Goal: Task Accomplishment & Management: Use online tool/utility

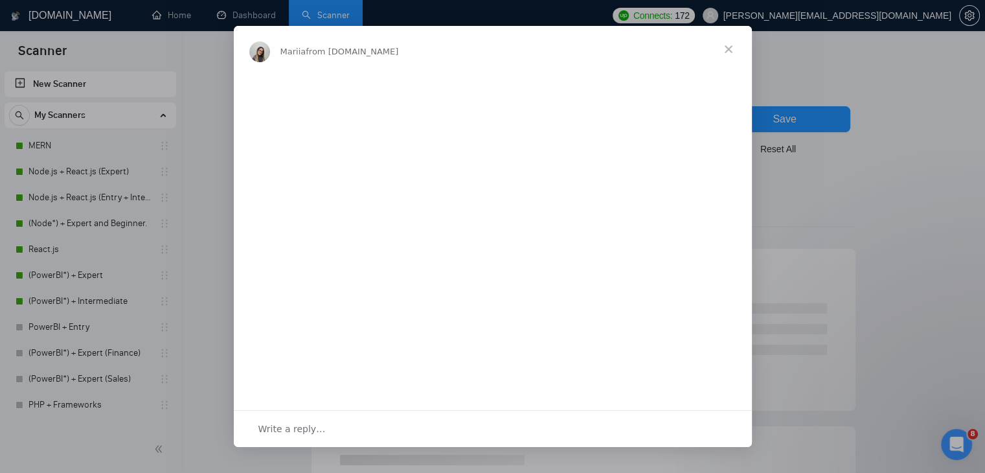
click at [249, 20] on div "Intercom messenger" at bounding box center [492, 236] width 985 height 473
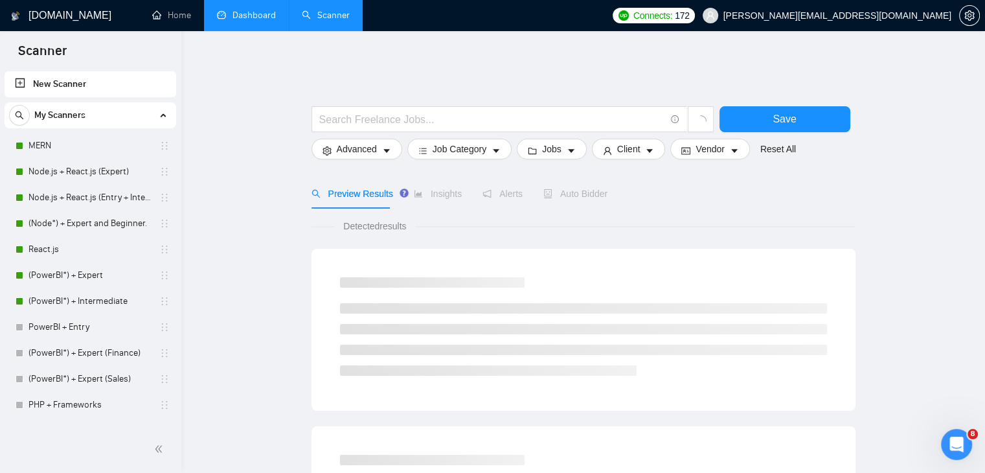
click at [256, 19] on link "Dashboard" at bounding box center [246, 15] width 59 height 11
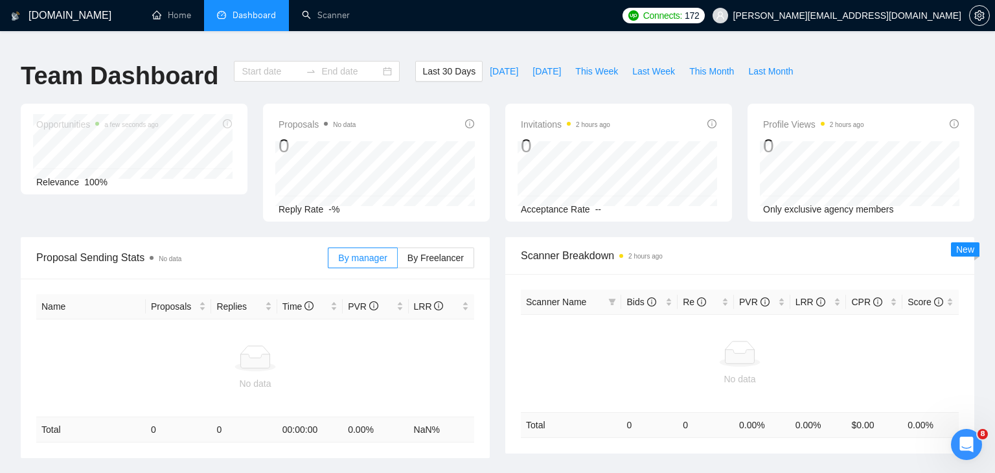
type input "2025-08-11"
type input "2025-09-10"
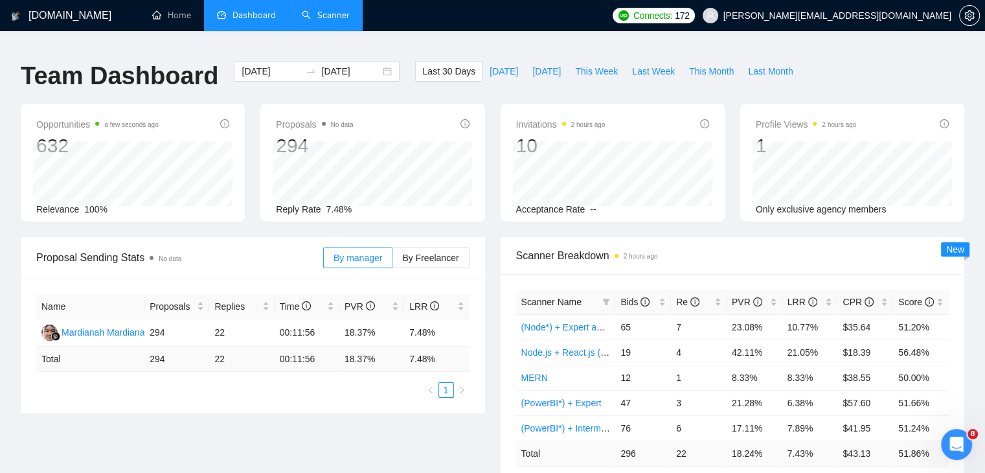
click at [322, 10] on link "Scanner" at bounding box center [326, 15] width 48 height 11
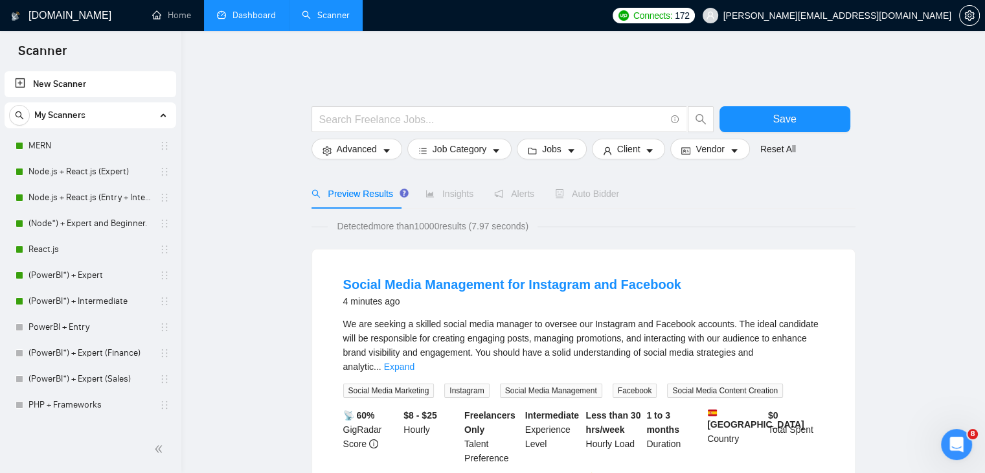
click at [257, 21] on link "Dashboard" at bounding box center [246, 15] width 59 height 11
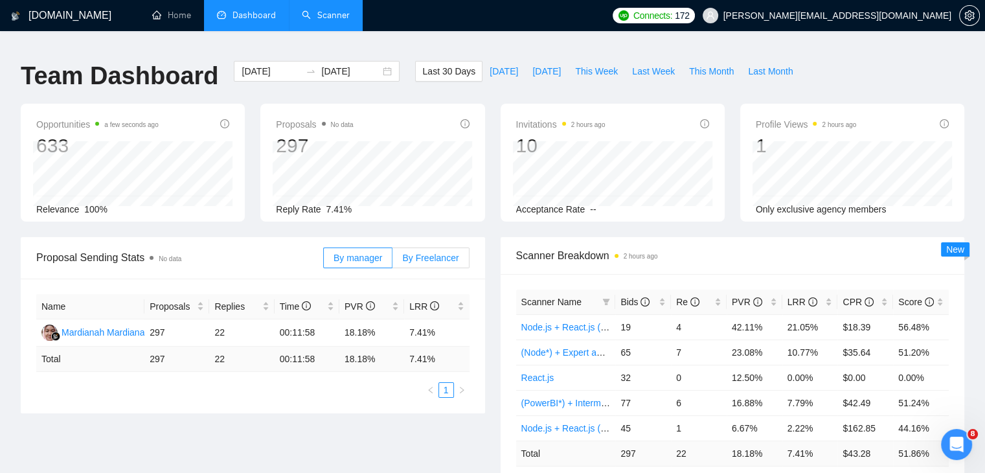
click at [455, 254] on span "By Freelancer" at bounding box center [430, 258] width 56 height 10
click at [392, 261] on input "By Freelancer" at bounding box center [392, 261] width 0 height 0
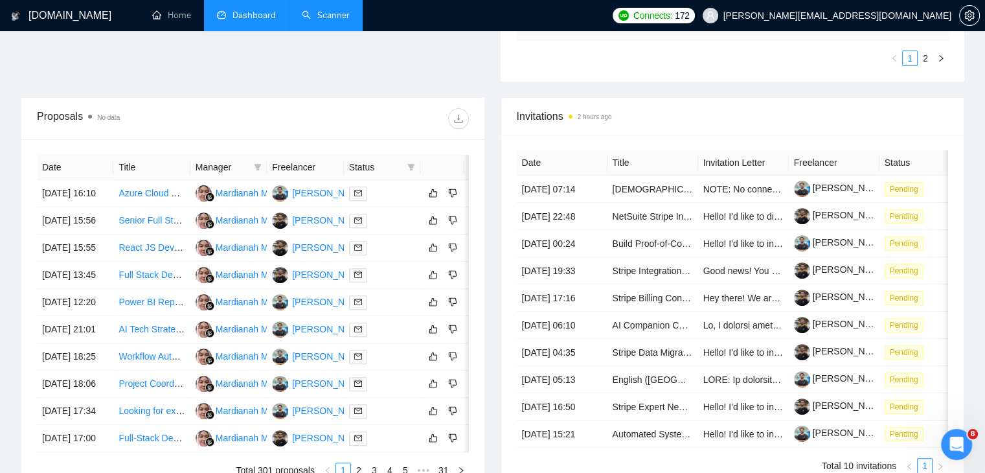
scroll to position [424, 0]
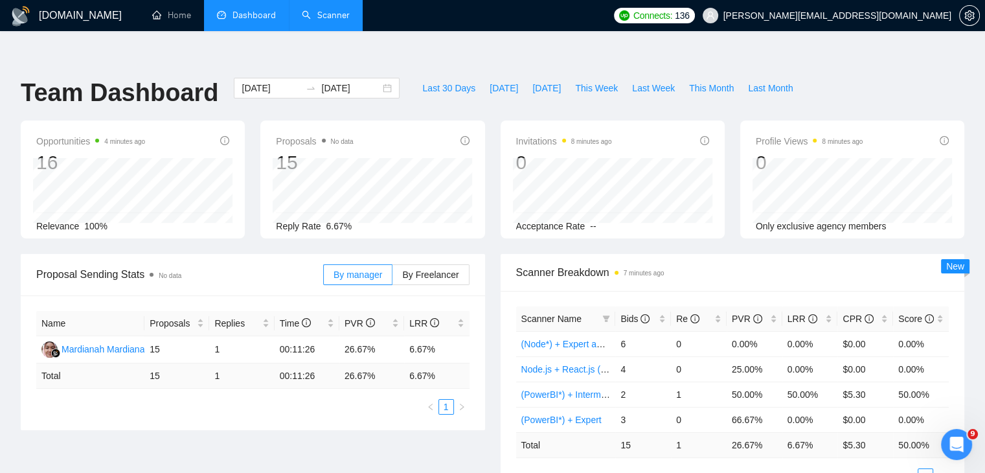
click at [335, 16] on link "Scanner" at bounding box center [326, 15] width 48 height 11
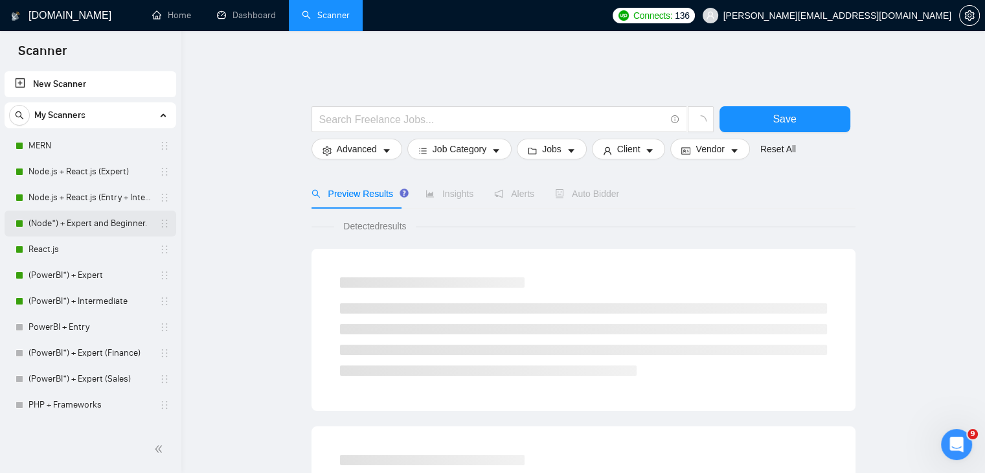
click at [109, 216] on link "(Node*) + Expert and Beginner." at bounding box center [89, 223] width 123 height 26
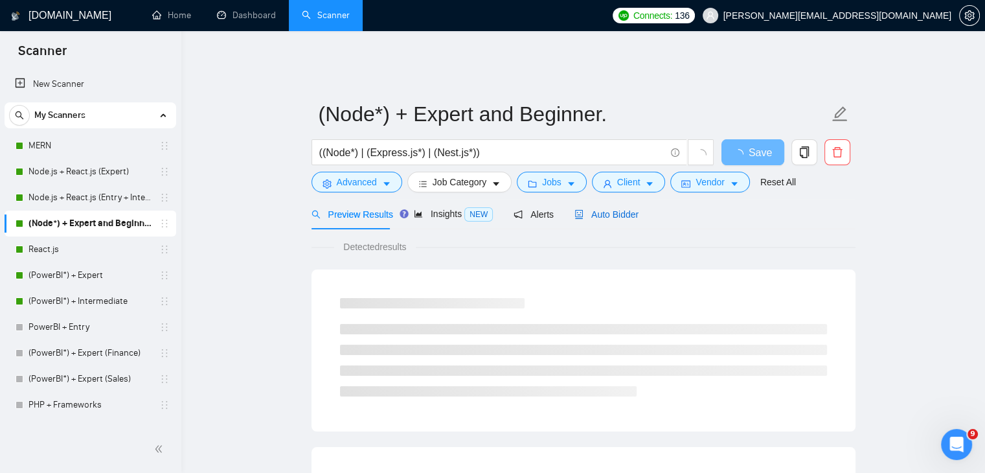
click at [610, 209] on span "Auto Bidder" at bounding box center [606, 214] width 64 height 10
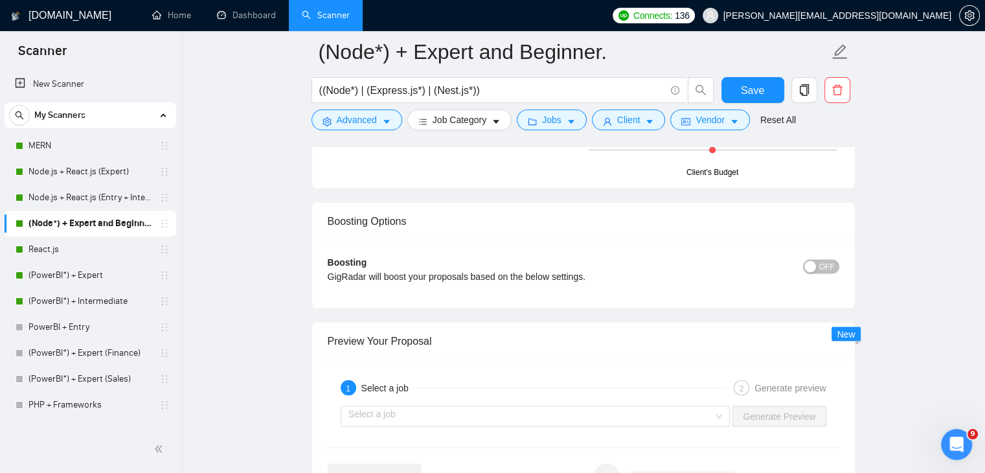
scroll to position [2333, 0]
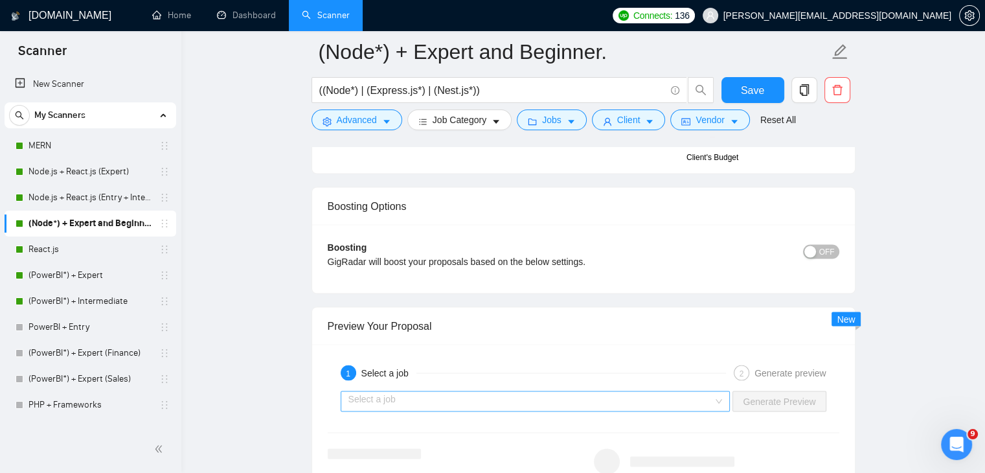
click at [492, 392] on input "search" at bounding box center [530, 400] width 365 height 19
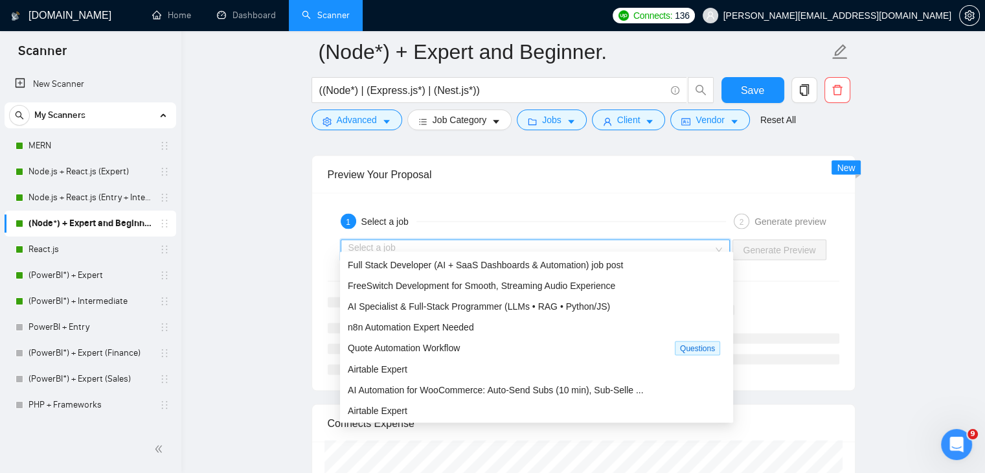
scroll to position [2482, 0]
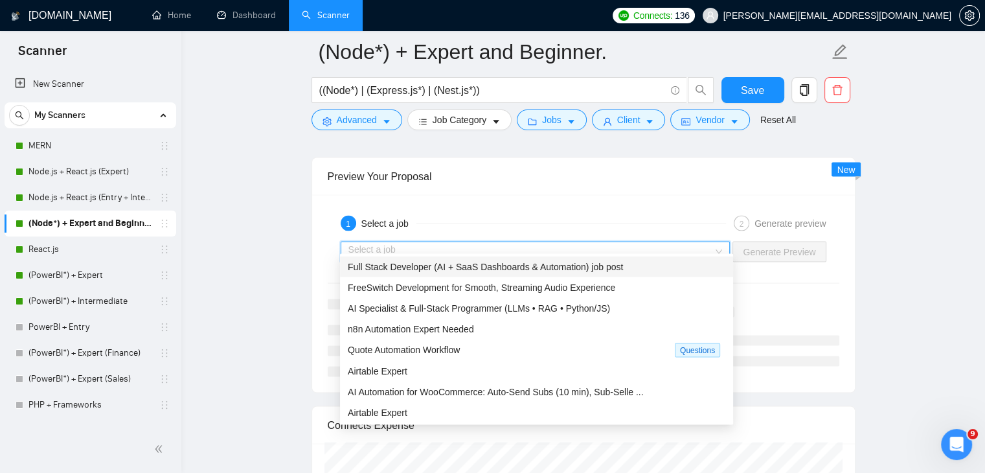
click at [469, 269] on span "Full Stack Developer (AI + SaaS Dashboards & Automation) job post" at bounding box center [485, 267] width 275 height 10
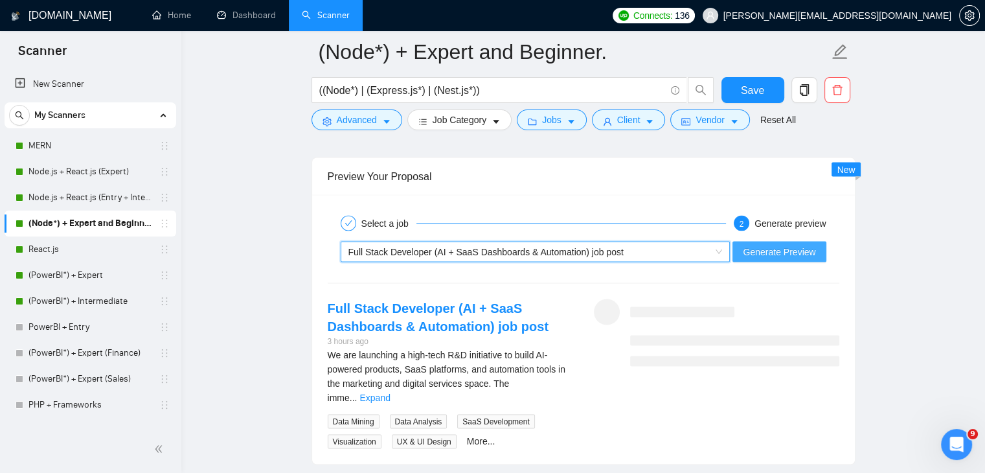
click at [793, 245] on span "Generate Preview" at bounding box center [779, 252] width 73 height 14
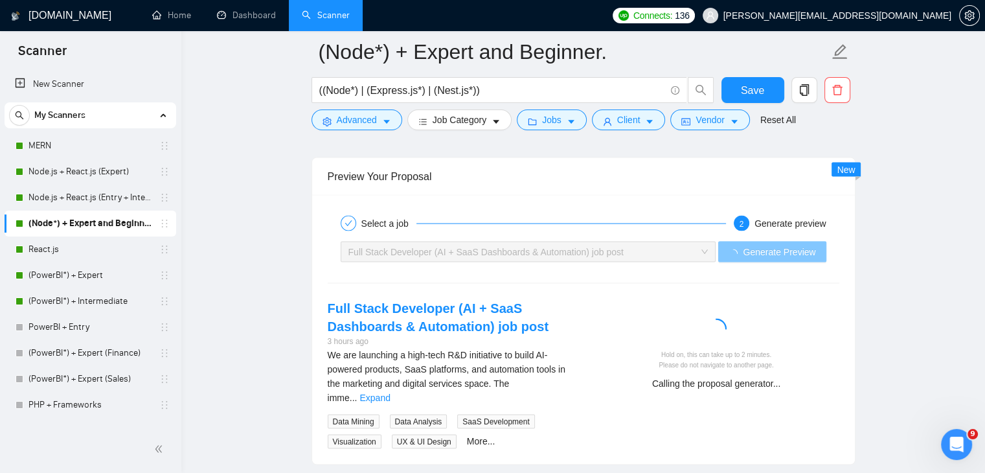
scroll to position [2681, 0]
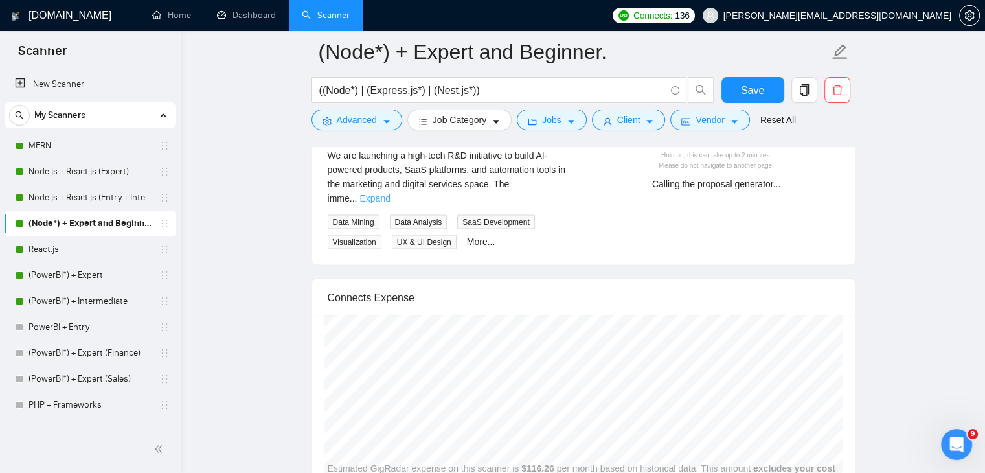
click at [390, 193] on link "Expand" at bounding box center [374, 198] width 30 height 10
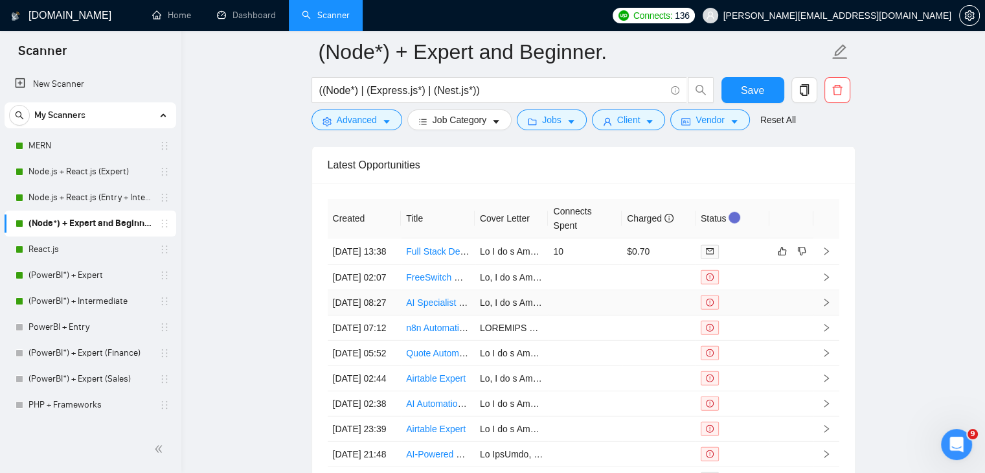
scroll to position [3764, 0]
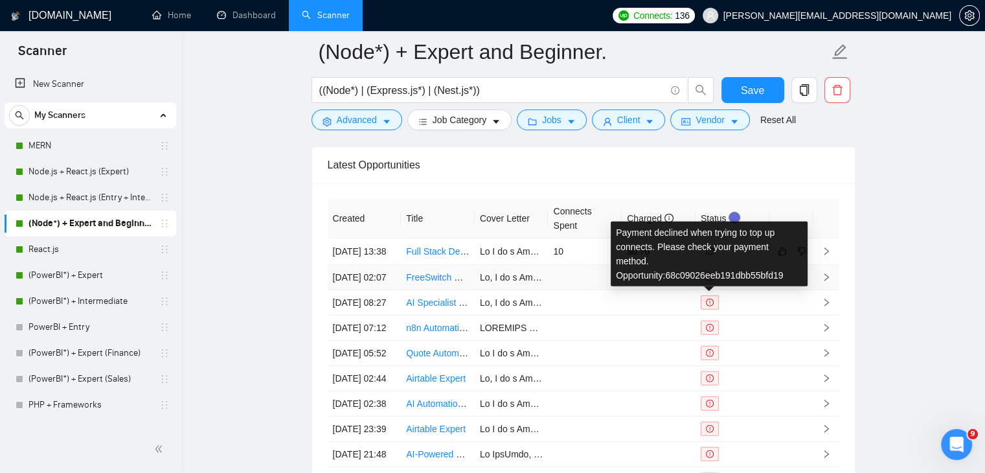
click at [709, 281] on icon "exclamation-circle" at bounding box center [710, 277] width 8 height 8
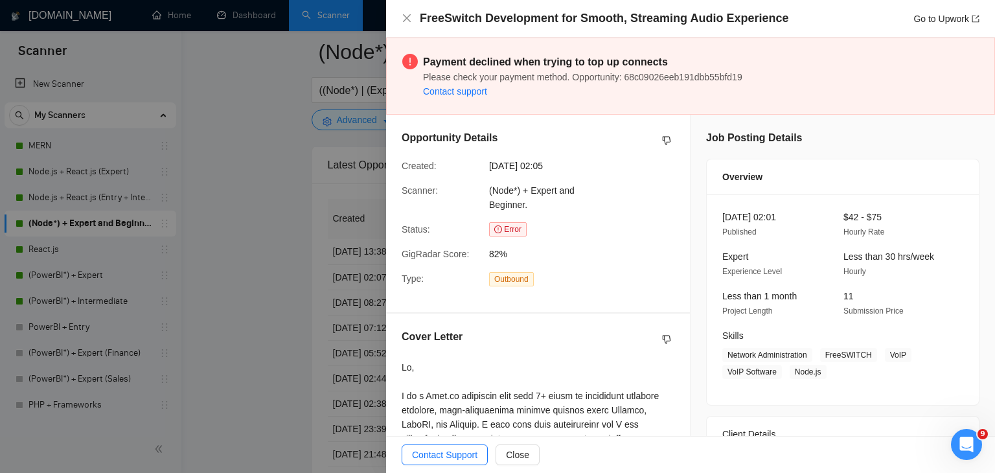
click at [255, 154] on div at bounding box center [497, 236] width 995 height 473
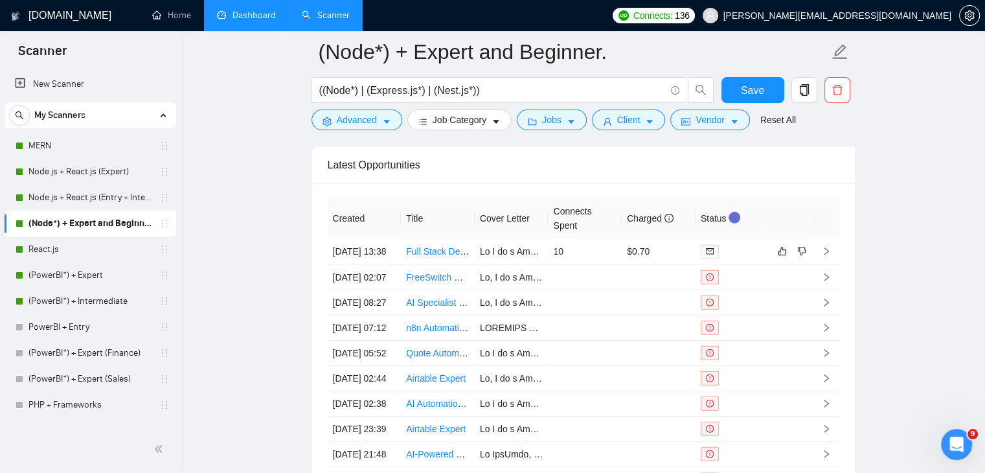
click at [262, 21] on link "Dashboard" at bounding box center [246, 15] width 59 height 11
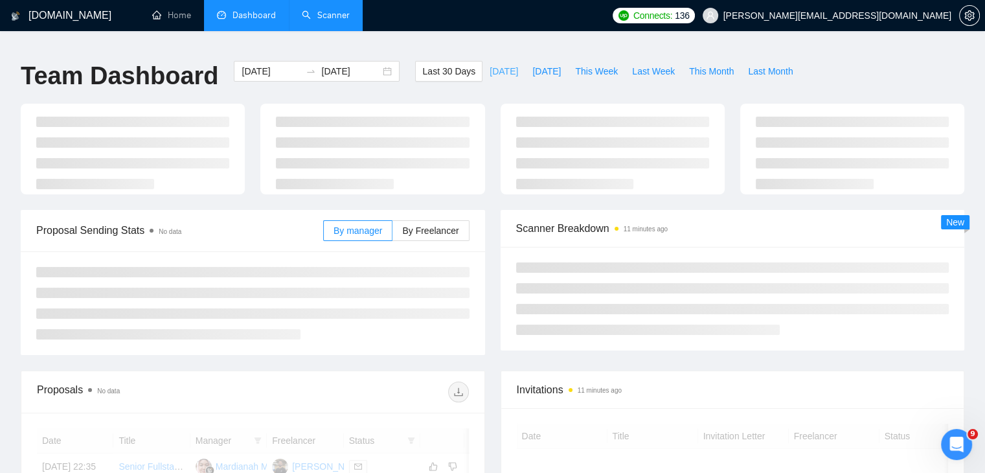
click at [490, 64] on span "Today" at bounding box center [504, 71] width 28 height 14
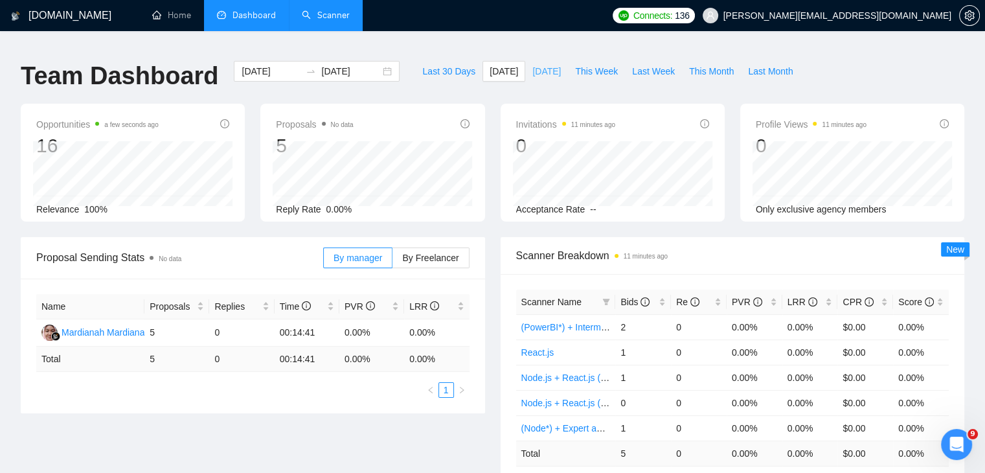
click at [540, 64] on span "Yesterday" at bounding box center [546, 71] width 28 height 14
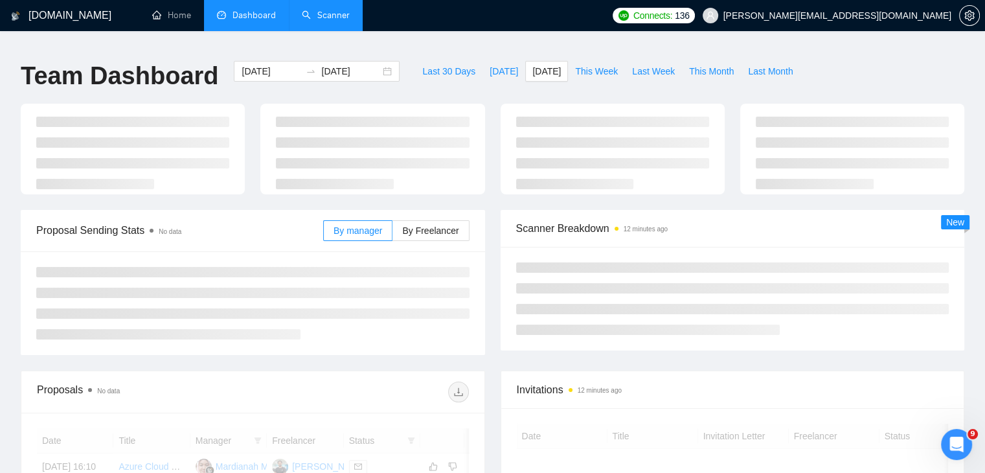
type input "2025-09-09"
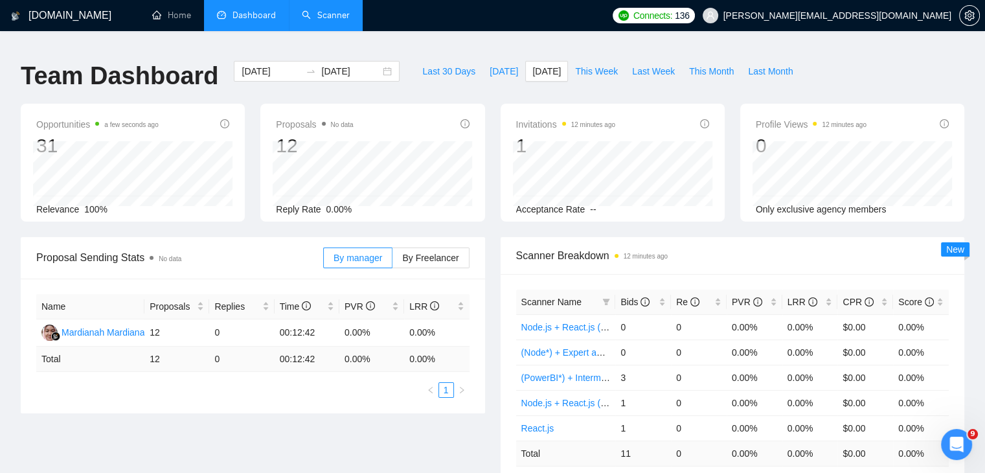
click at [328, 16] on link "Scanner" at bounding box center [326, 15] width 48 height 11
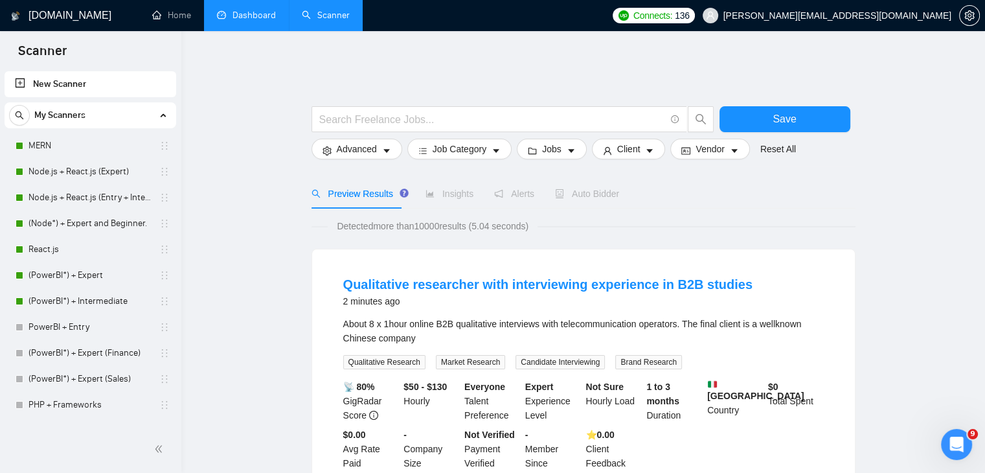
click at [268, 16] on link "Dashboard" at bounding box center [246, 15] width 59 height 11
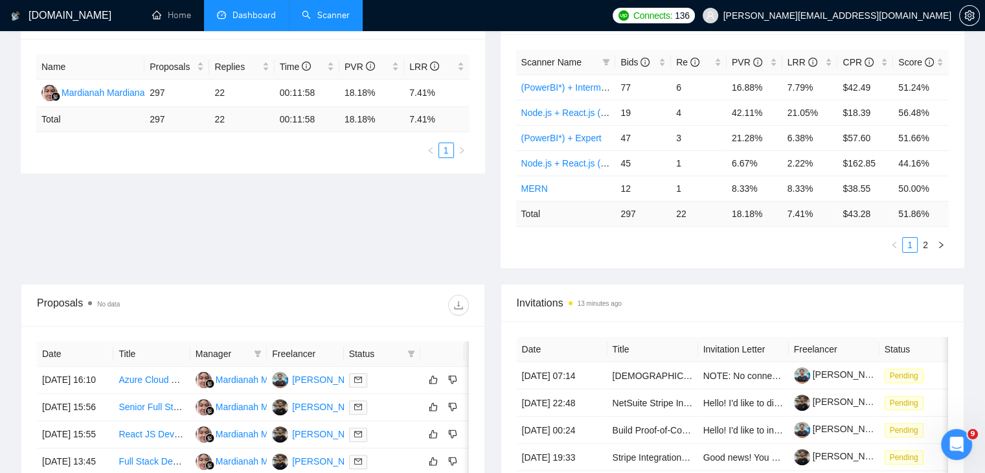
scroll to position [267, 0]
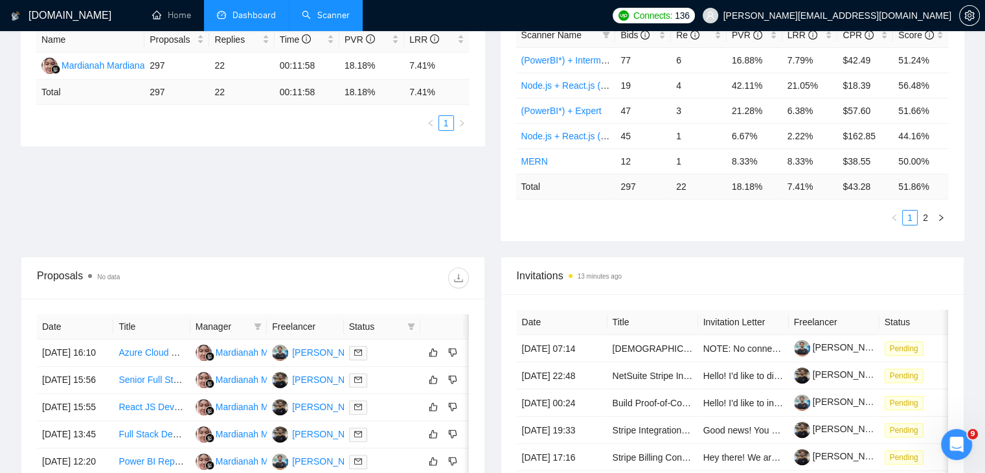
click at [326, 18] on link "Scanner" at bounding box center [326, 15] width 48 height 11
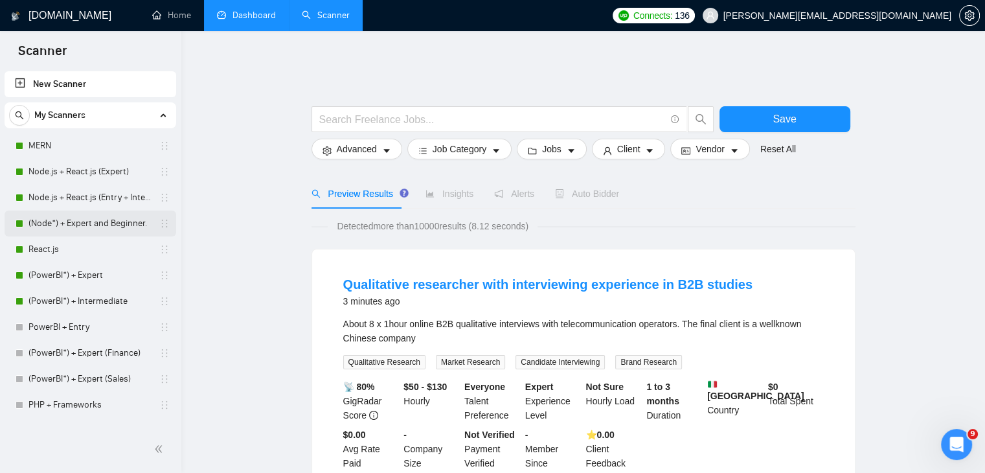
click at [103, 220] on link "(Node*) + Expert and Beginner." at bounding box center [89, 223] width 123 height 26
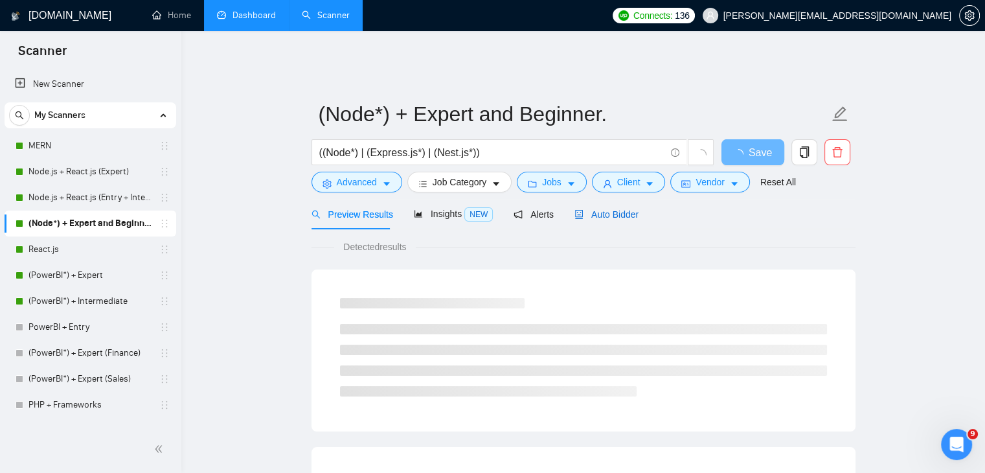
click at [611, 210] on span "Auto Bidder" at bounding box center [606, 214] width 64 height 10
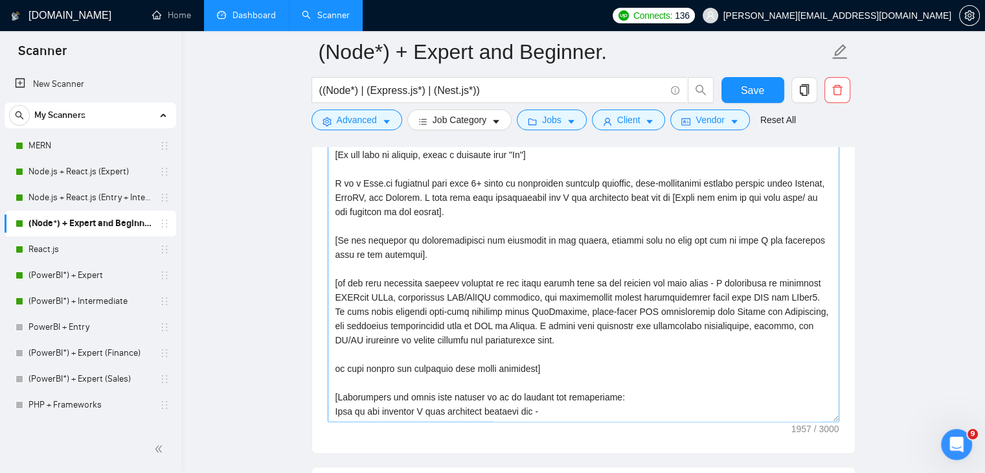
scroll to position [1554, 0]
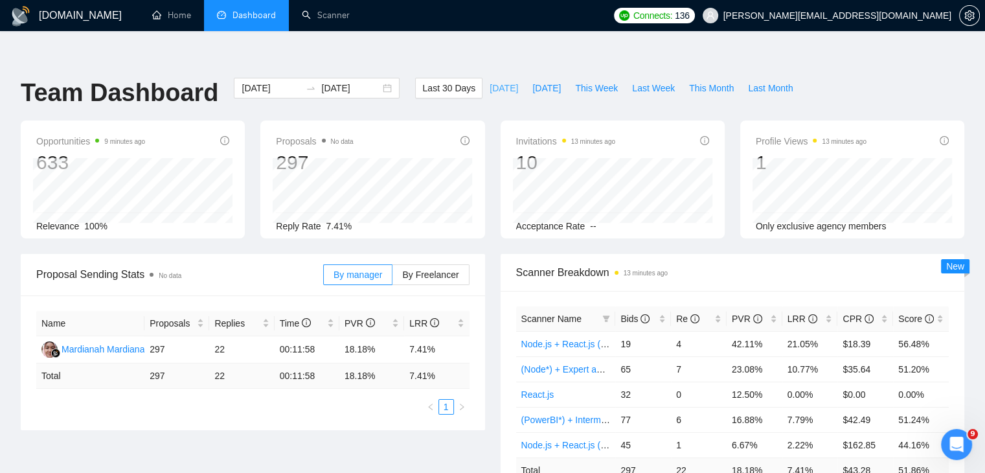
click at [490, 81] on span "Today" at bounding box center [504, 88] width 28 height 14
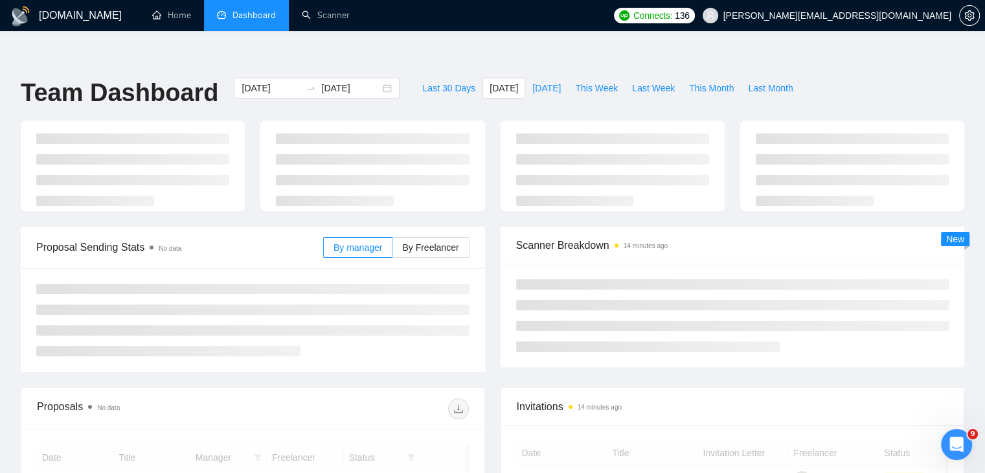
type input "2025-09-10"
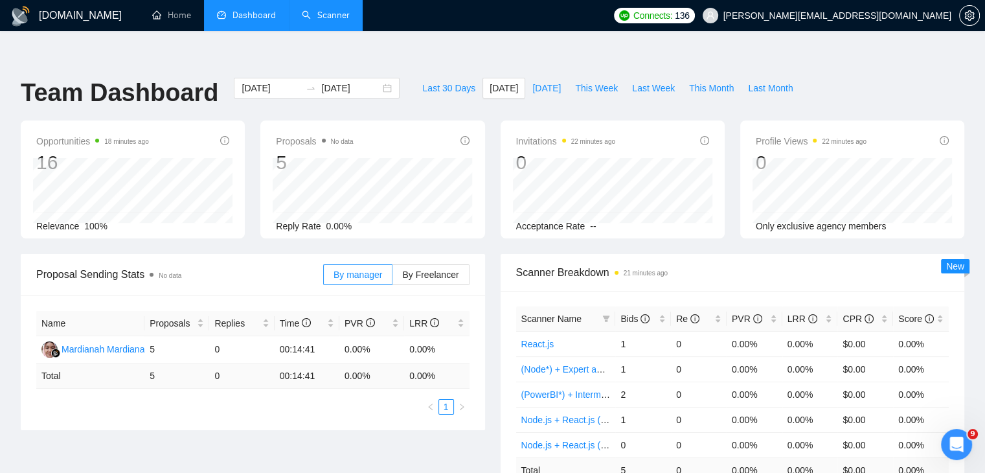
click at [319, 21] on link "Scanner" at bounding box center [326, 15] width 48 height 11
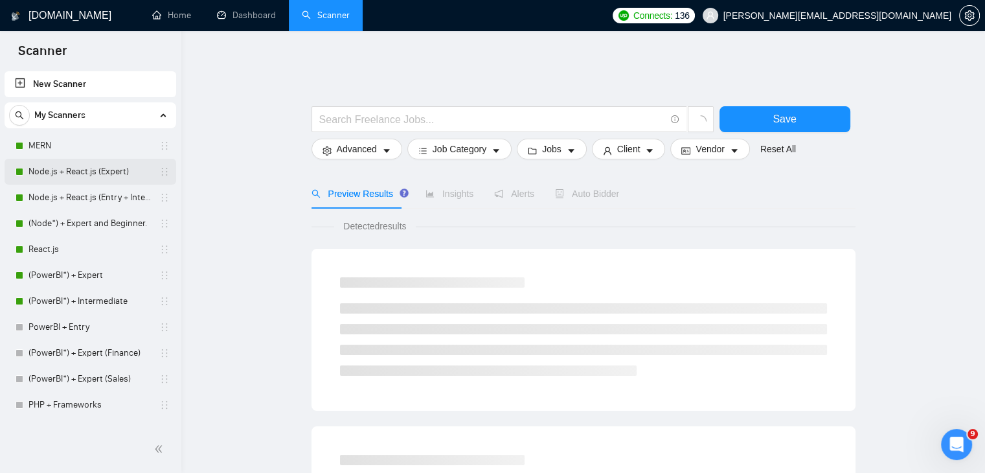
click at [91, 167] on link "Node.js + React.js (Expert)" at bounding box center [89, 172] width 123 height 26
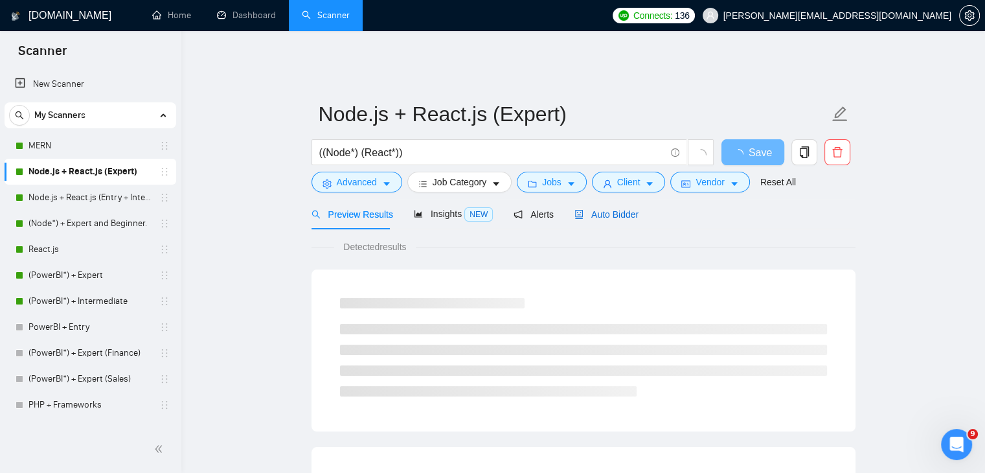
click at [623, 209] on span "Auto Bidder" at bounding box center [606, 214] width 64 height 10
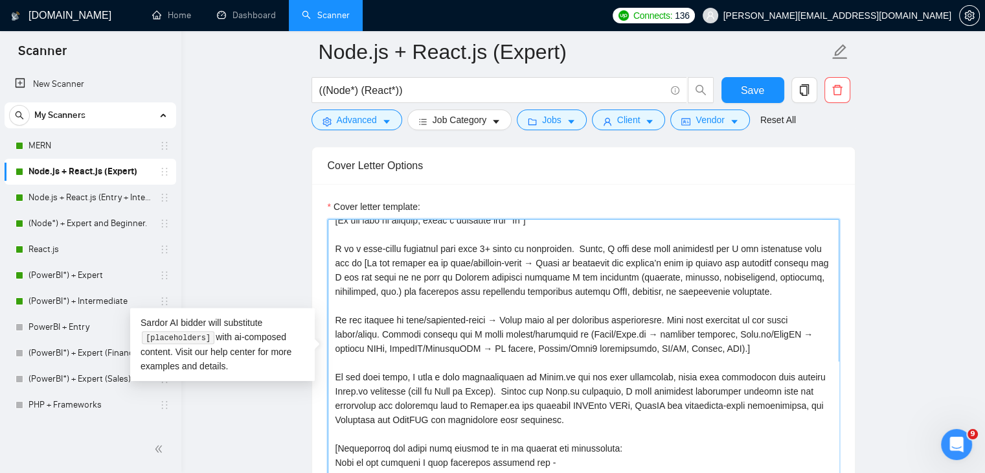
scroll to position [23, 0]
drag, startPoint x: 362, startPoint y: 253, endPoint x: 815, endPoint y: 344, distance: 461.8
click at [815, 344] on textarea "Cover letter template:" at bounding box center [584, 364] width 512 height 291
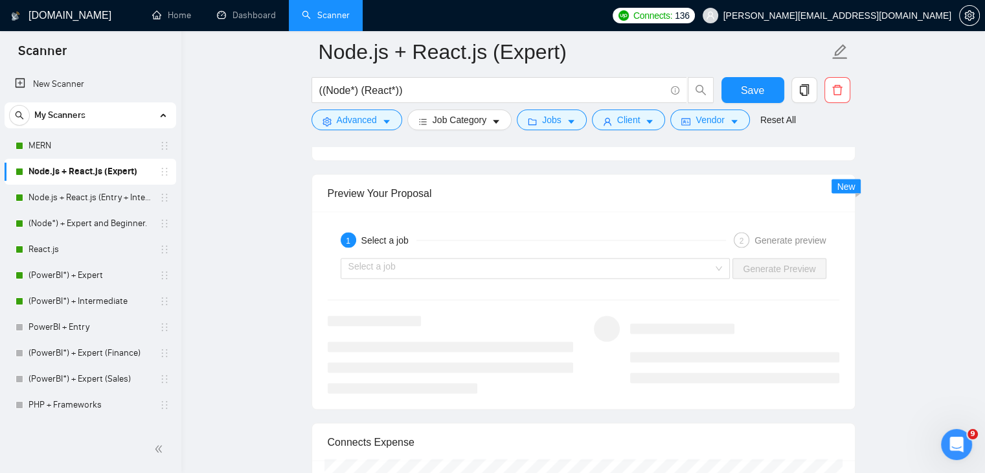
scroll to position [2466, 0]
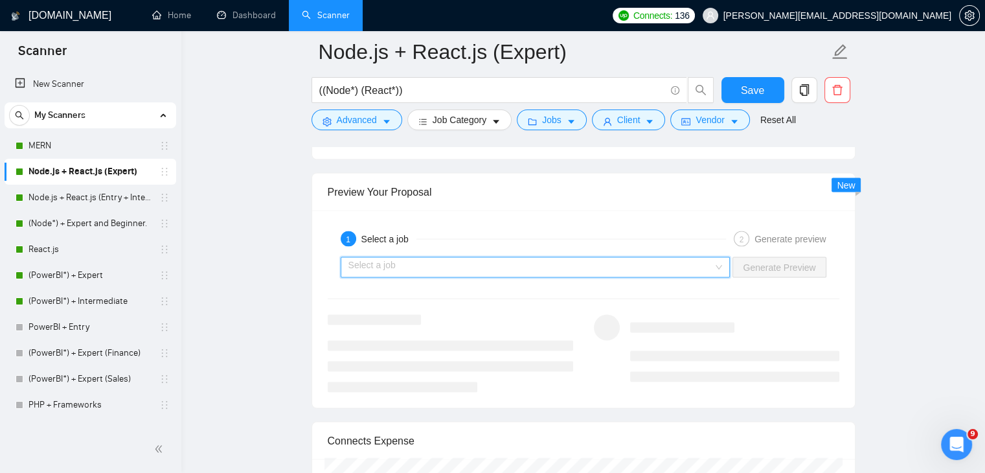
click at [537, 258] on input "search" at bounding box center [530, 267] width 365 height 19
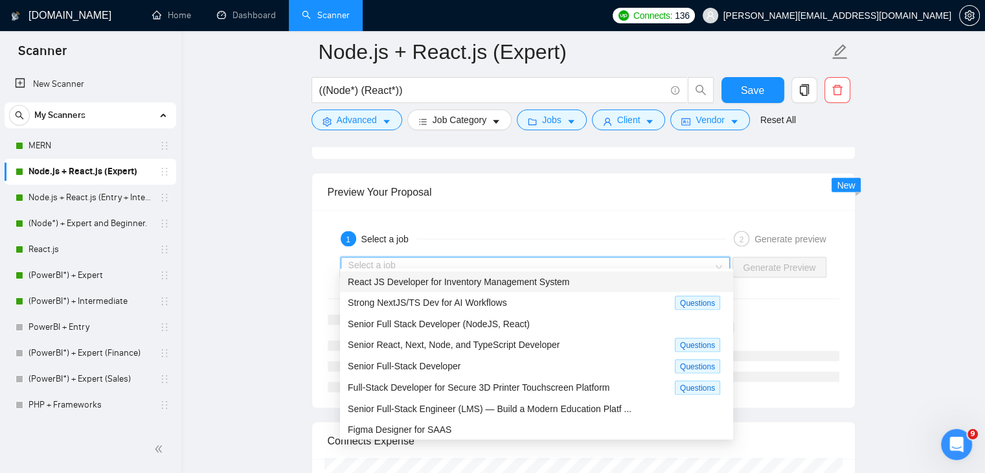
click at [492, 284] on span "React JS Developer for Inventory Management System" at bounding box center [459, 282] width 222 height 10
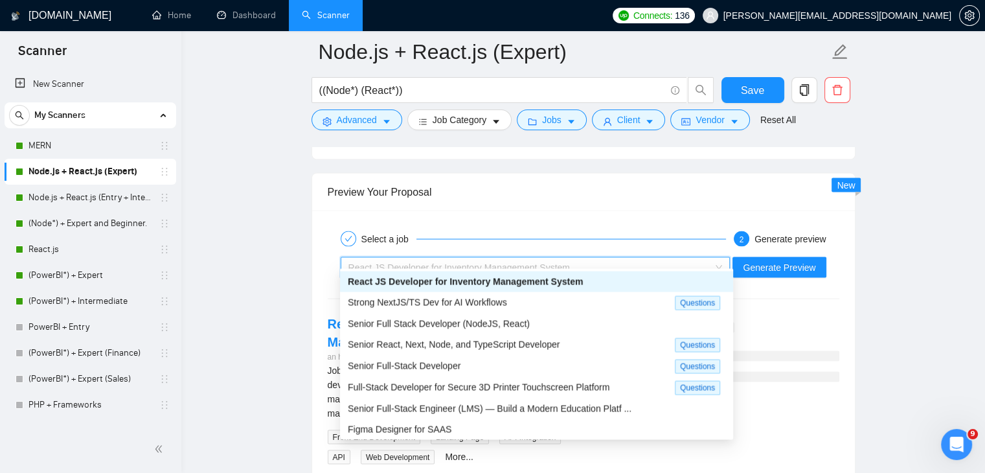
click at [534, 262] on span "React JS Developer for Inventory Management System" at bounding box center [459, 267] width 222 height 10
click at [494, 332] on div "Senior Full Stack Developer (NodeJS, React)" at bounding box center [536, 323] width 393 height 21
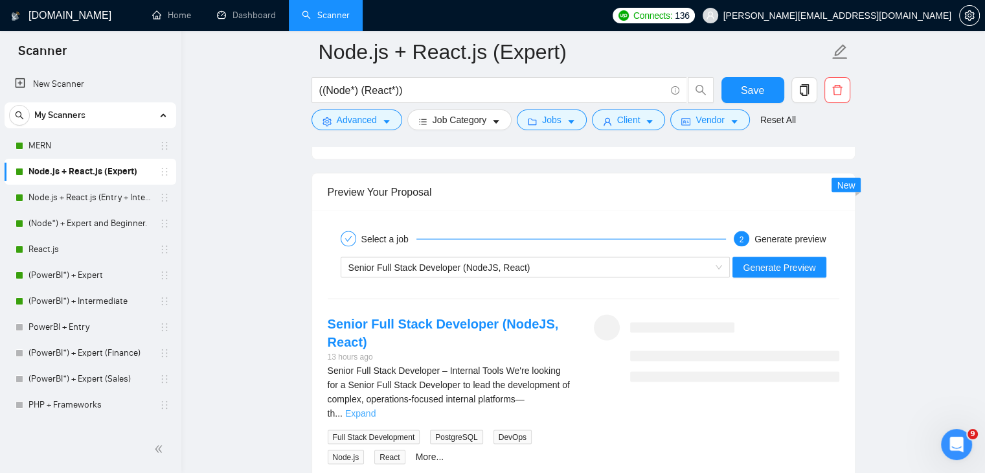
click at [376, 408] on link "Expand" at bounding box center [360, 413] width 30 height 10
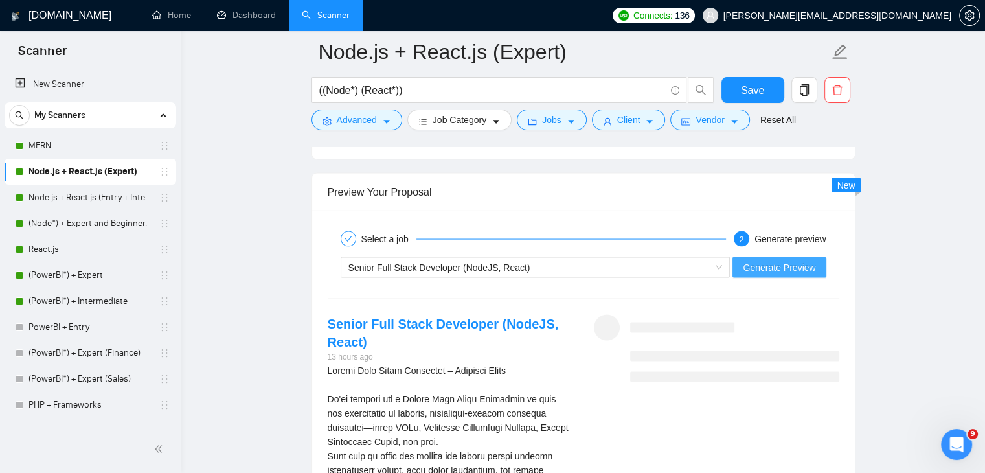
click at [795, 260] on span "Generate Preview" at bounding box center [779, 267] width 73 height 14
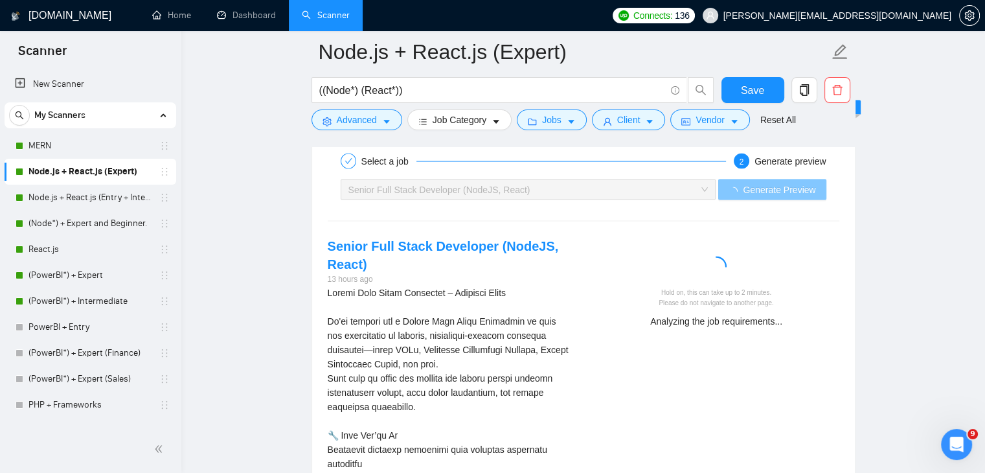
scroll to position [2543, 0]
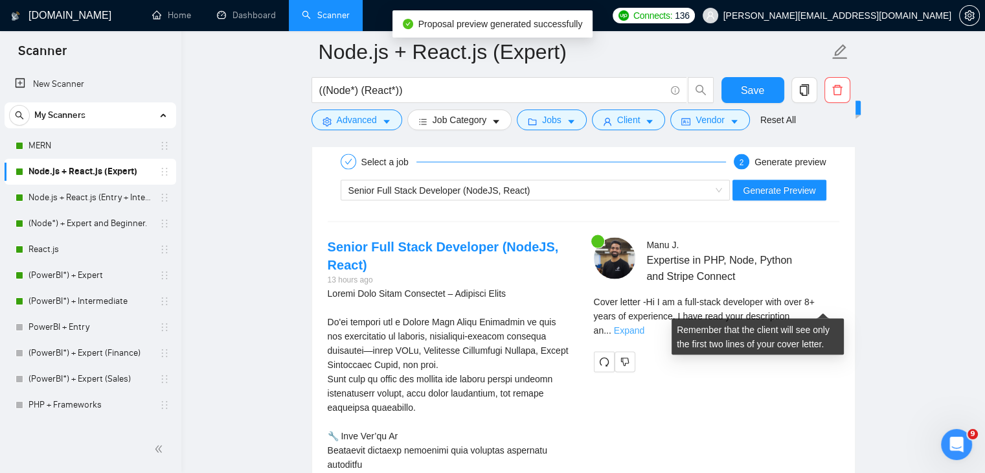
click at [644, 325] on link "Expand" at bounding box center [629, 330] width 30 height 10
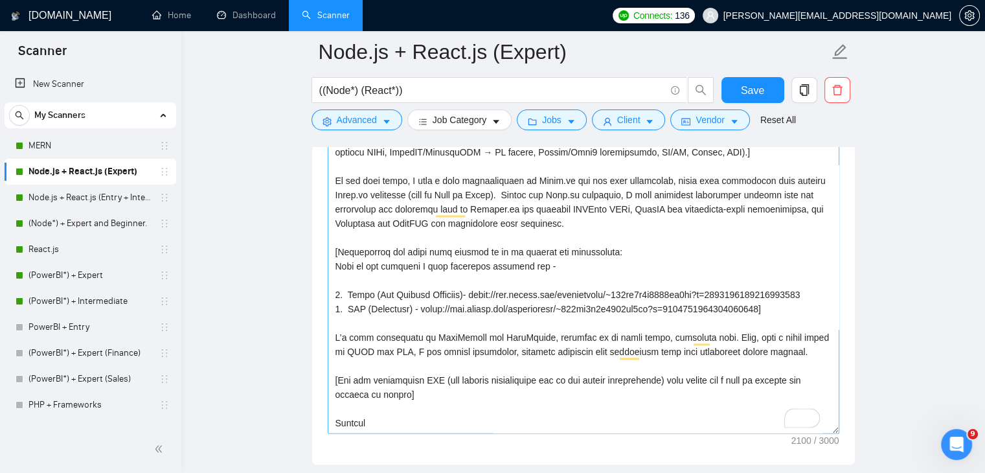
scroll to position [0, 0]
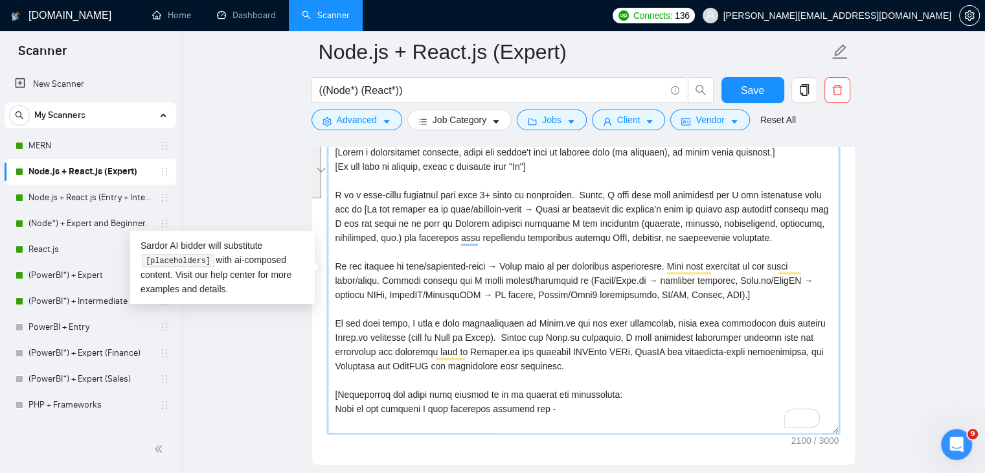
drag, startPoint x: 579, startPoint y: 358, endPoint x: 335, endPoint y: 306, distance: 249.0
click at [335, 306] on textarea "Cover letter template:" at bounding box center [584, 287] width 512 height 291
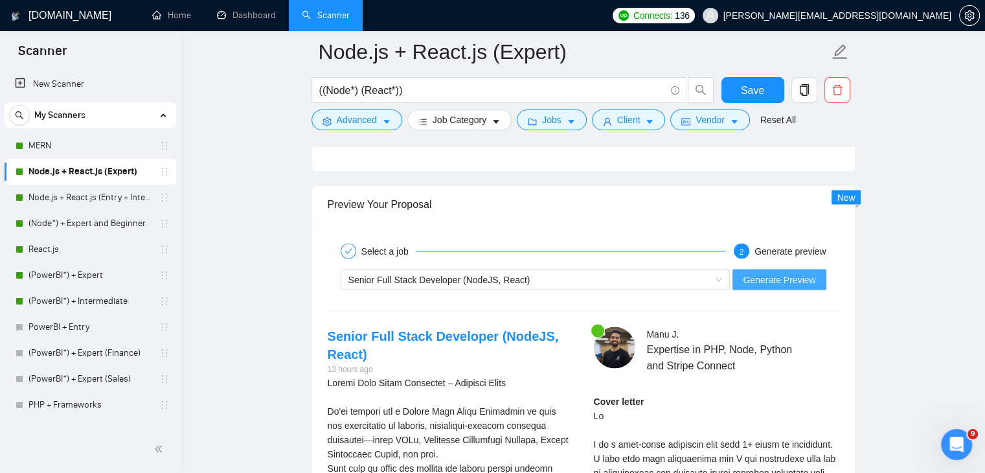
click at [797, 272] on span "Generate Preview" at bounding box center [779, 279] width 73 height 14
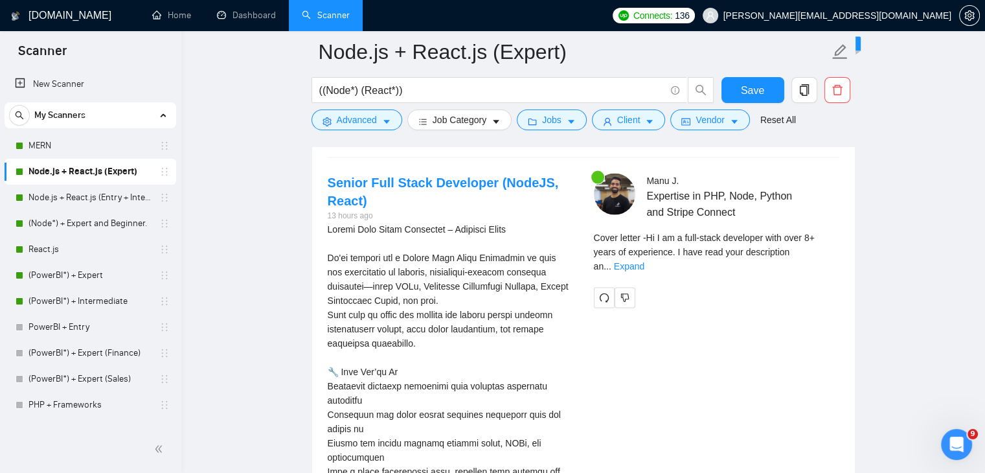
scroll to position [2596, 0]
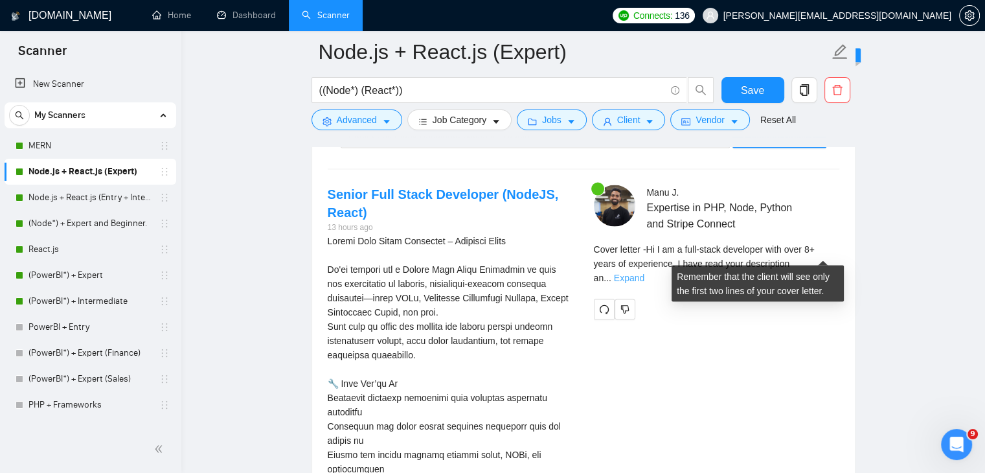
click at [644, 273] on link "Expand" at bounding box center [629, 278] width 30 height 10
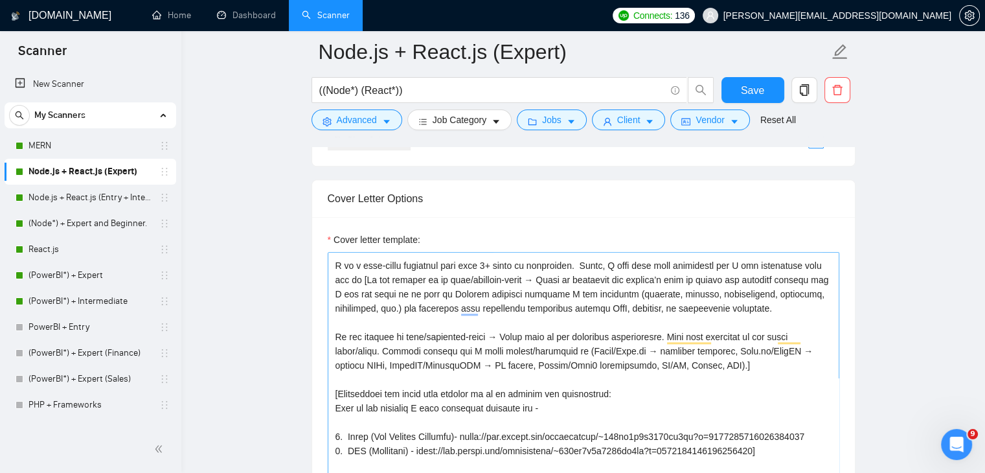
scroll to position [23, 0]
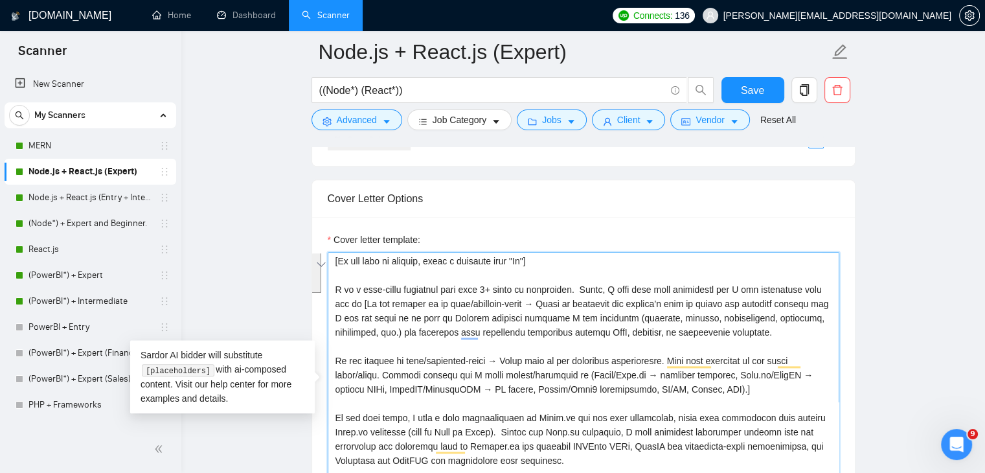
click at [652, 319] on textarea "Cover letter template:" at bounding box center [584, 397] width 512 height 291
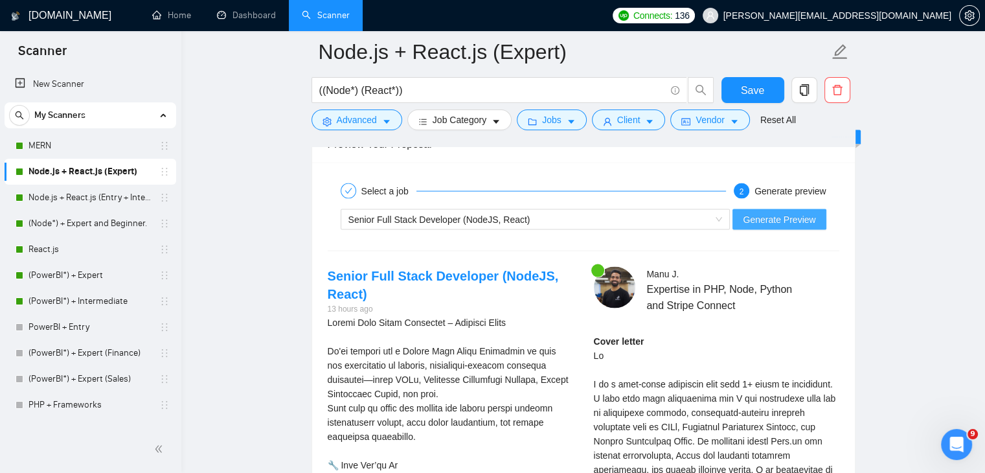
click at [762, 212] on span "Generate Preview" at bounding box center [779, 219] width 73 height 14
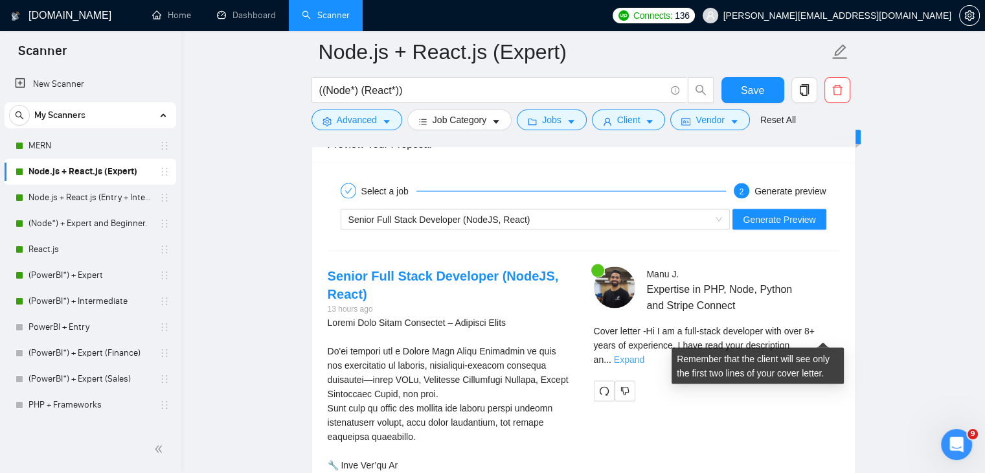
click at [644, 354] on link "Expand" at bounding box center [629, 359] width 30 height 10
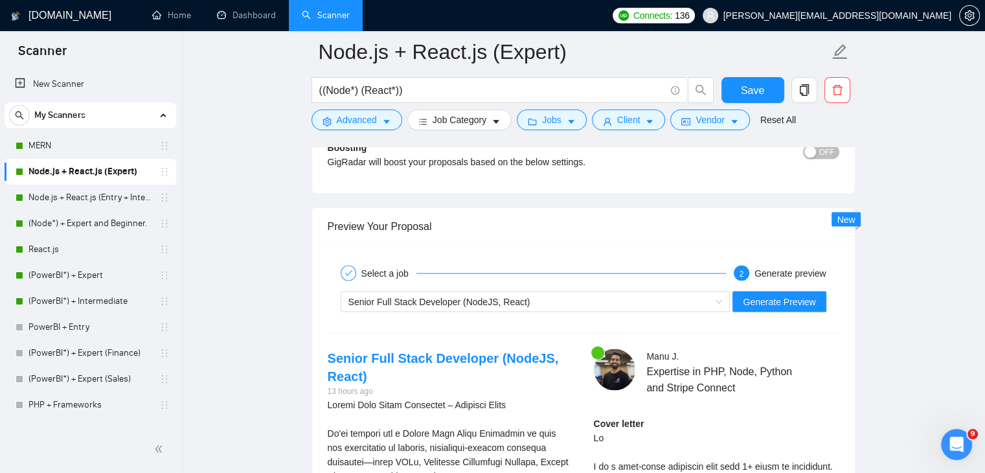
scroll to position [2430, 0]
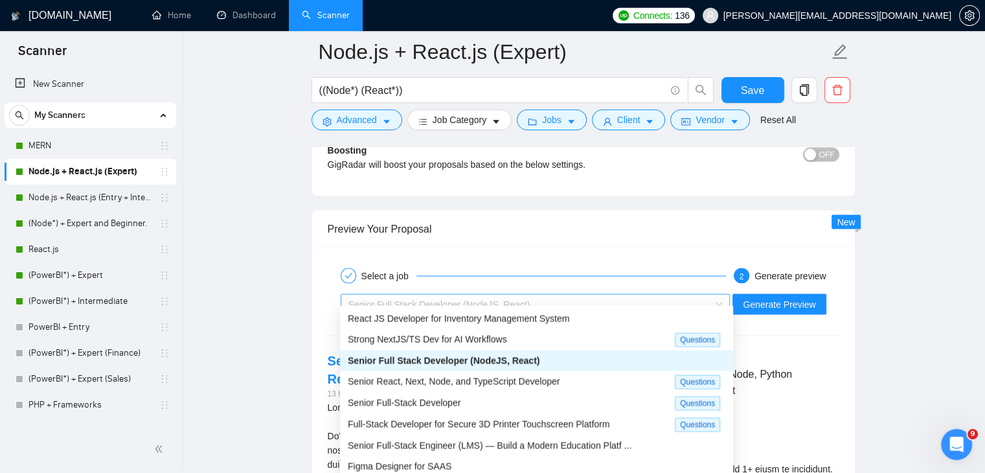
click at [632, 293] on div "Senior Full Stack Developer (NodeJS, React)" at bounding box center [536, 303] width 390 height 21
click at [540, 320] on span "React JS Developer for Inventory Management System" at bounding box center [459, 318] width 222 height 10
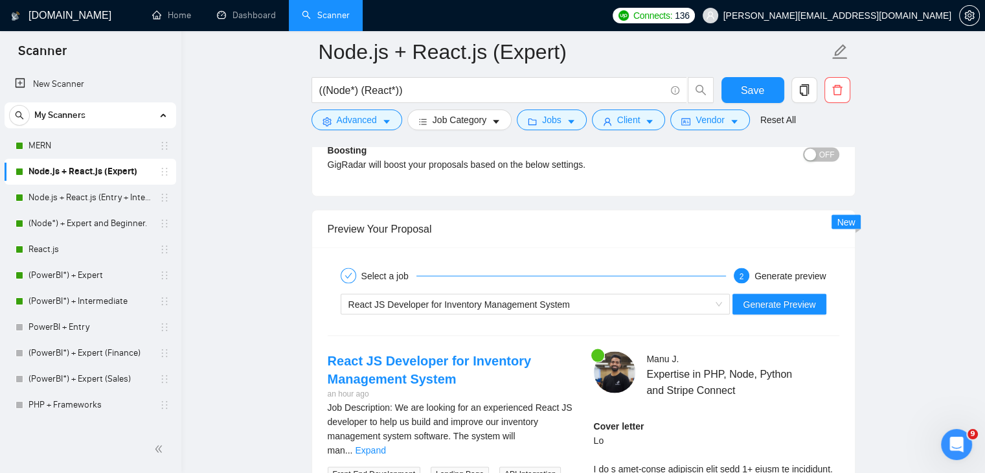
click at [765, 302] on div "Generate Preview" at bounding box center [779, 303] width 96 height 21
click at [775, 297] on span "Generate Preview" at bounding box center [779, 304] width 73 height 14
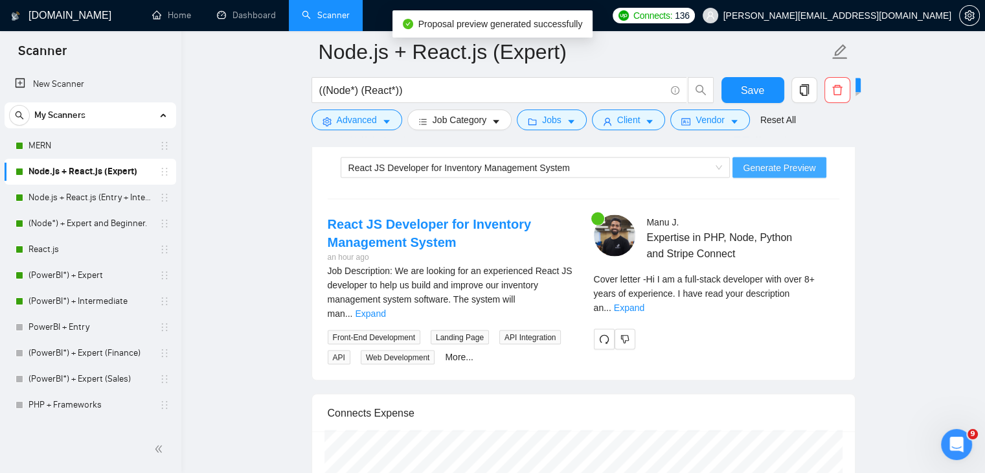
scroll to position [2565, 0]
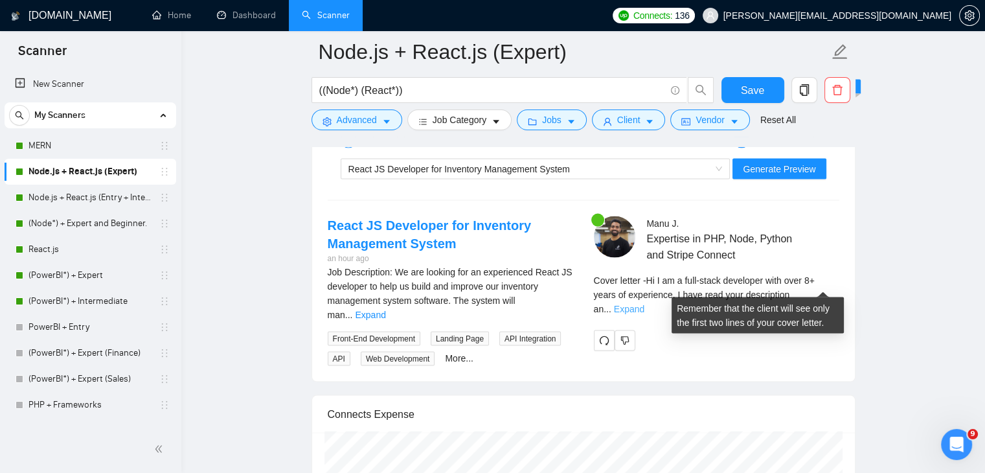
click at [644, 304] on link "Expand" at bounding box center [629, 309] width 30 height 10
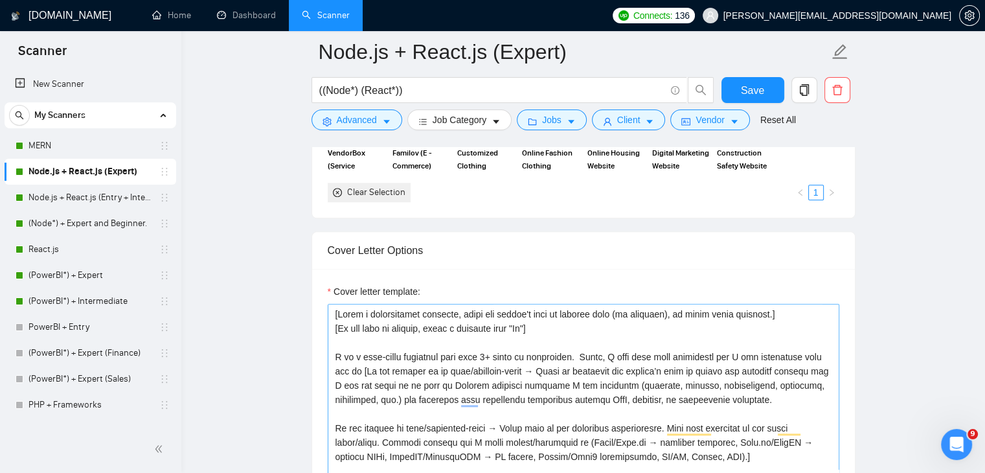
scroll to position [142, 0]
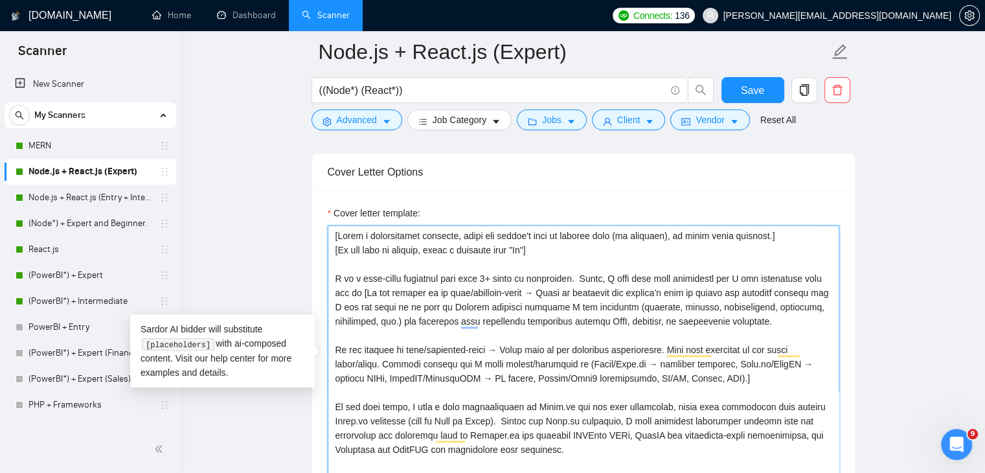
click at [769, 314] on textarea "Cover letter template:" at bounding box center [584, 370] width 512 height 291
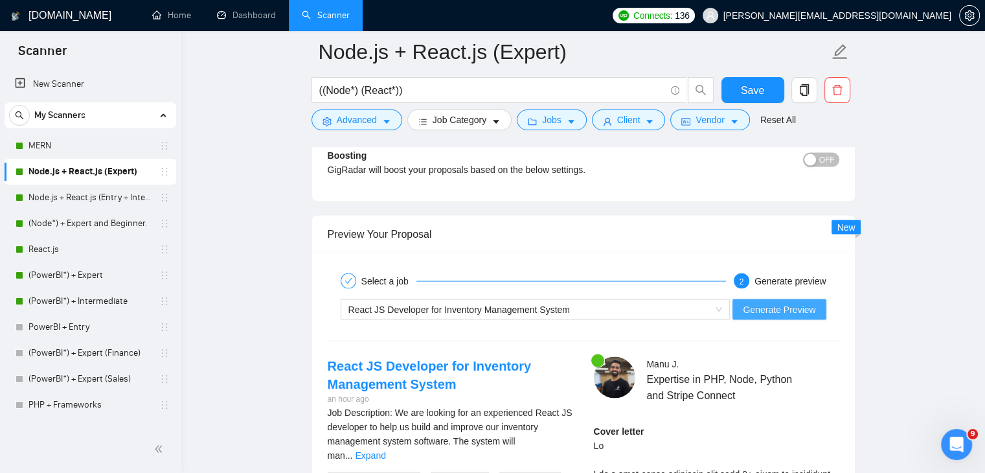
click at [789, 302] on span "Generate Preview" at bounding box center [779, 309] width 73 height 14
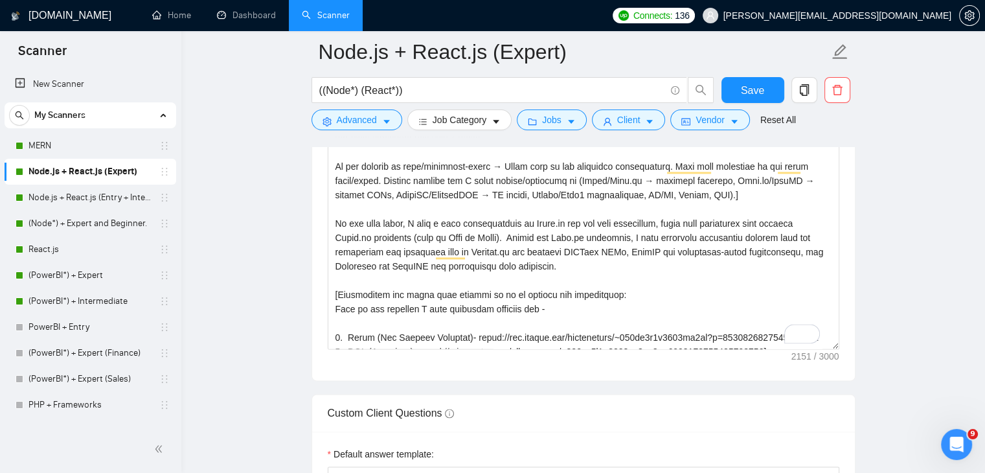
scroll to position [156, 0]
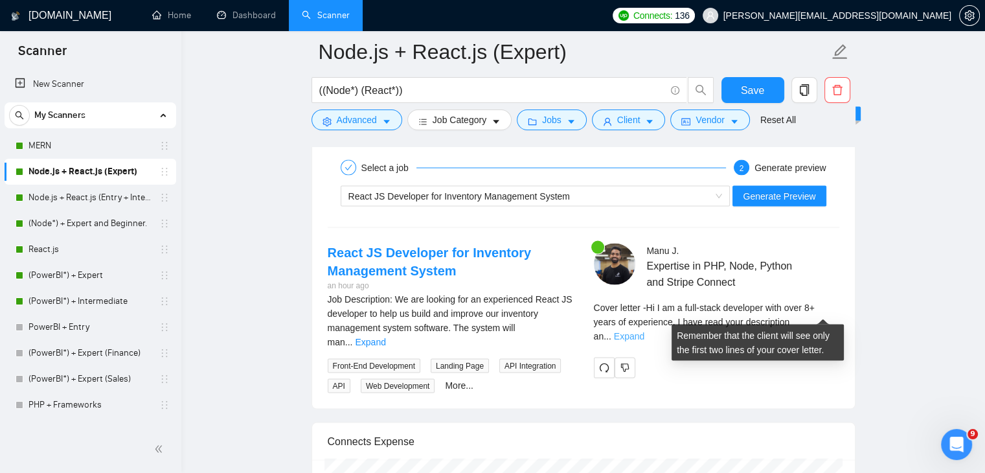
click at [644, 331] on link "Expand" at bounding box center [629, 336] width 30 height 10
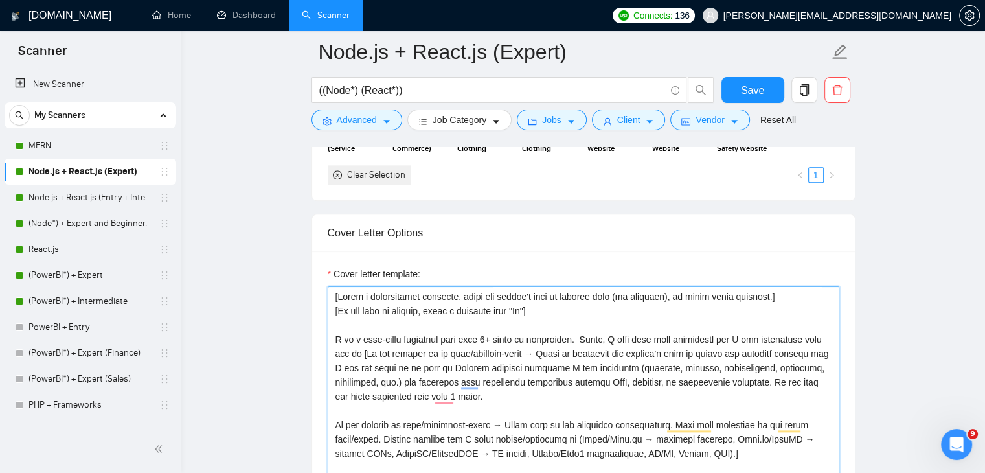
click at [492, 389] on textarea "Cover letter template:" at bounding box center [584, 431] width 512 height 291
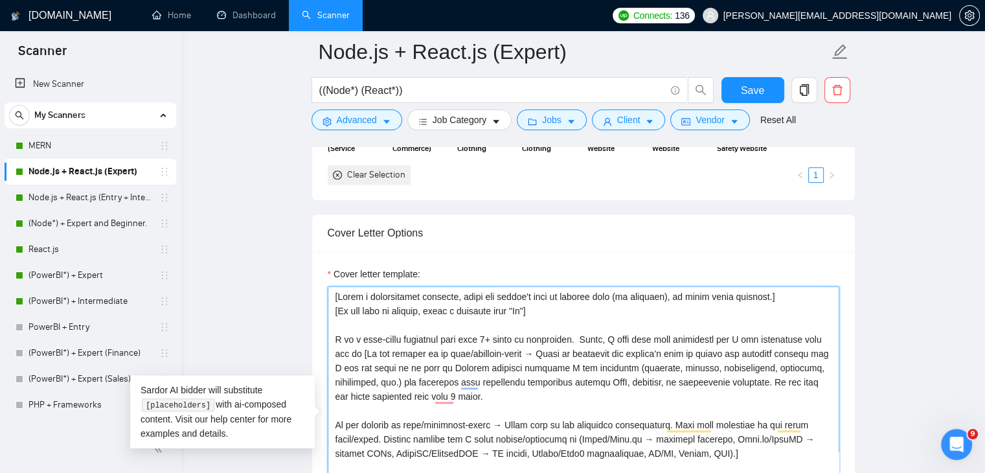
click at [756, 449] on textarea "Cover letter template:" at bounding box center [584, 431] width 512 height 291
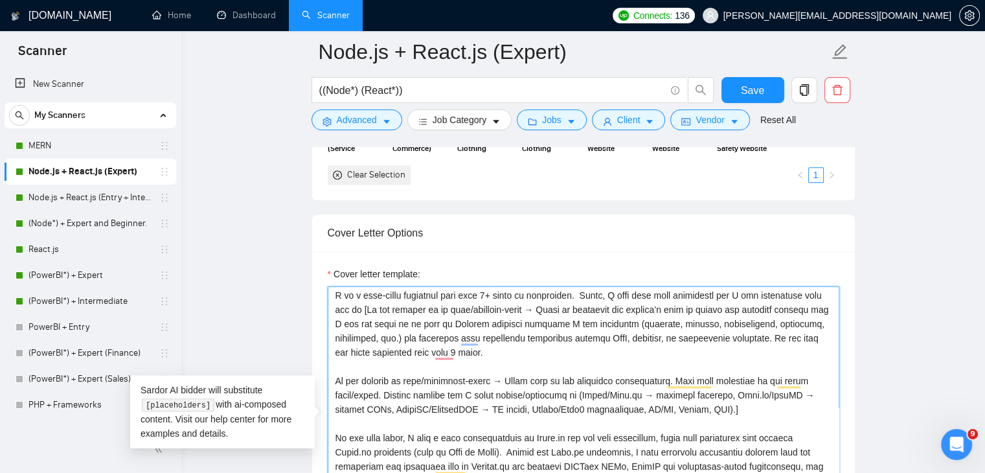
click at [336, 421] on textarea "Cover letter template:" at bounding box center [584, 431] width 512 height 291
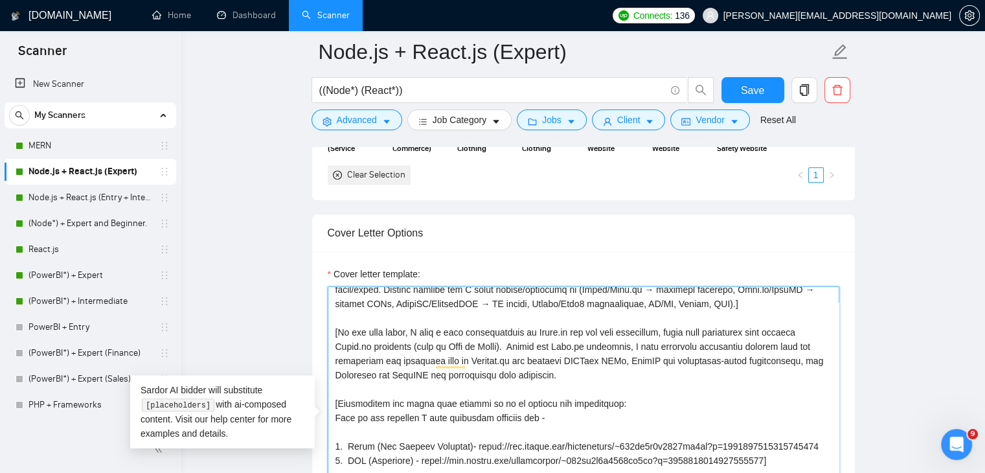
click at [574, 363] on textarea "Cover letter template:" at bounding box center [584, 431] width 512 height 291
click at [337, 322] on textarea "Cover letter template:" at bounding box center [584, 431] width 512 height 291
click at [359, 318] on textarea "Cover letter template:" at bounding box center [584, 431] width 512 height 291
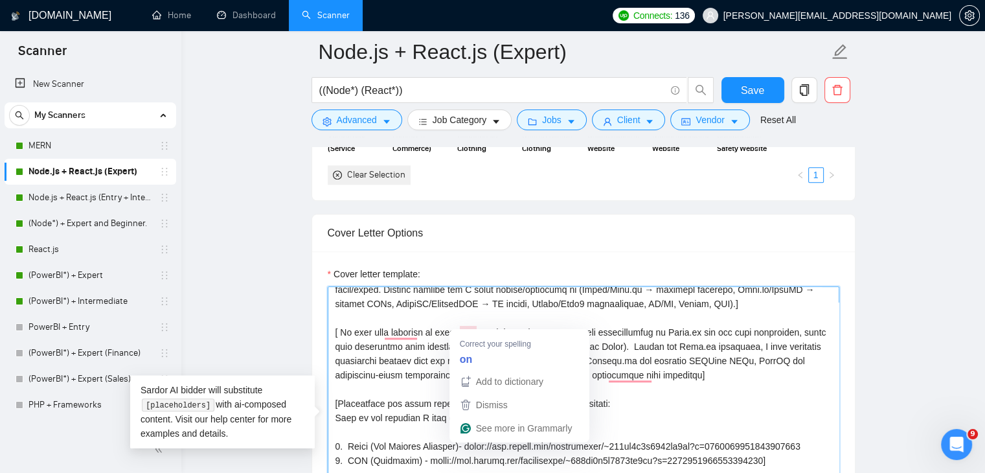
click at [463, 323] on textarea "Cover letter template:" at bounding box center [584, 431] width 512 height 291
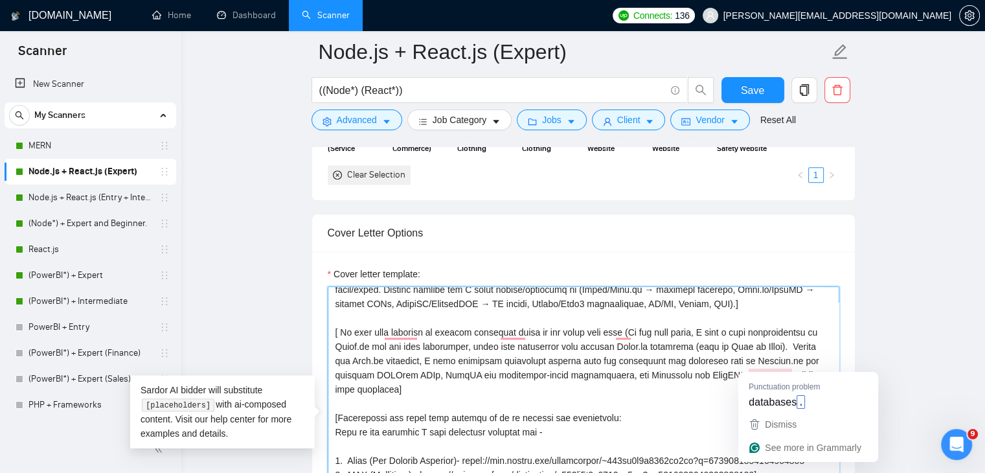
click at [787, 366] on textarea "Cover letter template:" at bounding box center [584, 431] width 512 height 291
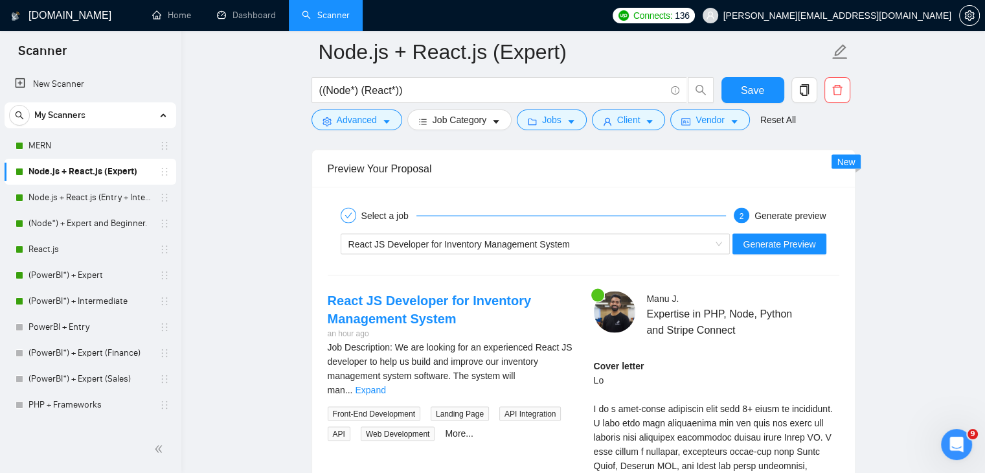
scroll to position [2489, 0]
click at [798, 242] on button "Generate Preview" at bounding box center [779, 244] width 93 height 21
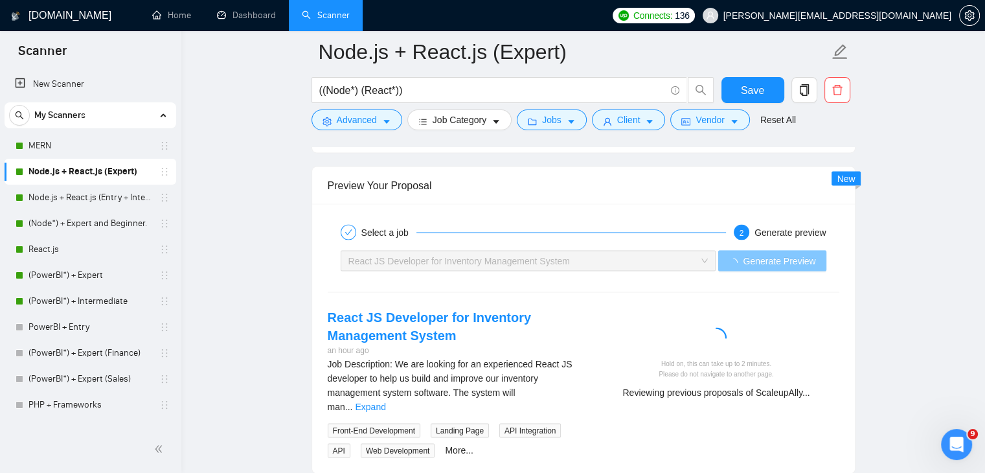
scroll to position [2471, 0]
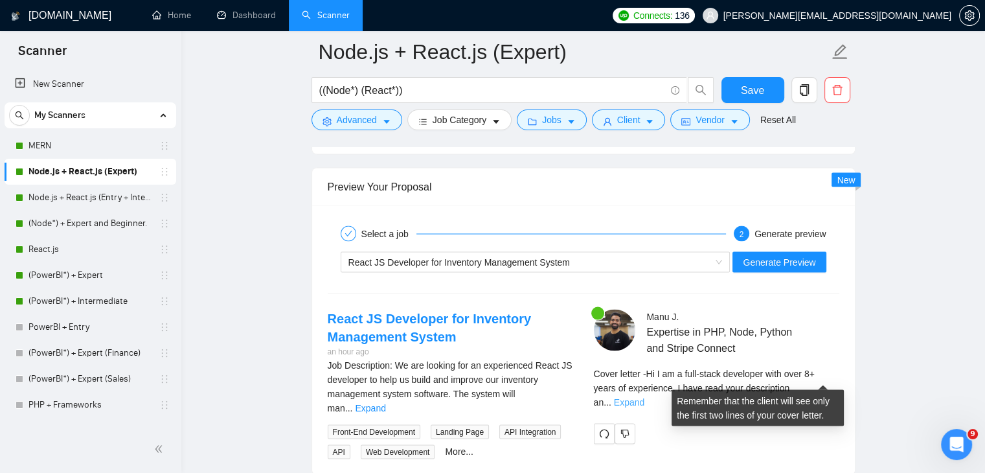
click at [644, 397] on link "Expand" at bounding box center [629, 402] width 30 height 10
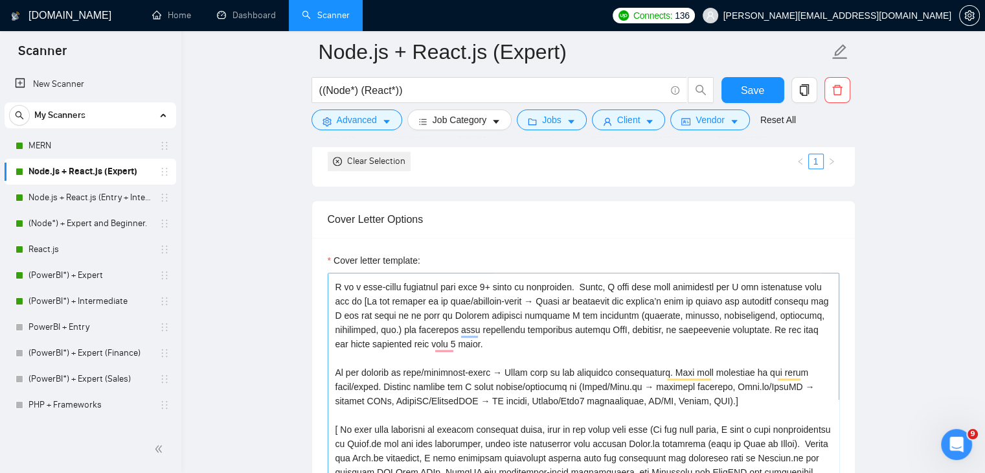
scroll to position [28, 0]
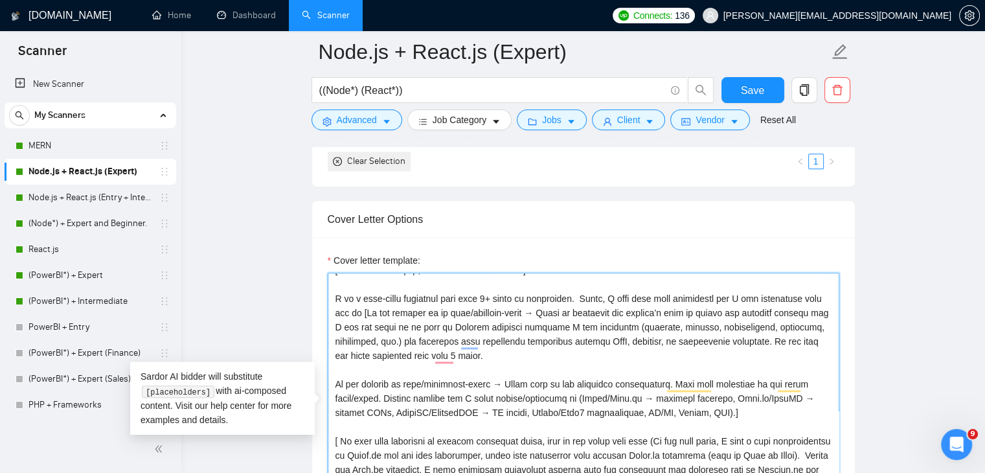
click at [505, 340] on textarea "Cover letter template:" at bounding box center [584, 418] width 512 height 291
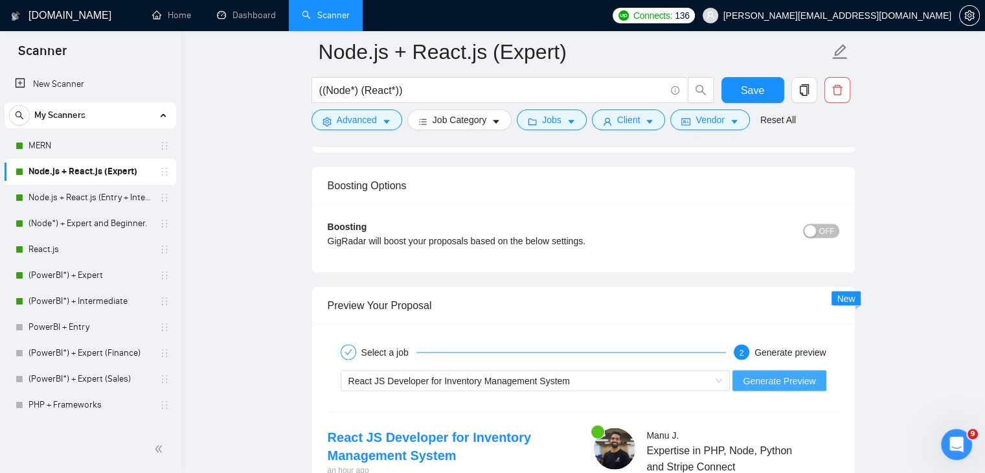
click at [758, 373] on span "Generate Preview" at bounding box center [779, 380] width 73 height 14
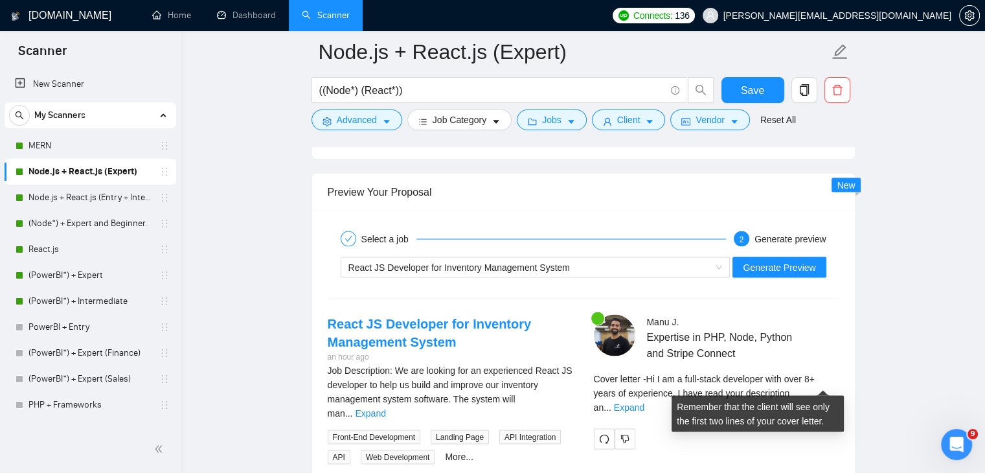
click at [813, 387] on div "Cover letter - Hi I am a full-stack developer with over 8+ years of experience.…" at bounding box center [716, 393] width 245 height 43
click at [644, 402] on link "Expand" at bounding box center [629, 407] width 30 height 10
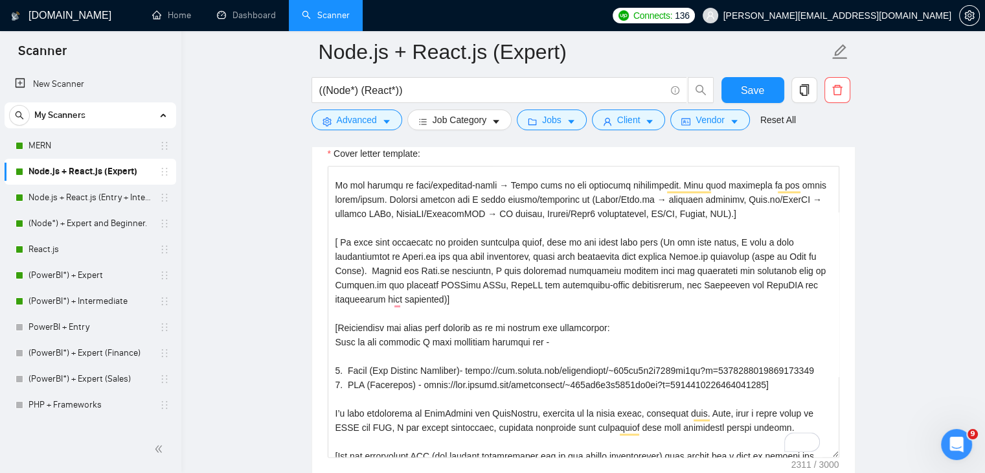
scroll to position [116, 0]
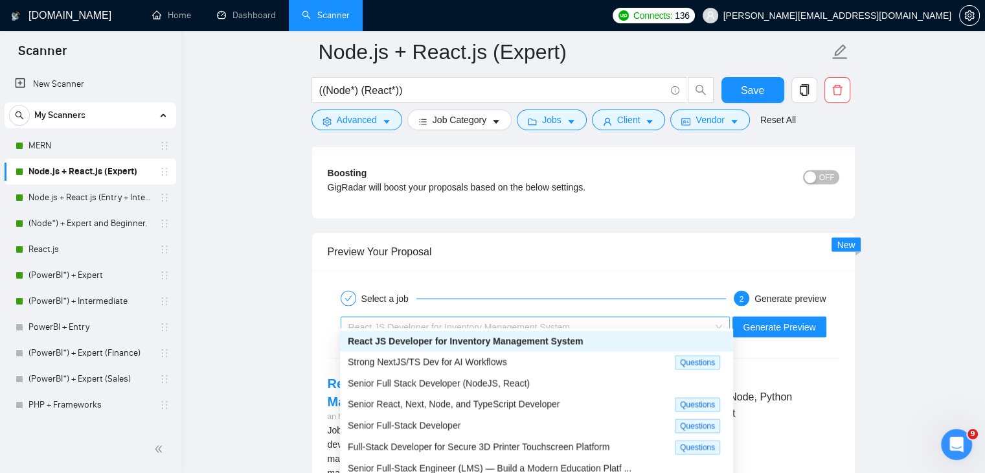
click at [586, 322] on div "React JS Developer for Inventory Management System" at bounding box center [529, 326] width 363 height 19
click at [507, 383] on span "Senior Full Stack Developer (NodeJS, React)" at bounding box center [439, 383] width 182 height 10
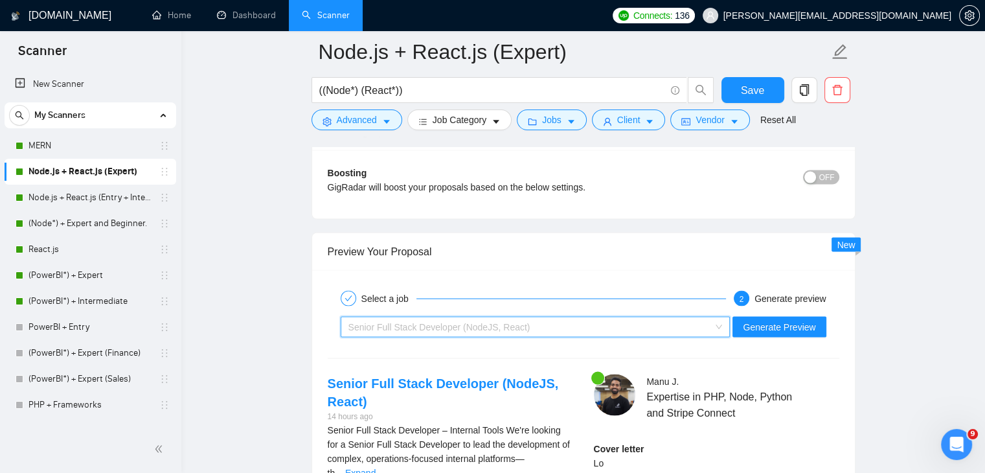
click at [534, 317] on div "Senior Full Stack Developer (NodeJS, React)" at bounding box center [529, 326] width 363 height 19
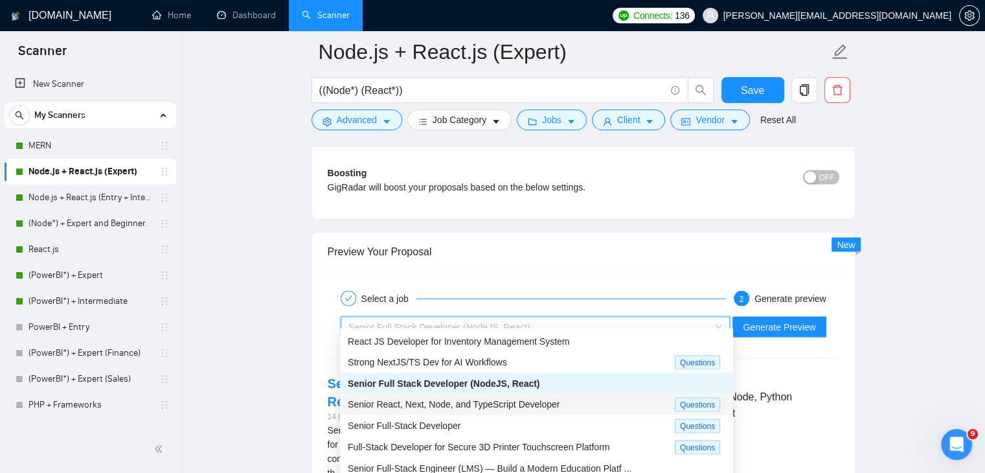
click at [516, 402] on span "Senior React, Next, Node, and TypeScript Developer" at bounding box center [454, 403] width 212 height 10
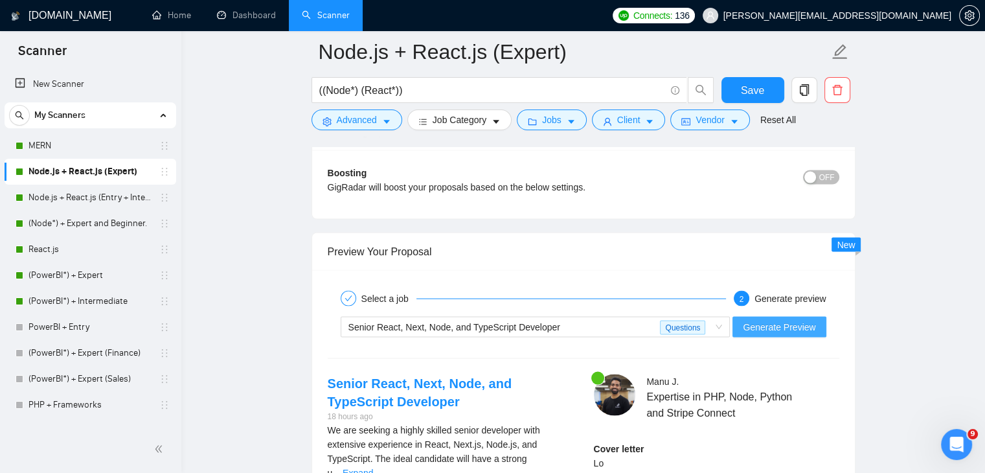
click at [795, 319] on span "Generate Preview" at bounding box center [779, 326] width 73 height 14
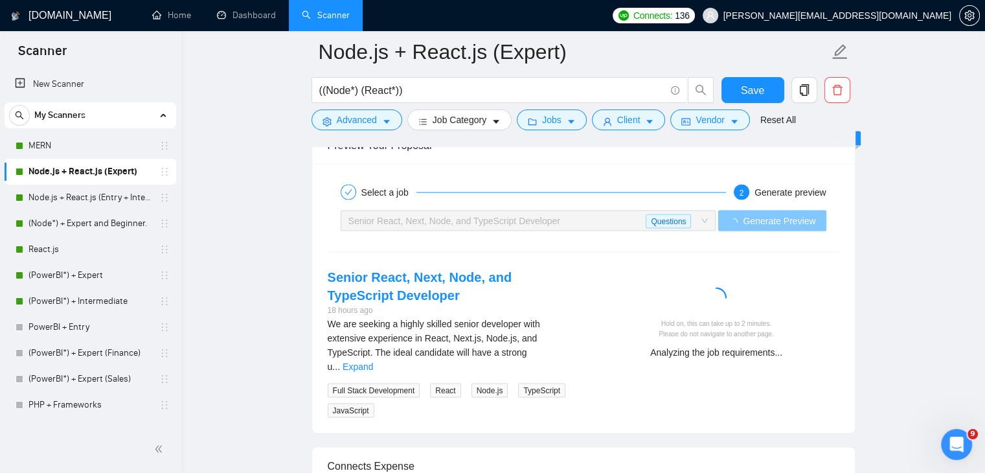
scroll to position [2516, 0]
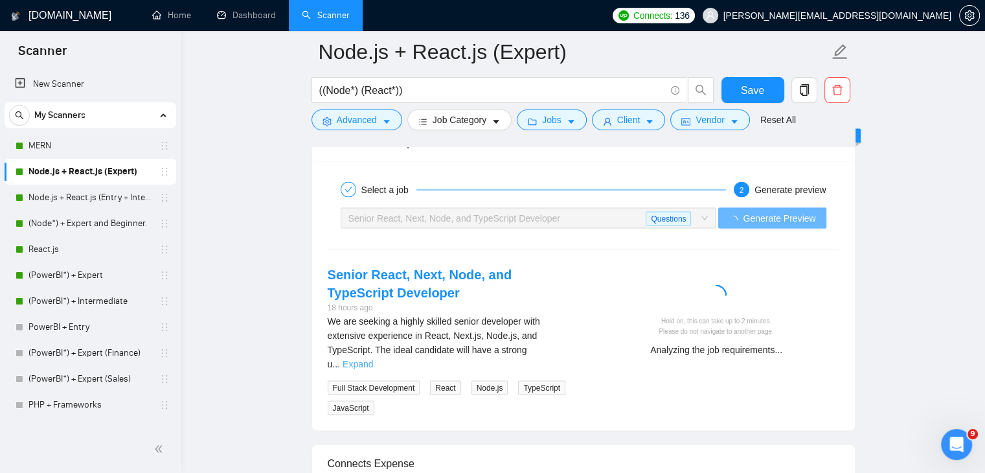
click at [373, 359] on link "Expand" at bounding box center [358, 364] width 30 height 10
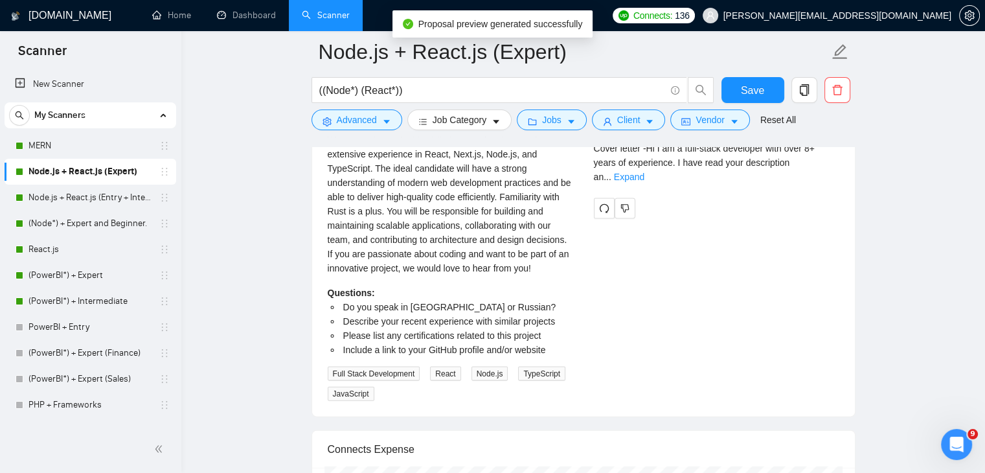
scroll to position [2635, 0]
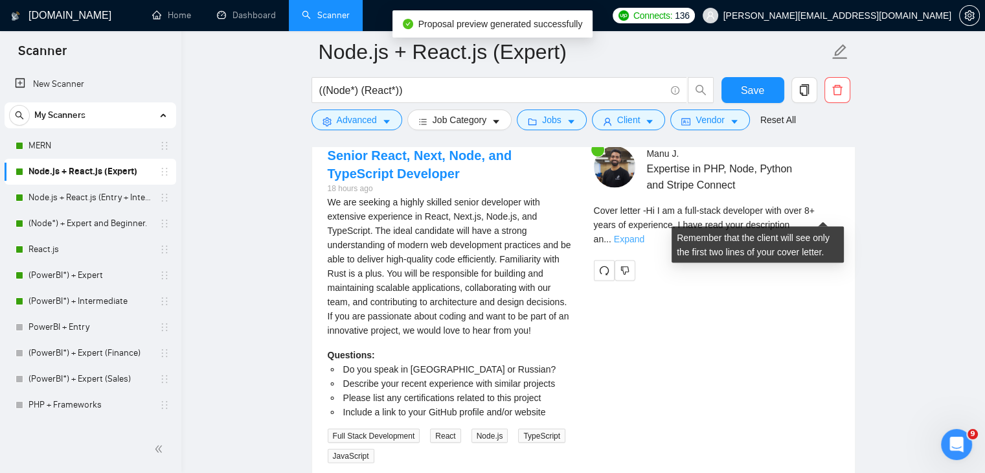
click at [644, 234] on link "Expand" at bounding box center [629, 239] width 30 height 10
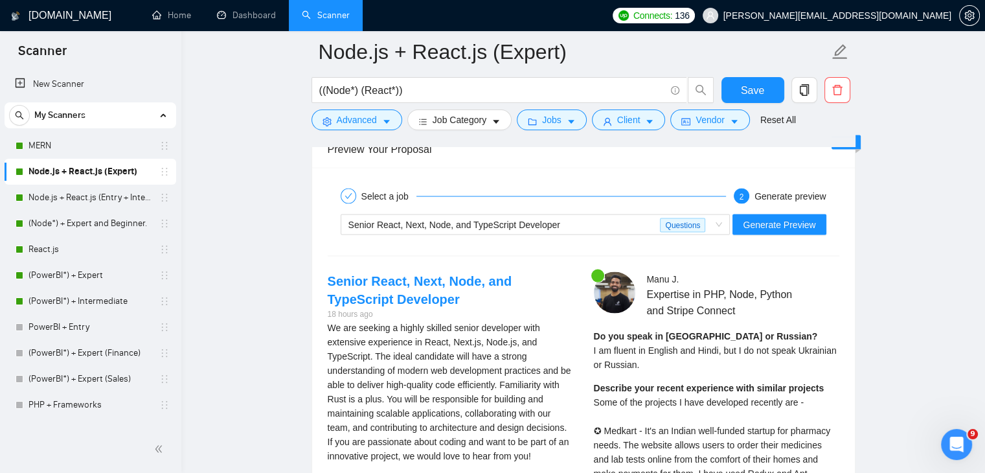
scroll to position [2511, 0]
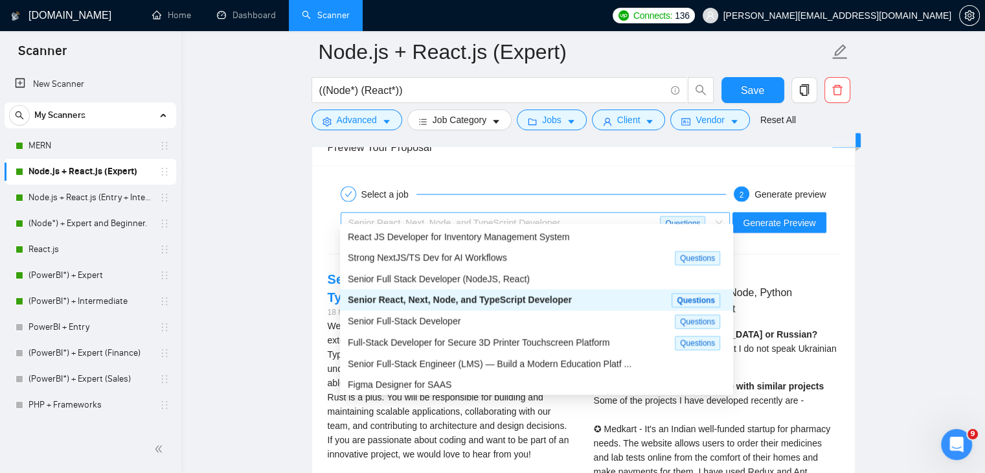
click at [723, 213] on span "Senior React, Next, Node, and TypeScript Developer Questions" at bounding box center [535, 222] width 374 height 19
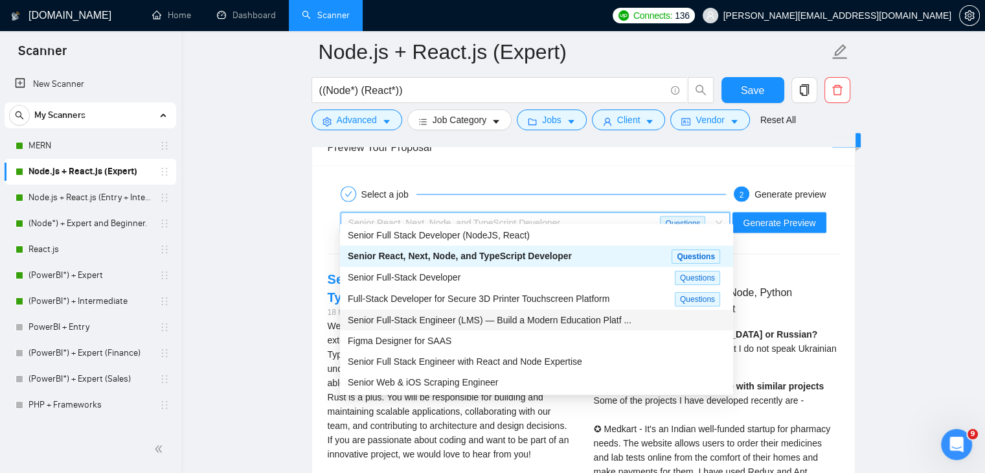
scroll to position [2523, 0]
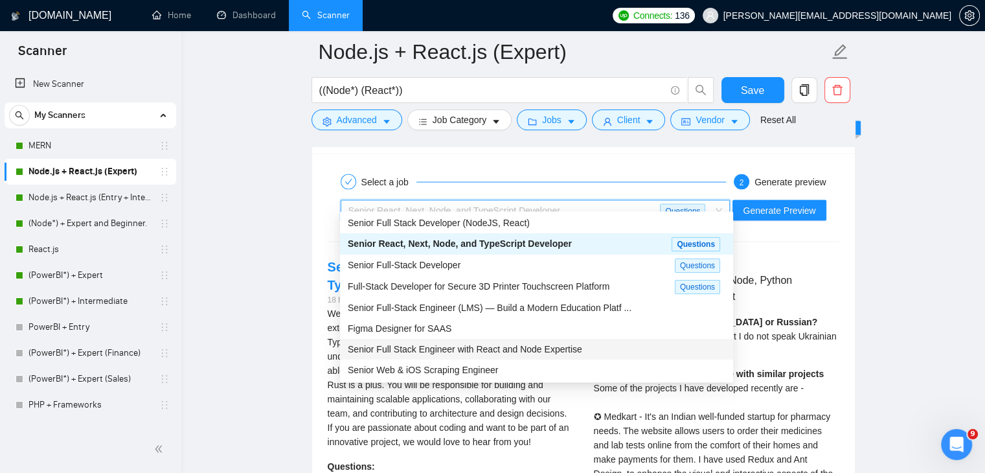
click at [579, 345] on div "Senior Full Stack Engineer with React and Node Expertise" at bounding box center [537, 349] width 378 height 14
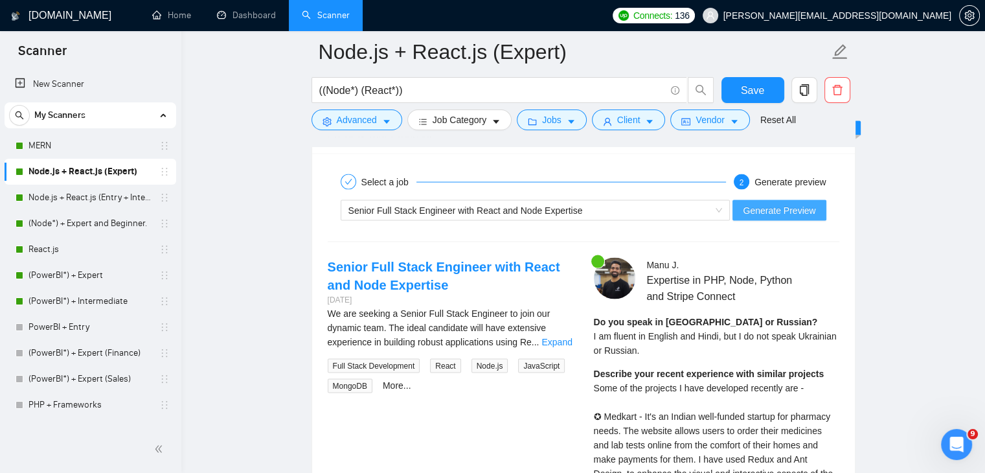
click at [798, 203] on span "Generate Preview" at bounding box center [779, 210] width 73 height 14
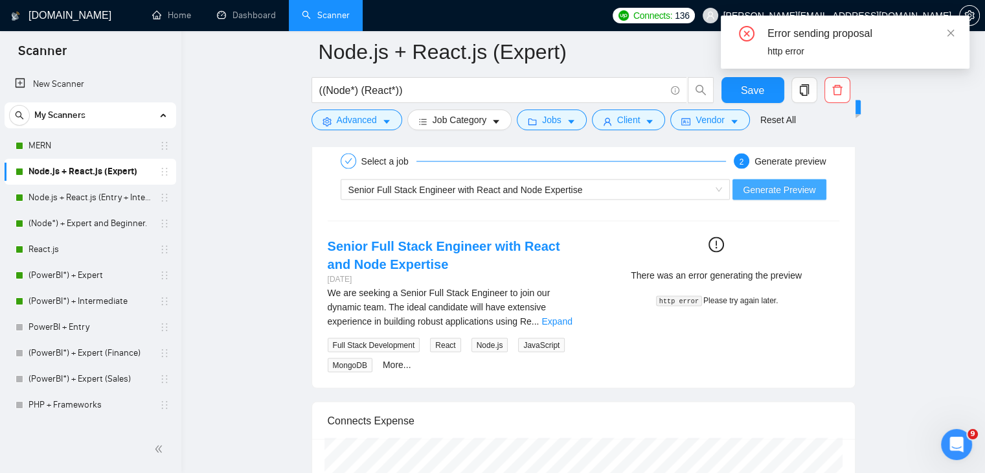
scroll to position [2547, 0]
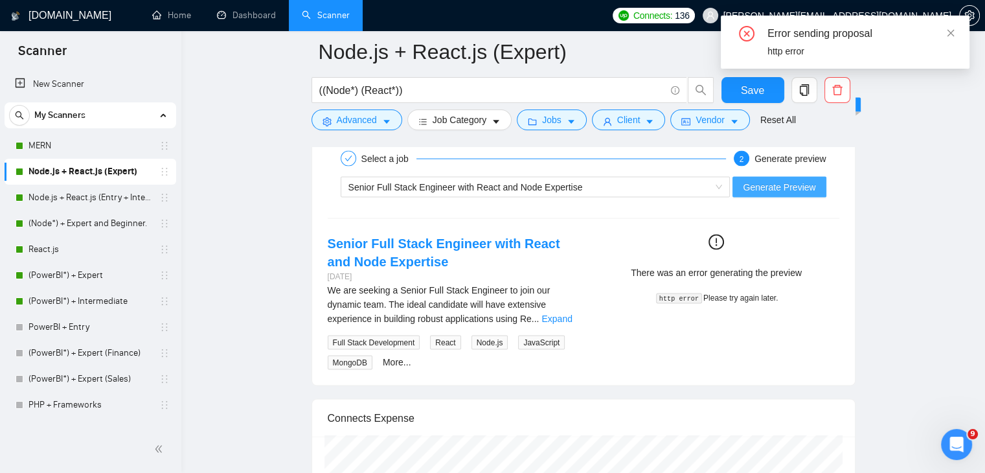
click at [800, 185] on button "Generate Preview" at bounding box center [779, 187] width 93 height 21
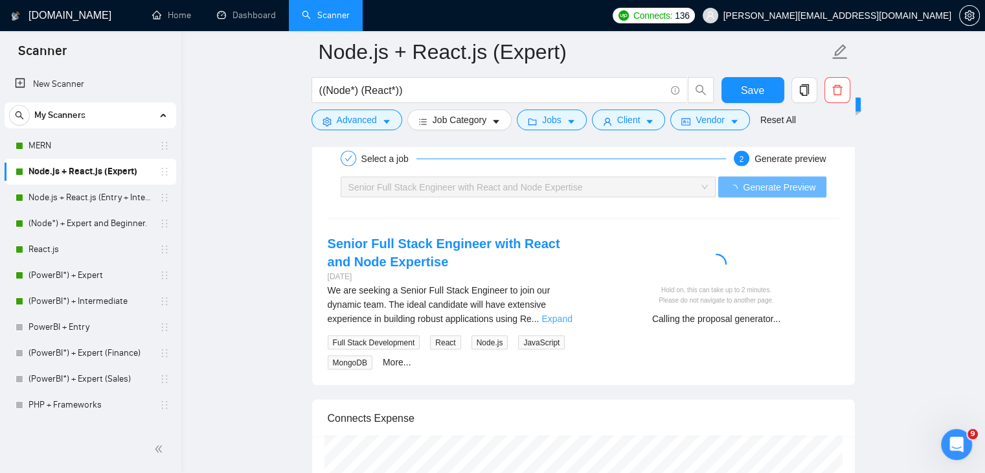
click at [552, 313] on link "Expand" at bounding box center [556, 318] width 30 height 10
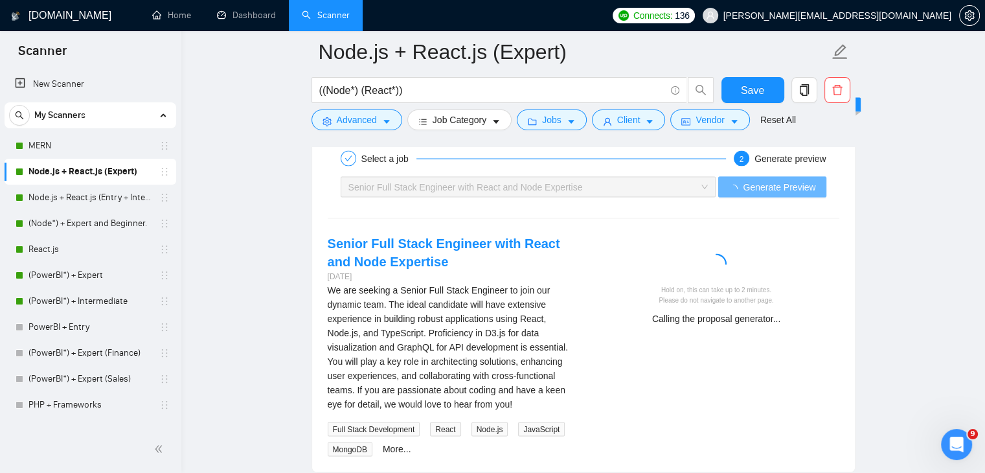
scroll to position [2549, 0]
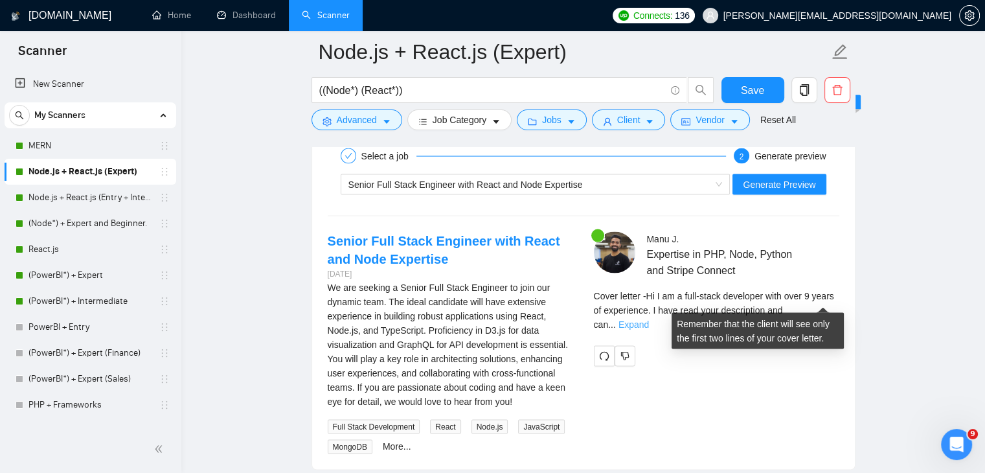
click at [649, 319] on link "Expand" at bounding box center [634, 324] width 30 height 10
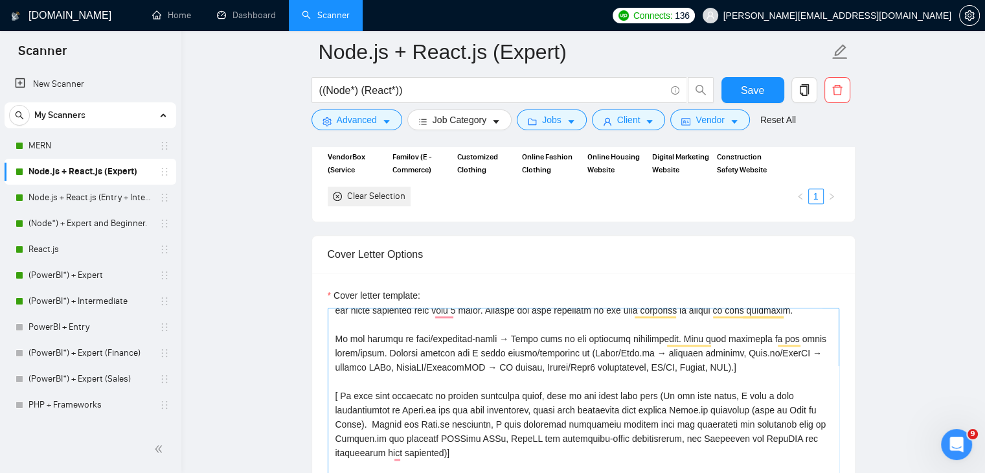
scroll to position [106, 0]
click at [339, 385] on textarea "Cover letter template:" at bounding box center [584, 453] width 512 height 291
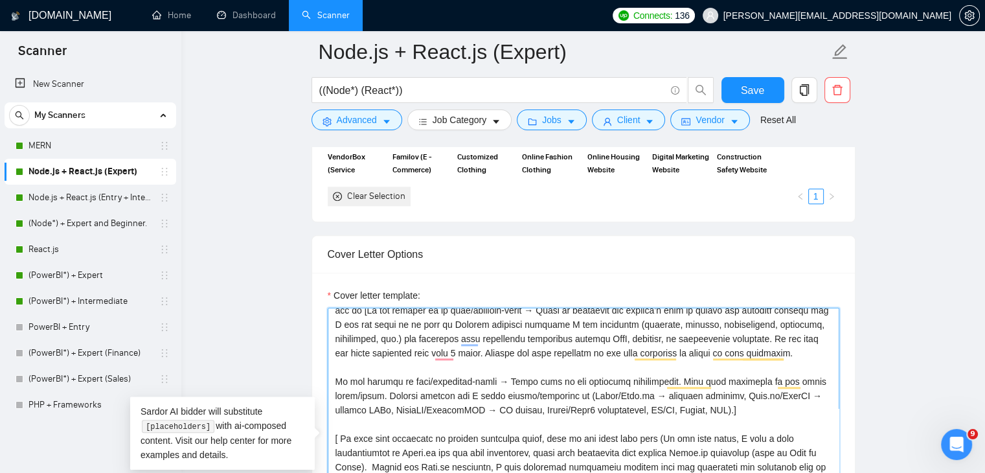
scroll to position [36, 0]
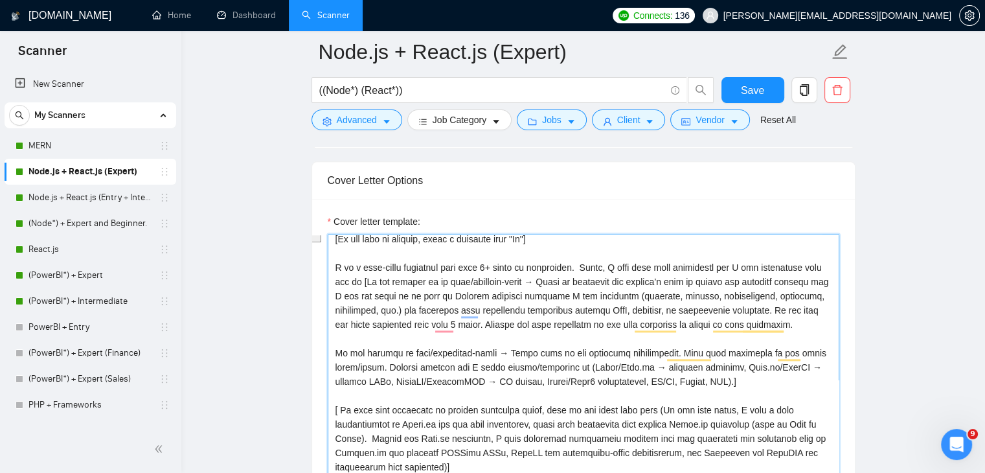
drag, startPoint x: 764, startPoint y: 295, endPoint x: 483, endPoint y: 312, distance: 282.2
click at [483, 312] on textarea "Cover letter template:" at bounding box center [584, 379] width 512 height 291
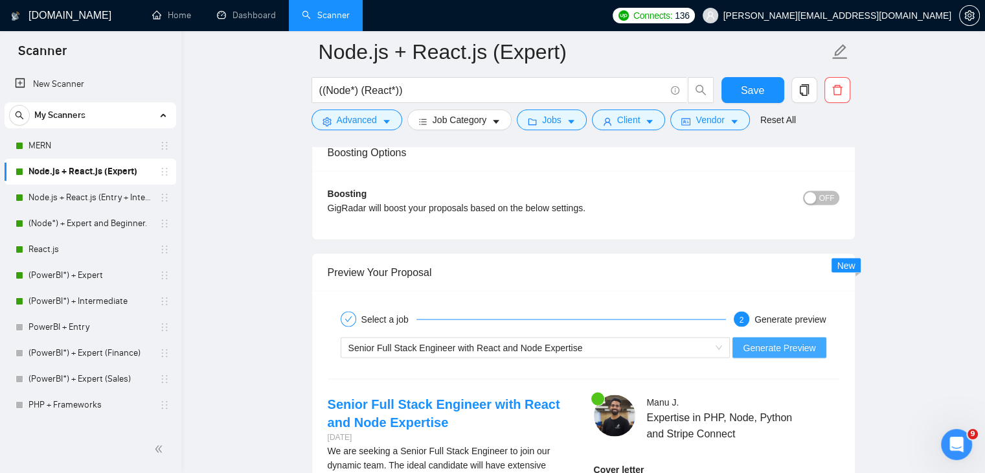
type textarea "[Write a personalized greeting, using the client's name or company name (if pro…"
click at [767, 340] on span "Generate Preview" at bounding box center [779, 347] width 73 height 14
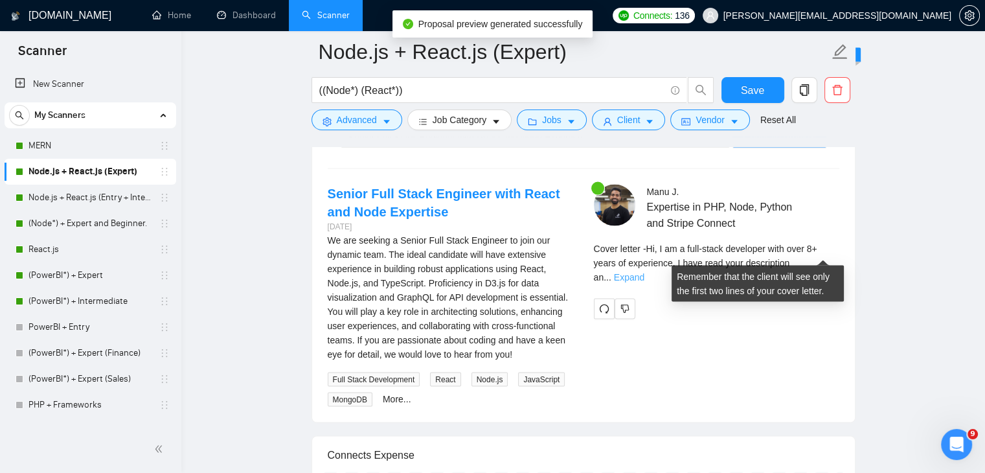
click at [644, 272] on link "Expand" at bounding box center [629, 277] width 30 height 10
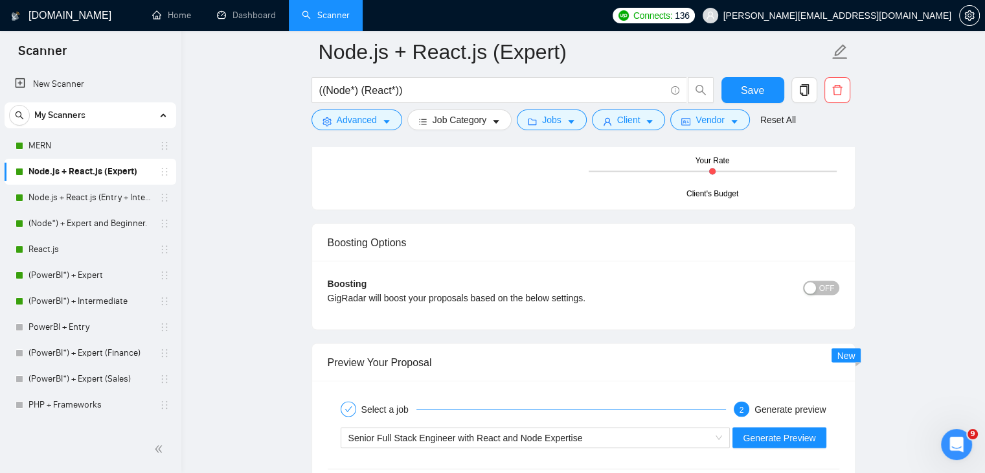
scroll to position [2510, 0]
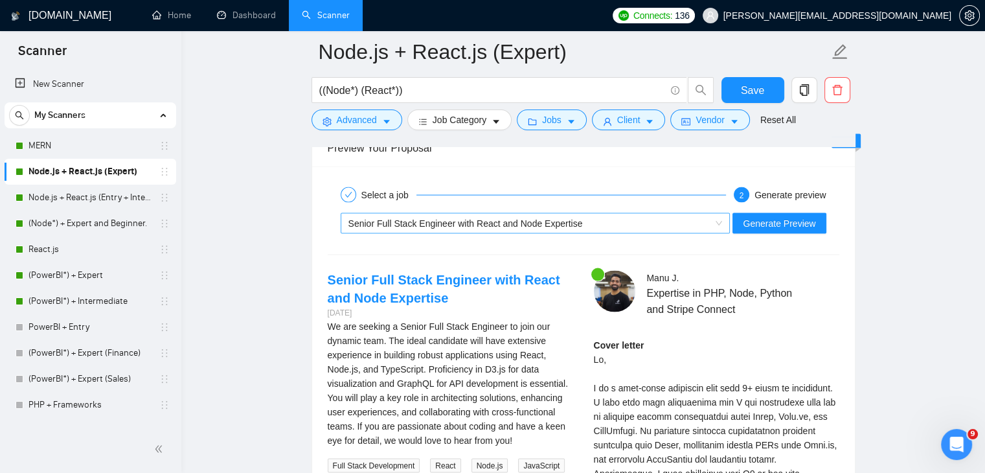
click at [661, 214] on div "Senior Full Stack Engineer with React and Node Expertise" at bounding box center [529, 223] width 363 height 19
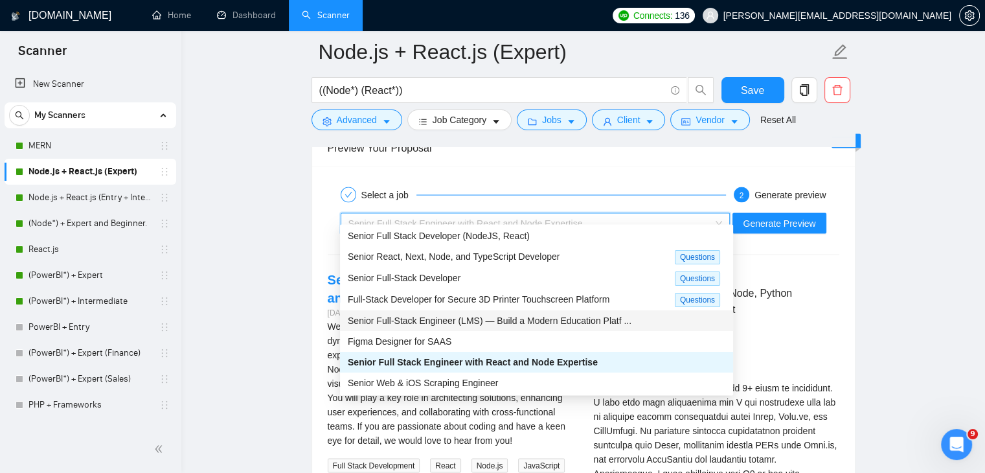
click at [519, 315] on span "Senior Full-Stack Engineer (LMS) — Build a Modern Education Platf ..." at bounding box center [490, 320] width 284 height 10
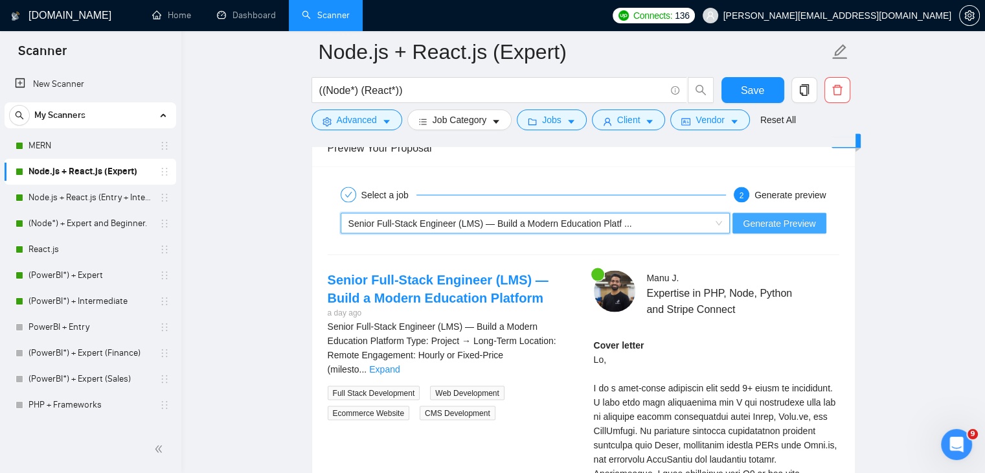
click at [770, 216] on span "Generate Preview" at bounding box center [779, 223] width 73 height 14
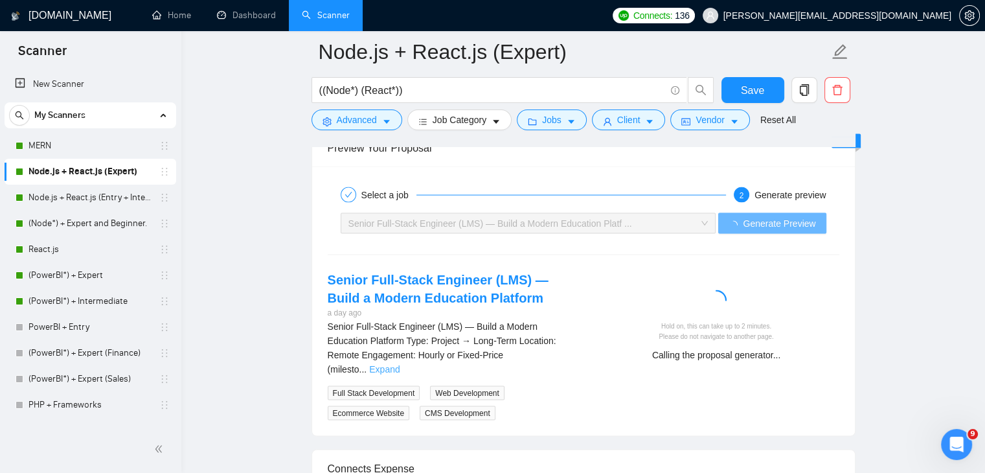
click at [400, 364] on link "Expand" at bounding box center [384, 369] width 30 height 10
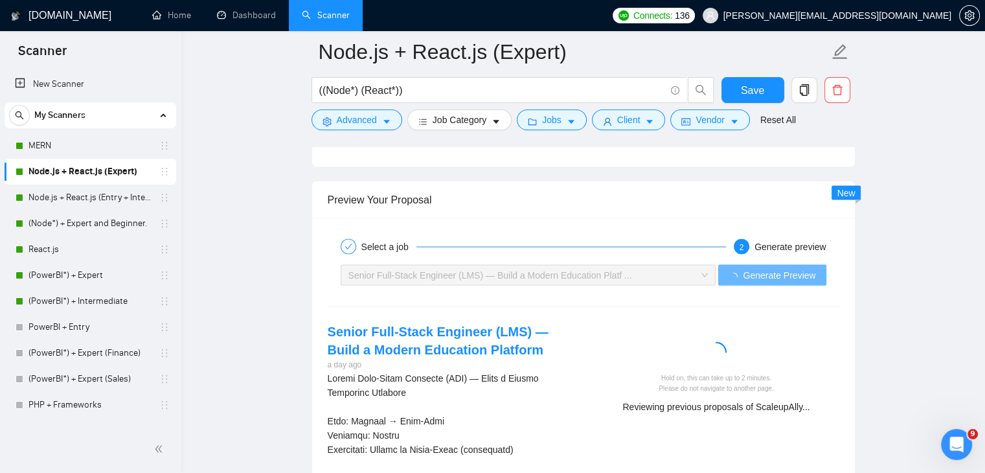
scroll to position [2457, 0]
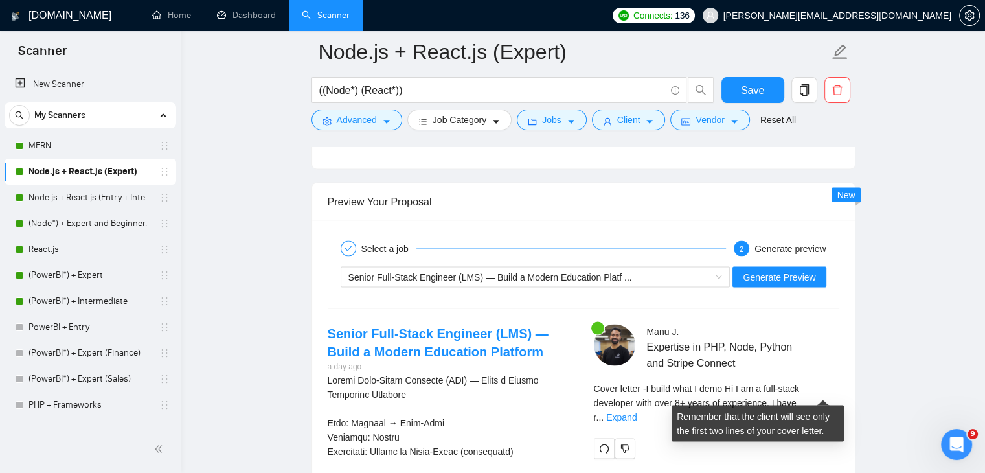
click at [807, 389] on div "Cover letter - I build what I demo Hi I am a full-stack developer with over 8+ …" at bounding box center [716, 402] width 245 height 43
click at [637, 411] on link "Expand" at bounding box center [621, 416] width 30 height 10
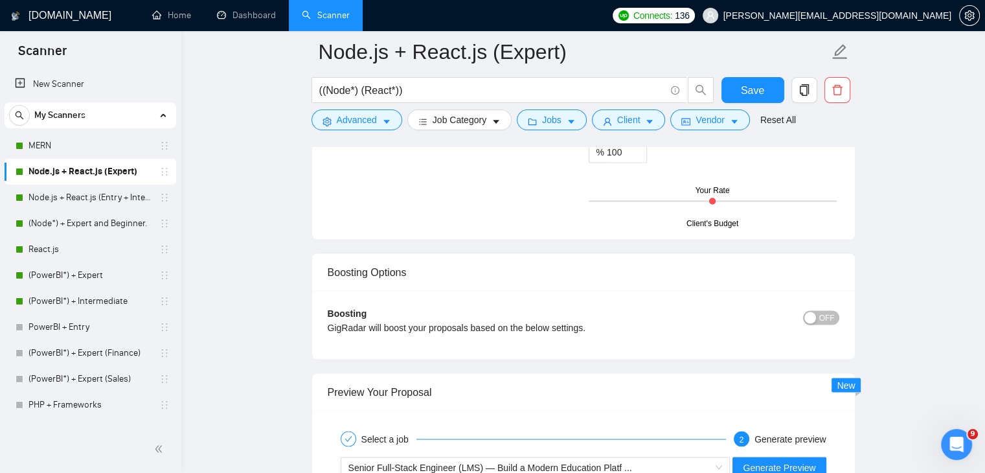
scroll to position [2267, 0]
click at [589, 461] on span "Senior Full-Stack Engineer (LMS) — Build a Modern Education Platf ..." at bounding box center [490, 466] width 284 height 10
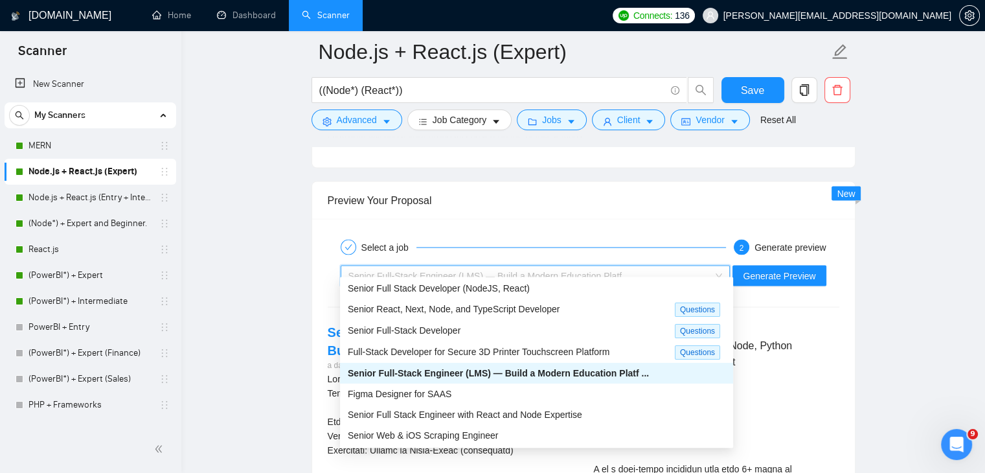
scroll to position [2459, 0]
click at [475, 321] on div "Senior Full-Stack Developer Questions" at bounding box center [536, 329] width 393 height 21
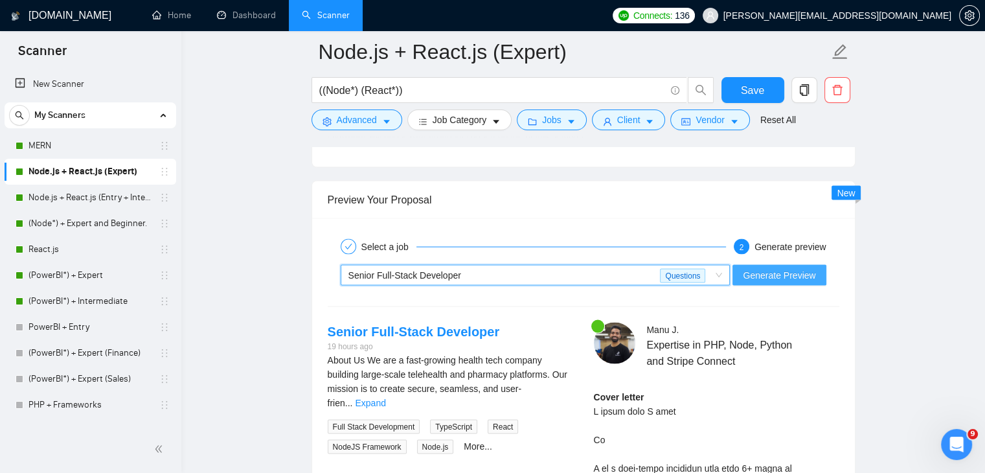
click at [784, 267] on span "Generate Preview" at bounding box center [779, 274] width 73 height 14
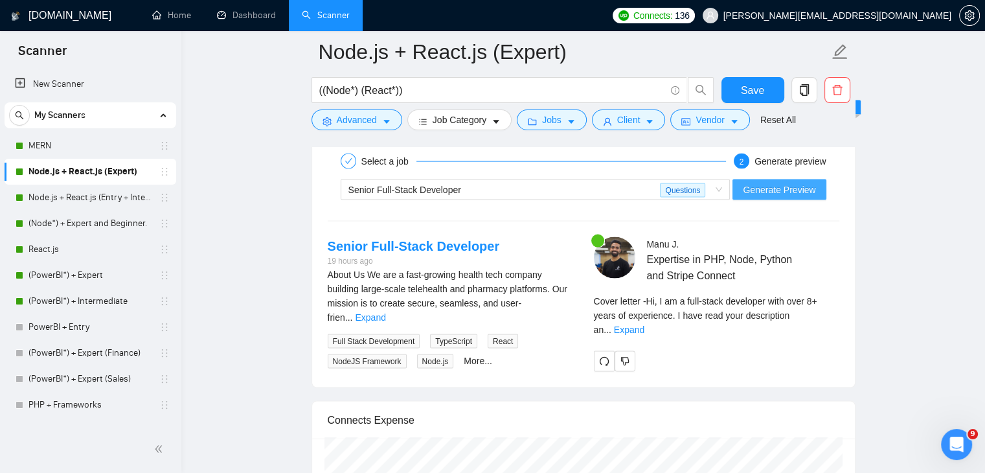
scroll to position [2519, 0]
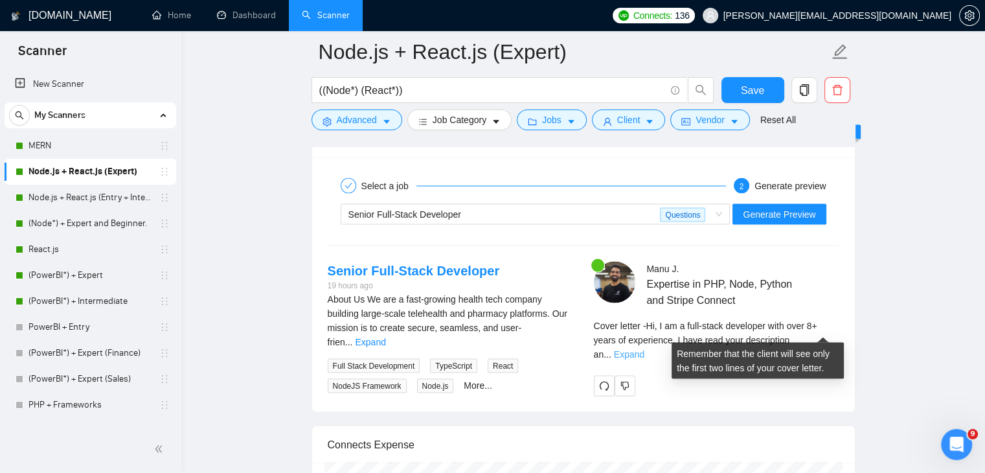
click at [644, 349] on link "Expand" at bounding box center [629, 354] width 30 height 10
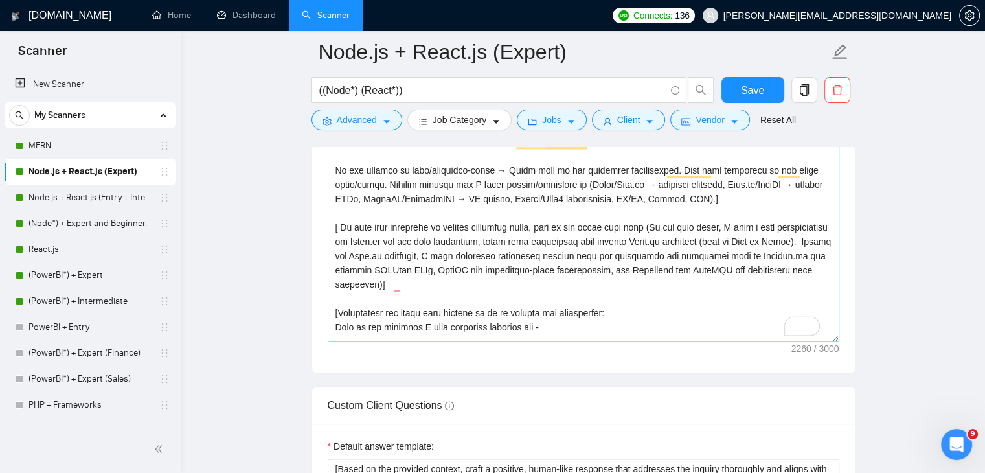
scroll to position [33, 0]
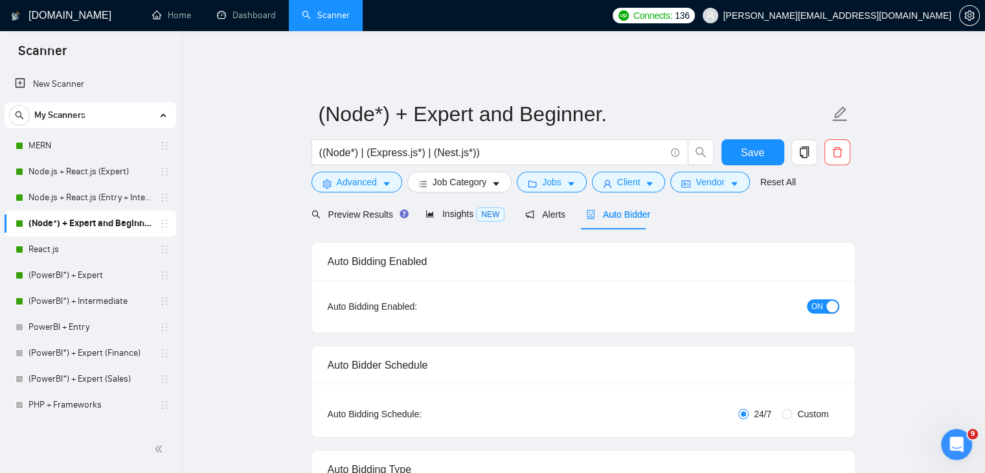
click at [453, 299] on div "Auto Bidding Enabled:" at bounding box center [413, 306] width 170 height 14
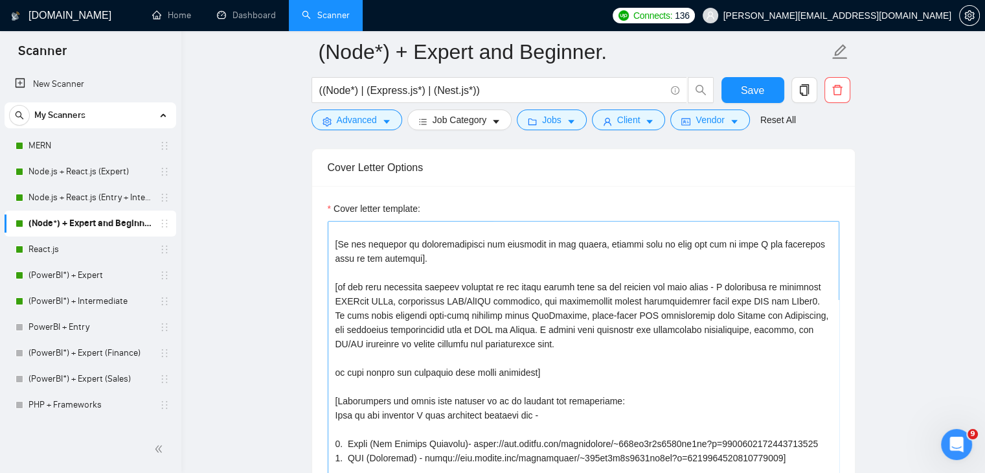
scroll to position [91, 0]
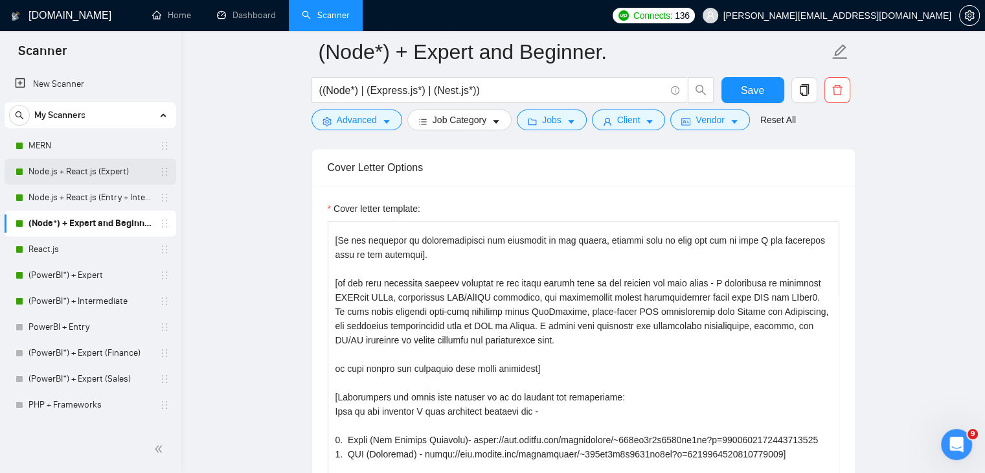
click at [98, 168] on link "Node.js + React.js (Expert)" at bounding box center [89, 172] width 123 height 26
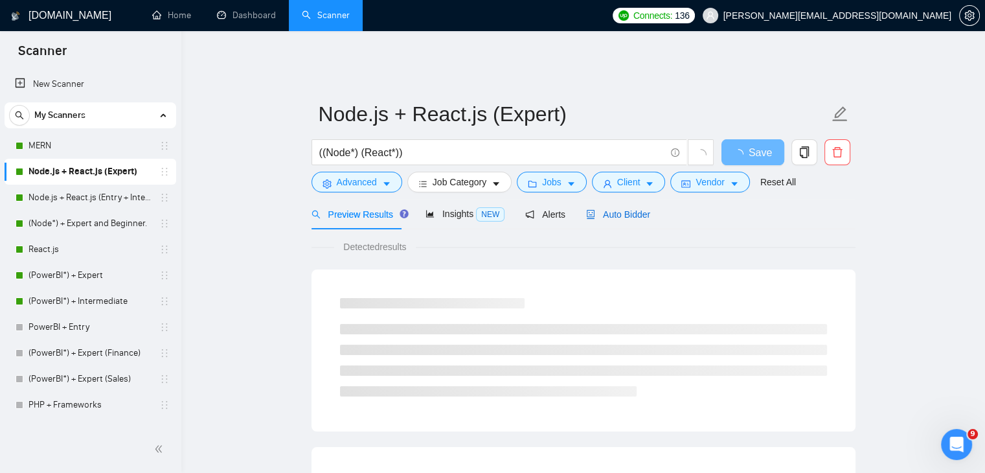
click at [628, 207] on div "Auto Bidder" at bounding box center [618, 214] width 64 height 14
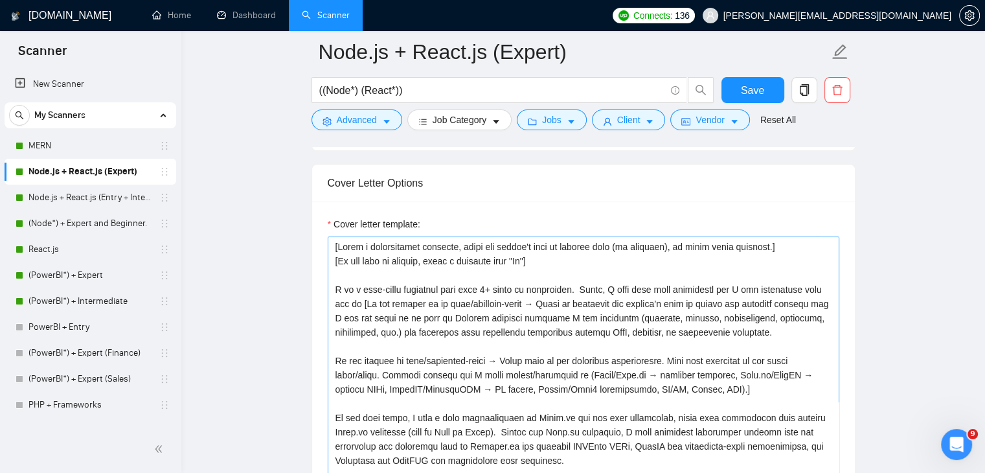
scroll to position [1448, 0]
click at [470, 335] on textarea "Cover letter template:" at bounding box center [584, 381] width 512 height 291
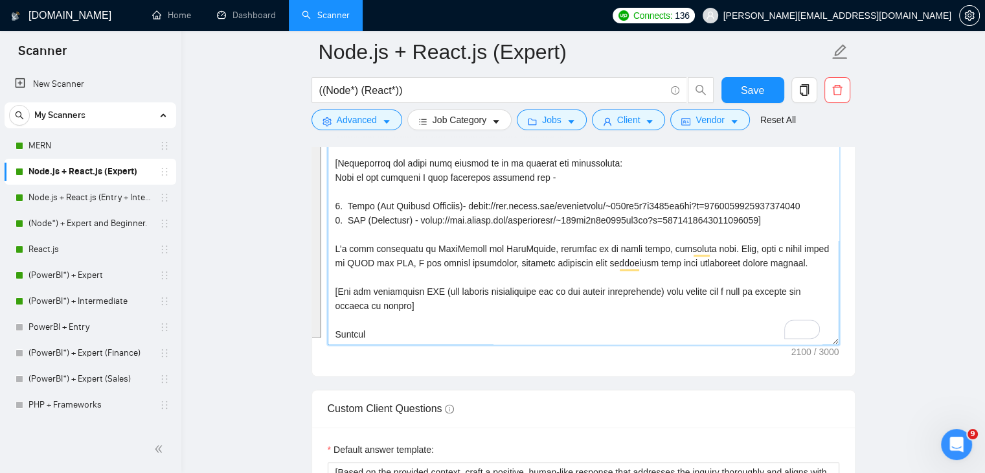
scroll to position [0, 0]
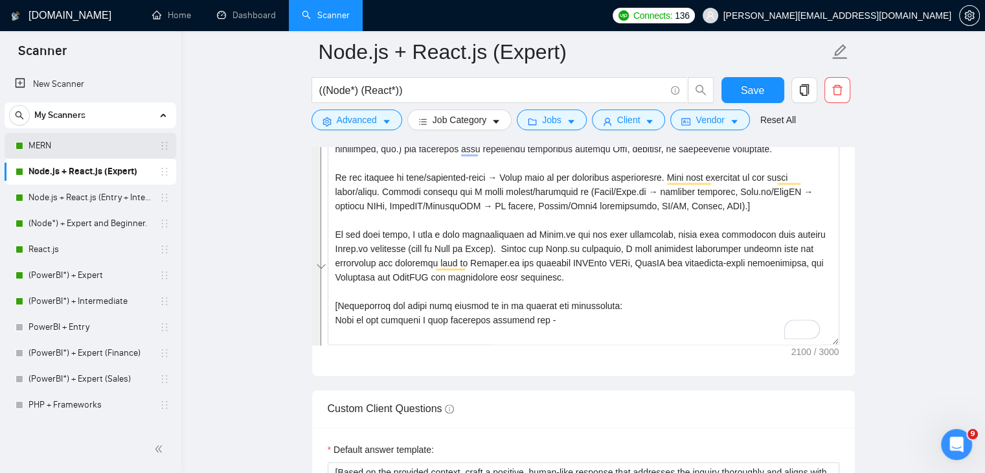
click at [96, 151] on link "MERN" at bounding box center [89, 146] width 123 height 26
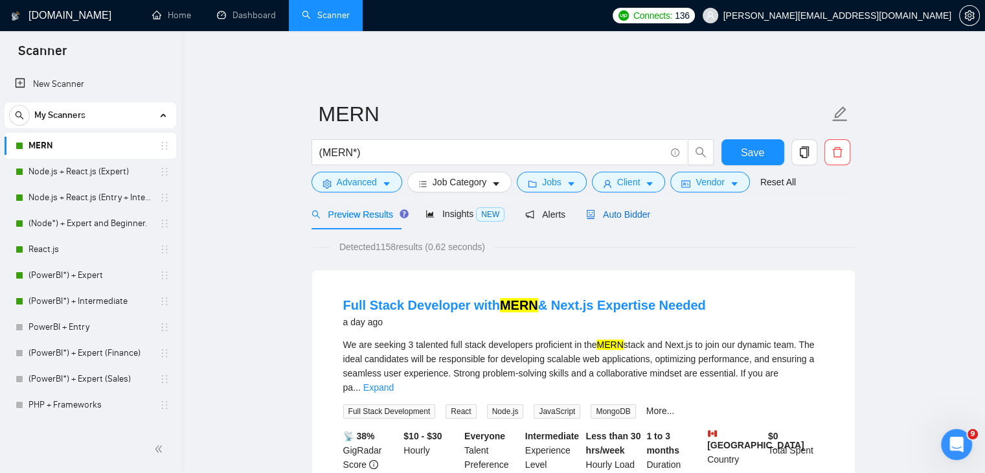
click at [623, 211] on div "Auto Bidder" at bounding box center [618, 214] width 64 height 14
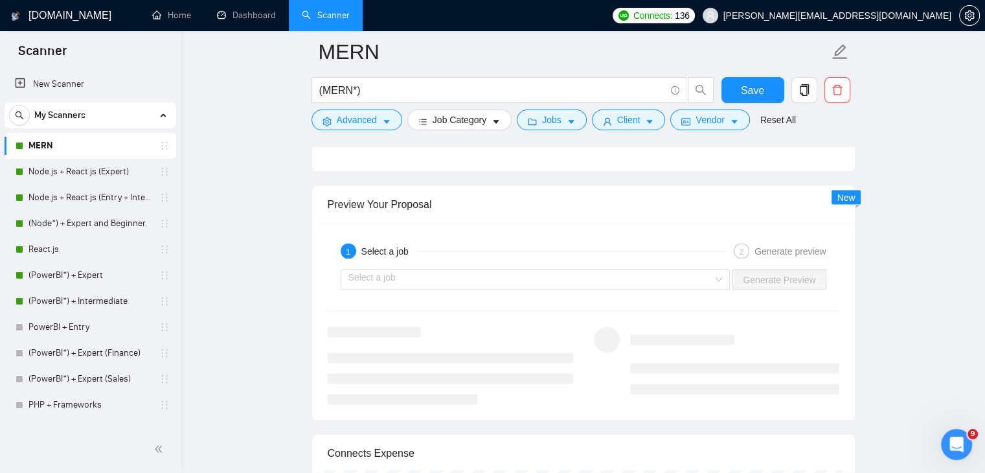
scroll to position [2455, 0]
click at [596, 272] on input "search" at bounding box center [530, 278] width 365 height 19
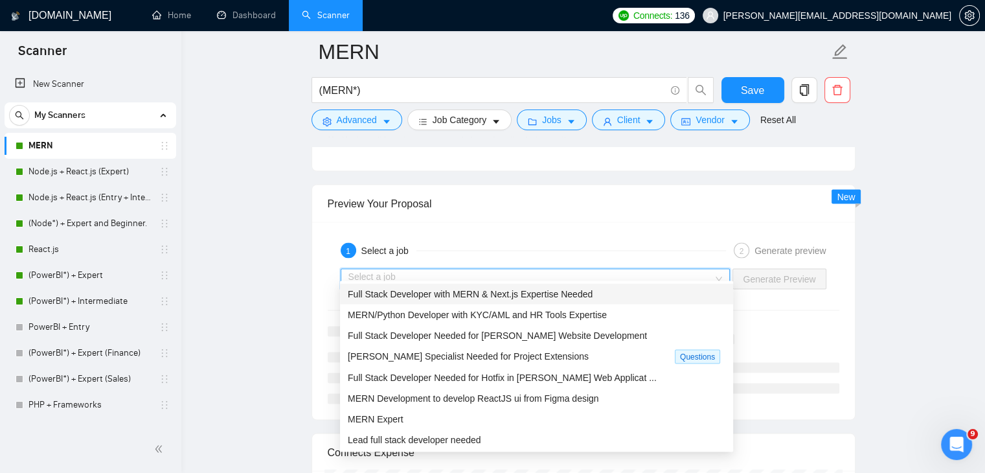
click at [556, 290] on span "Full Stack Developer with MERN & Next.js Expertise Needed" at bounding box center [470, 293] width 245 height 10
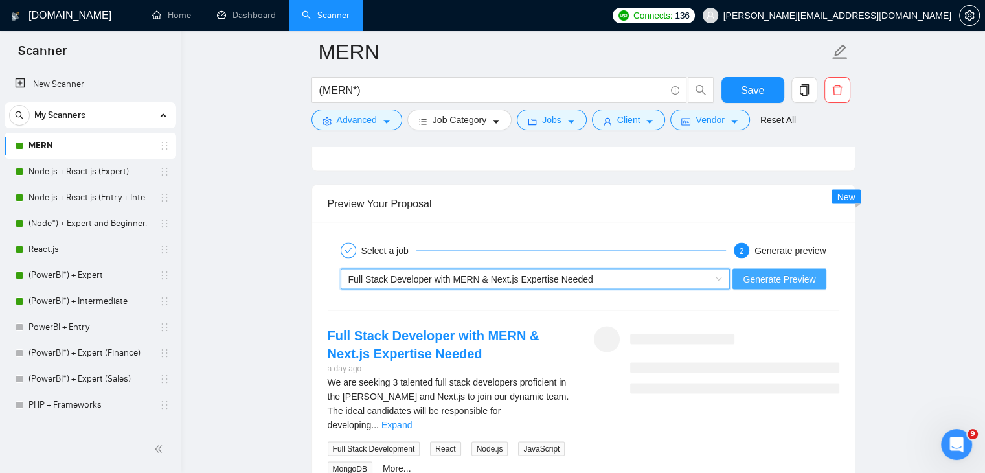
click at [777, 271] on span "Generate Preview" at bounding box center [779, 278] width 73 height 14
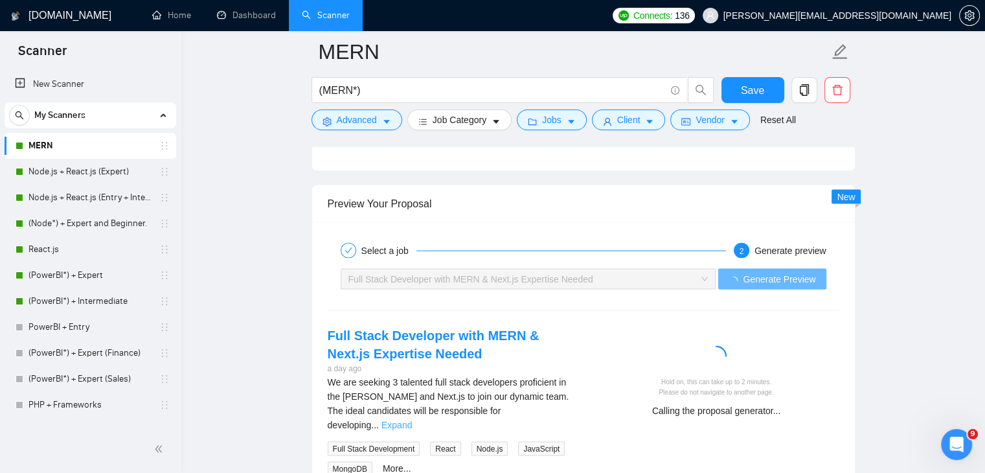
click at [412, 419] on link "Expand" at bounding box center [396, 424] width 30 height 10
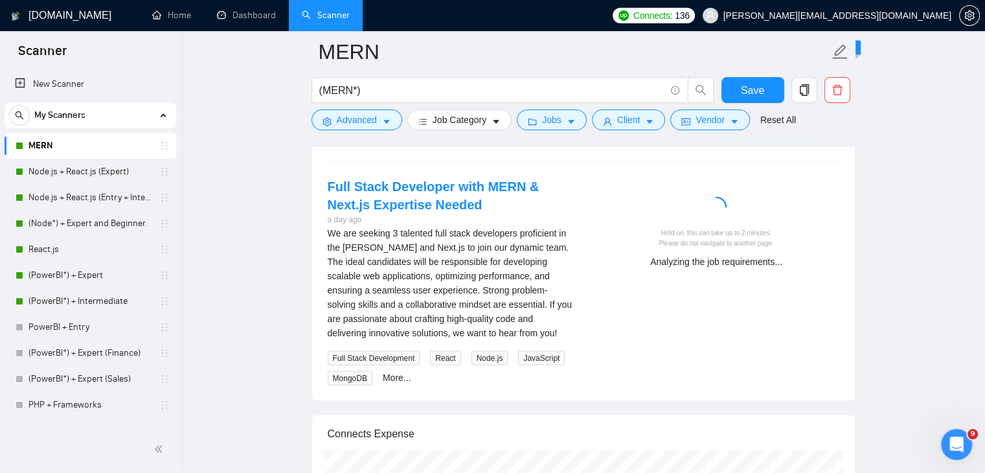
scroll to position [2605, 0]
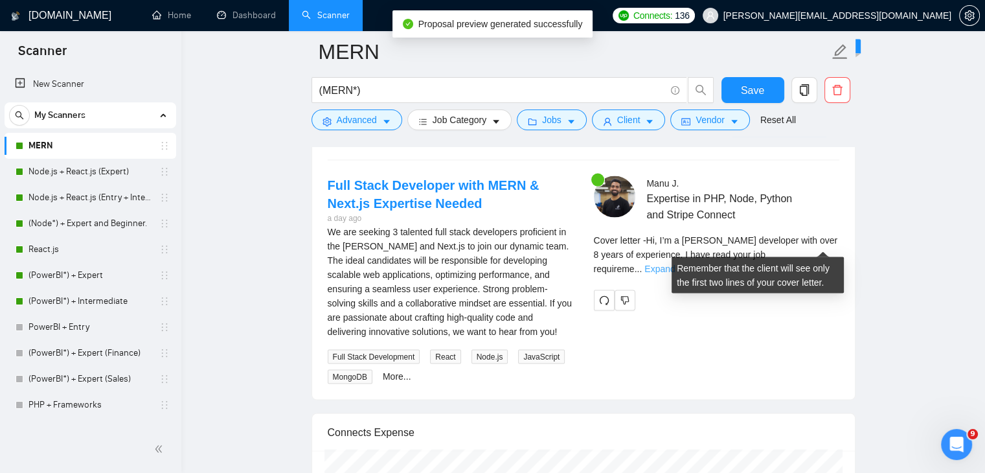
click at [675, 264] on link "Expand" at bounding box center [659, 269] width 30 height 10
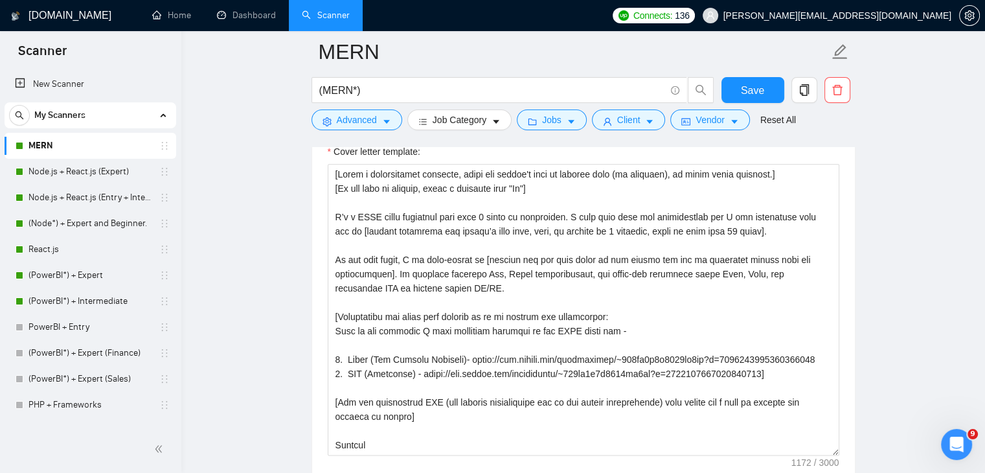
scroll to position [1521, 0]
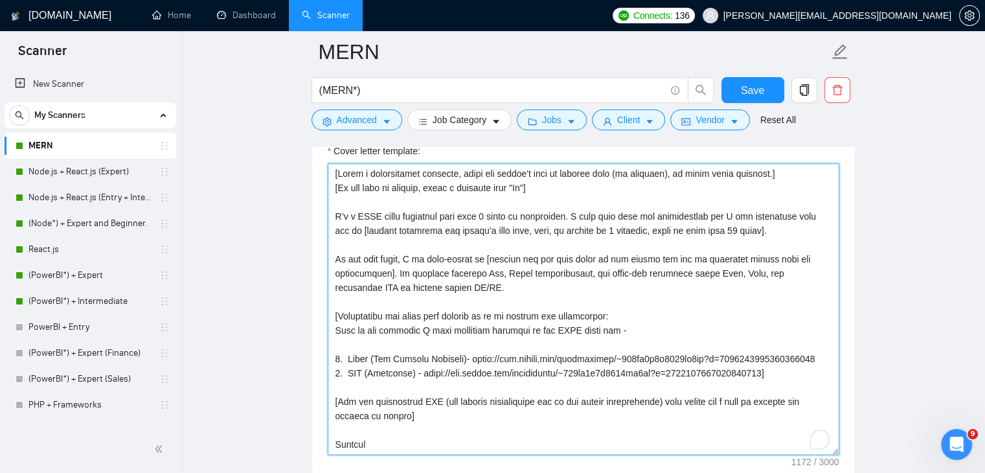
click at [466, 422] on textarea "Cover letter template:" at bounding box center [584, 308] width 512 height 291
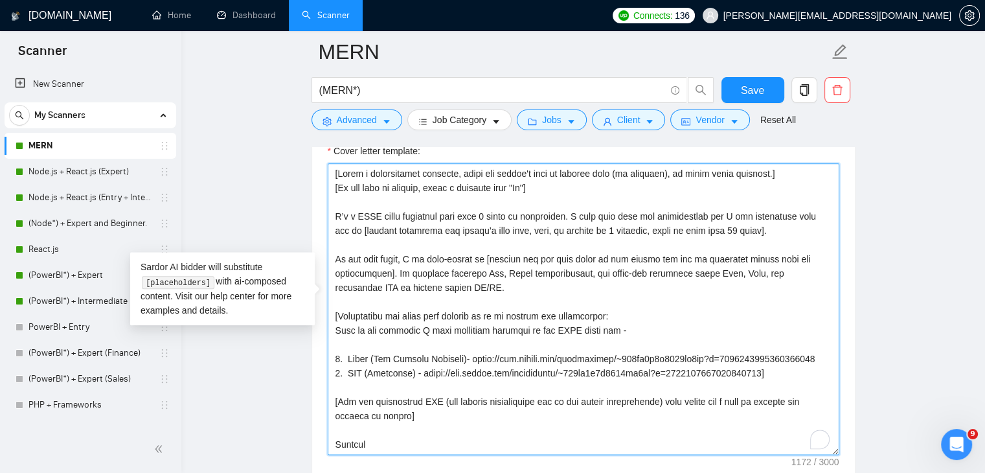
click at [477, 428] on textarea "Cover letter template:" at bounding box center [584, 308] width 512 height 291
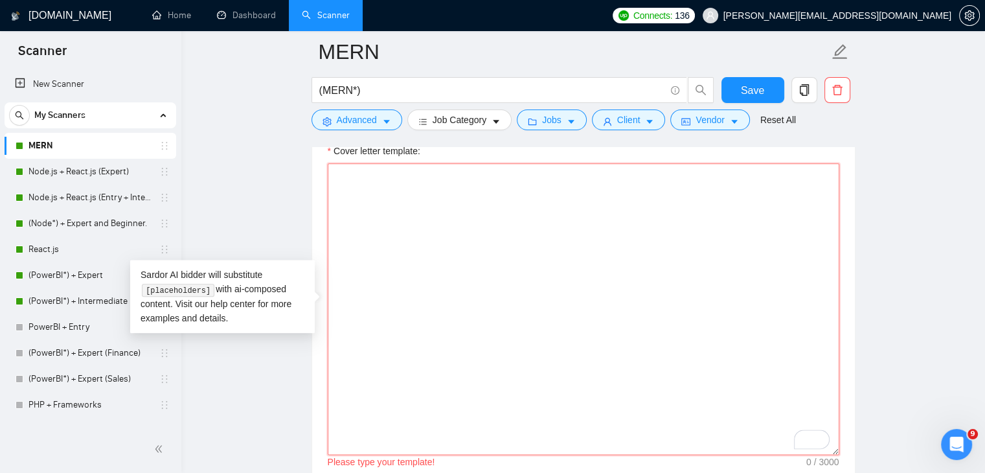
paste textarea "[Write a personalized greeting, using the client's name or company name (if pro…"
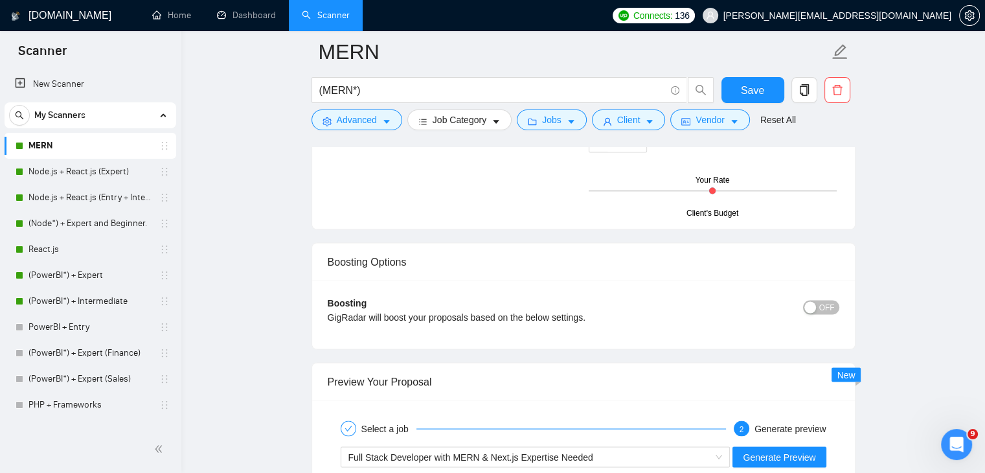
scroll to position [2398, 0]
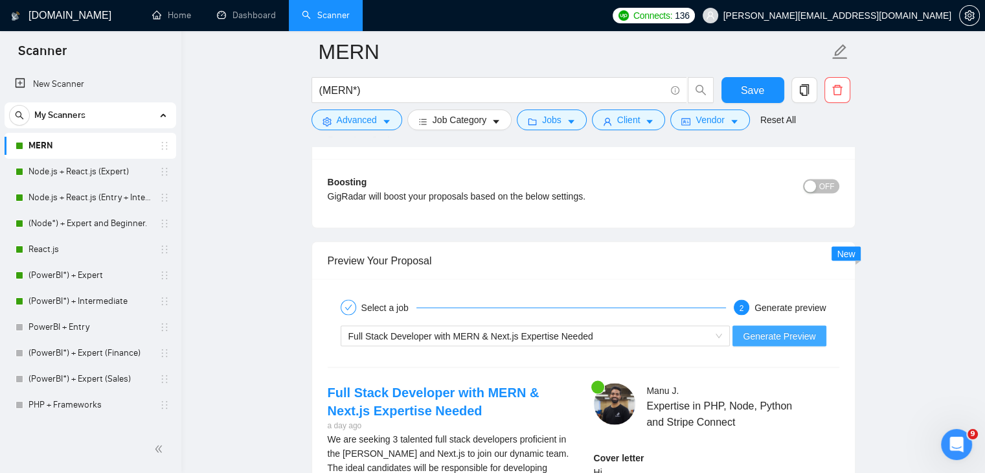
click at [800, 328] on span "Generate Preview" at bounding box center [779, 335] width 73 height 14
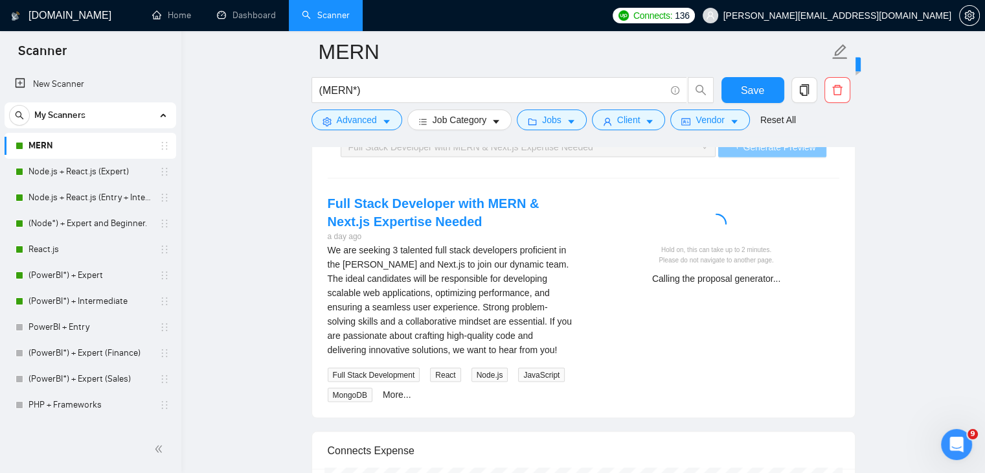
scroll to position [2587, 0]
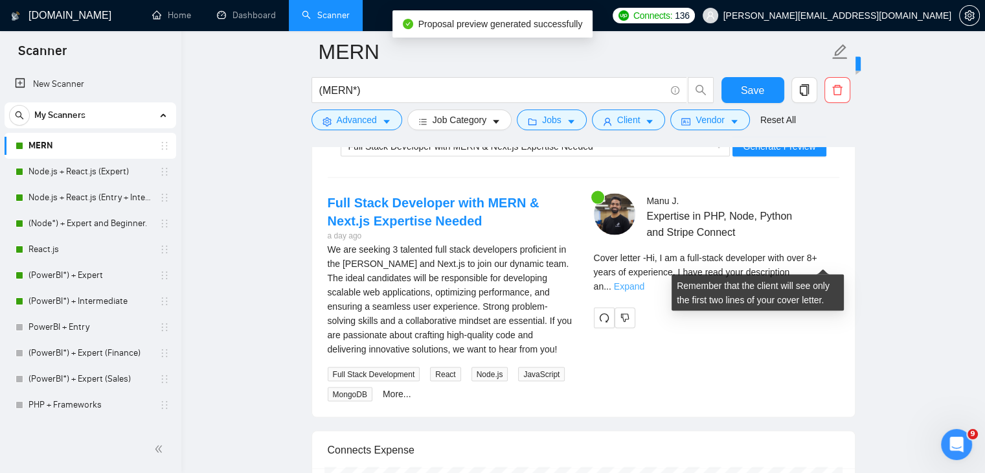
click at [644, 281] on link "Expand" at bounding box center [629, 286] width 30 height 10
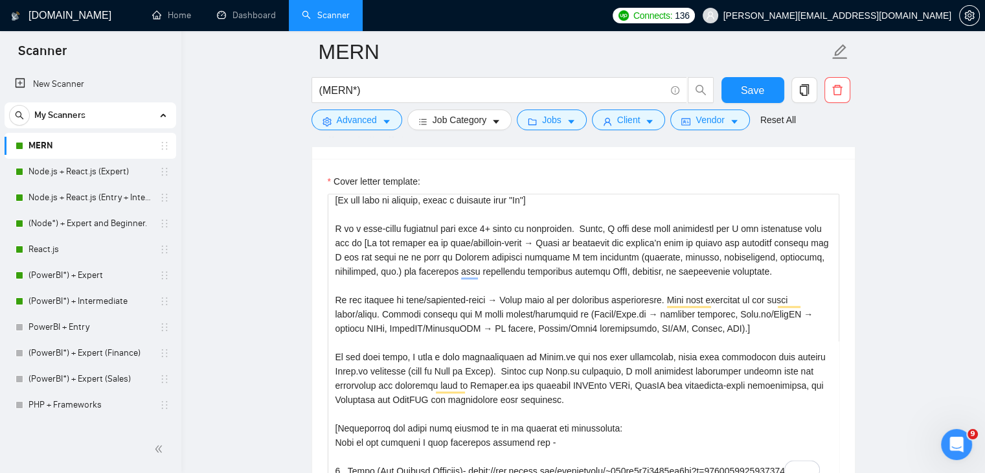
scroll to position [16, 0]
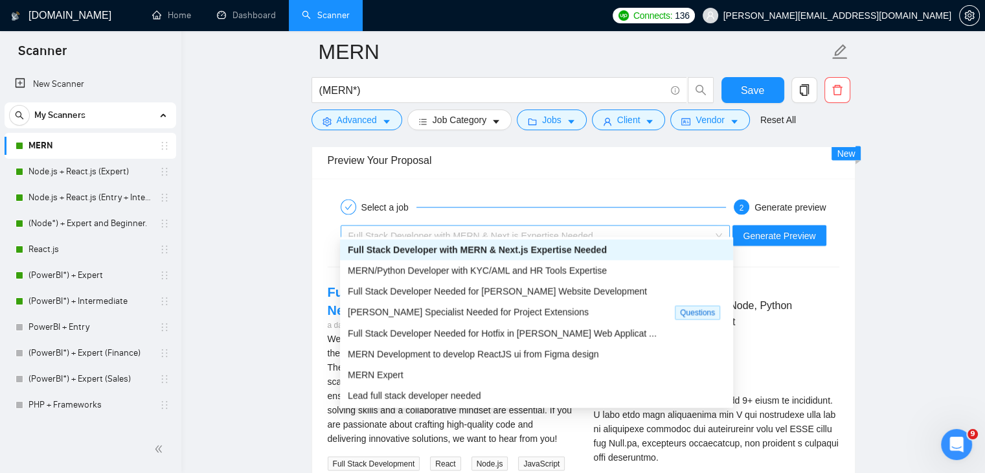
click at [608, 226] on div "Full Stack Developer with MERN & Next.js Expertise Needed" at bounding box center [529, 235] width 363 height 19
click at [538, 275] on span "MERN/Python Developer with KYC/AML and HR Tools Expertise" at bounding box center [477, 271] width 259 height 10
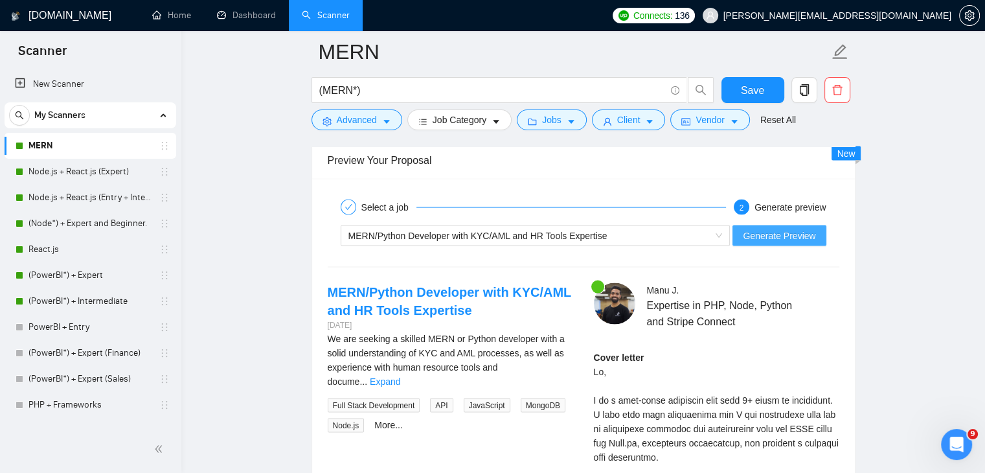
click at [778, 233] on button "Generate Preview" at bounding box center [779, 235] width 93 height 21
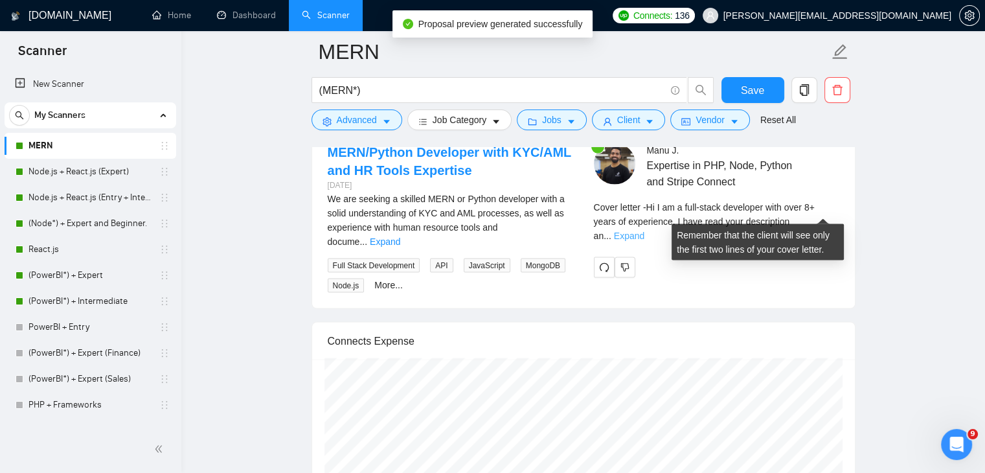
click at [644, 231] on link "Expand" at bounding box center [629, 236] width 30 height 10
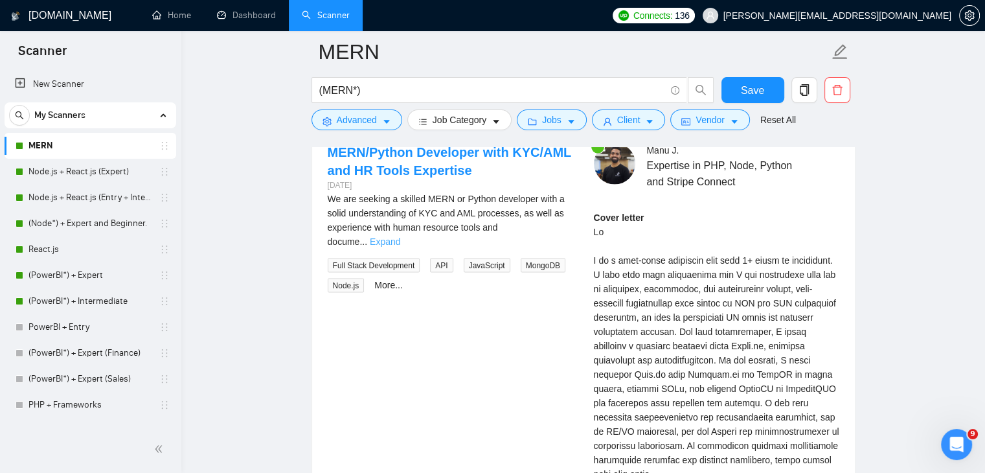
click at [400, 236] on link "Expand" at bounding box center [385, 241] width 30 height 10
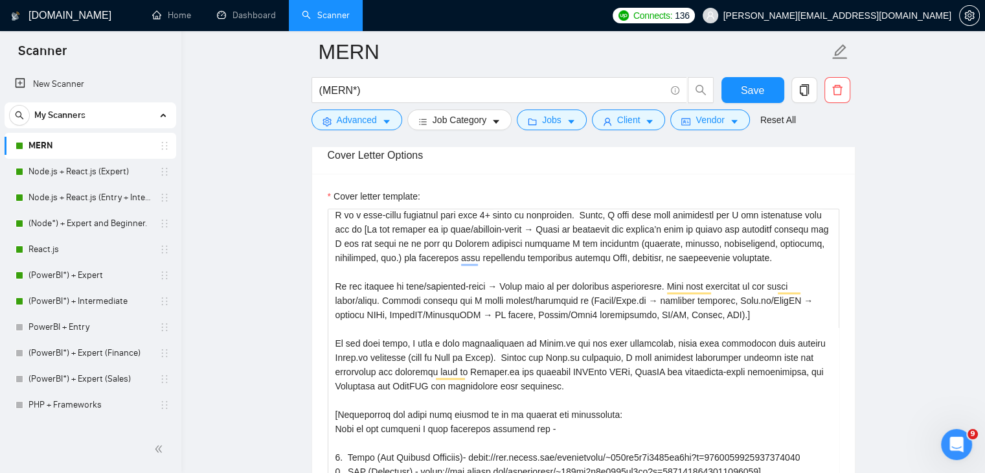
scroll to position [45, 0]
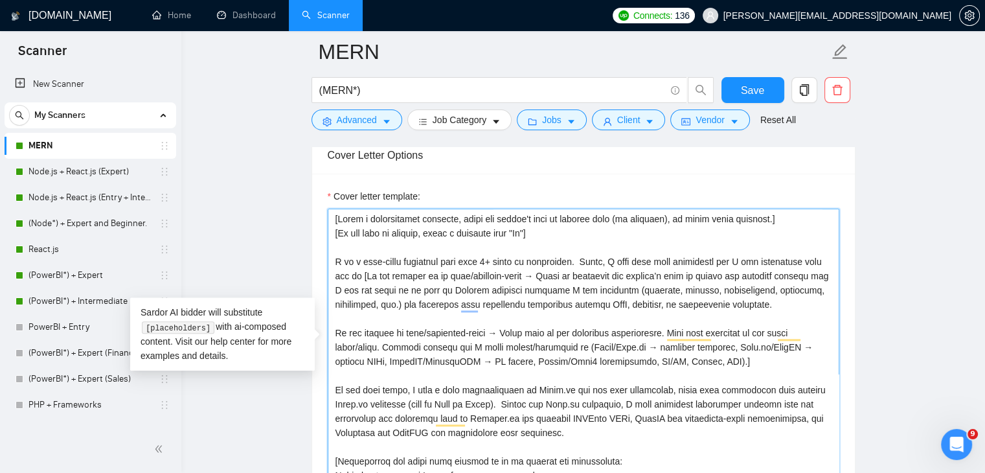
click at [766, 295] on textarea "Cover letter template:" at bounding box center [584, 354] width 512 height 291
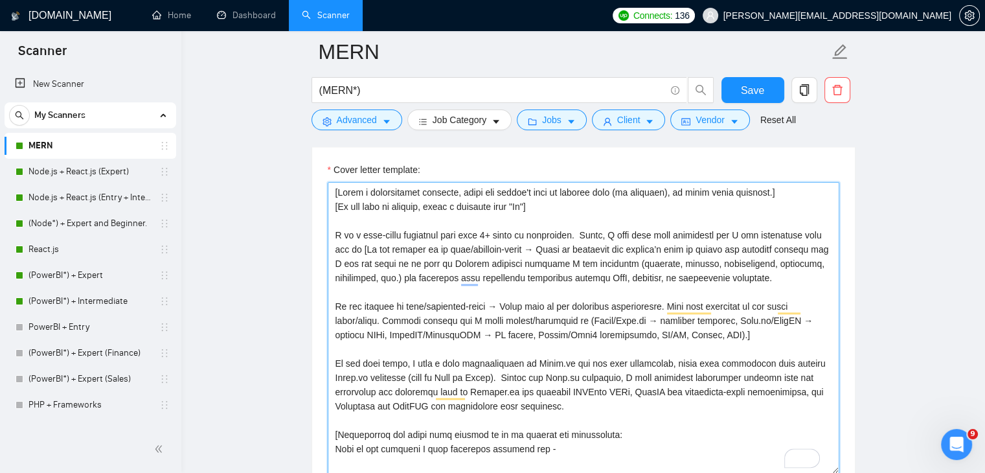
scroll to position [1502, 0]
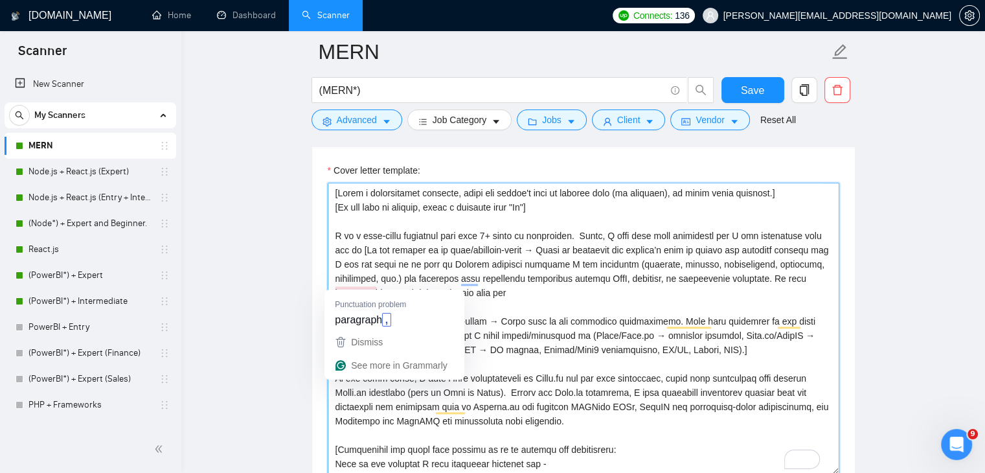
click at [350, 285] on textarea "Cover letter template:" at bounding box center [584, 328] width 512 height 291
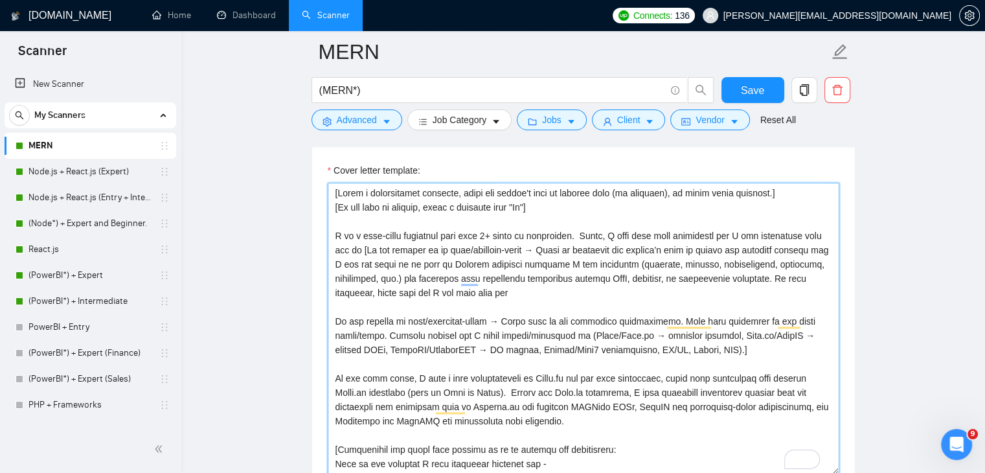
click at [536, 278] on textarea "Cover letter template:" at bounding box center [584, 328] width 512 height 291
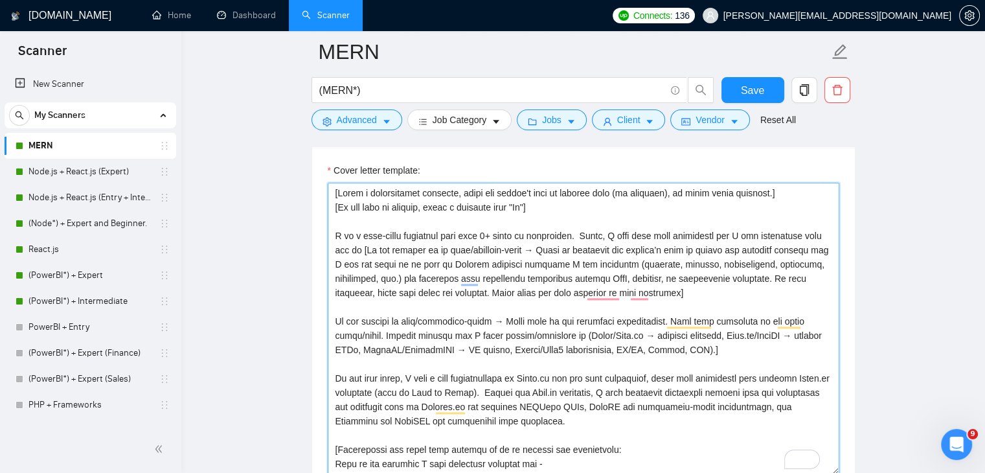
scroll to position [12, 0]
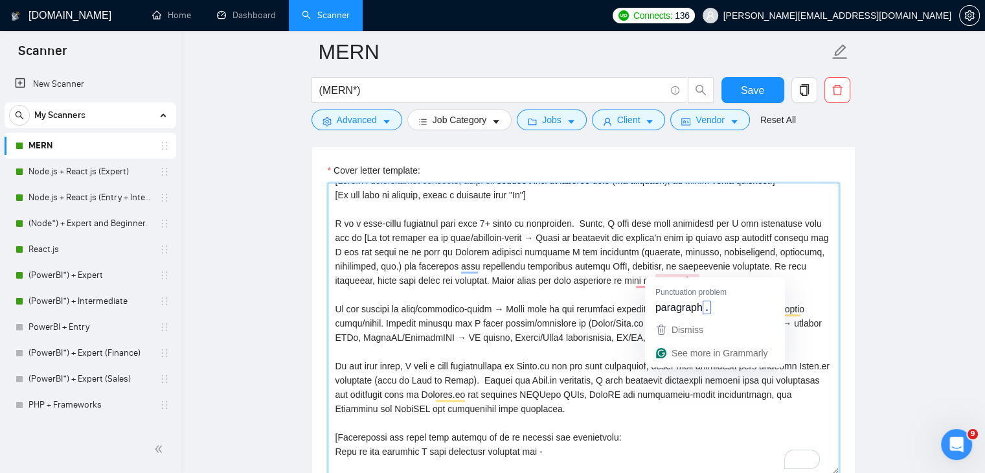
click at [677, 271] on textarea "Cover letter template:" at bounding box center [584, 328] width 512 height 291
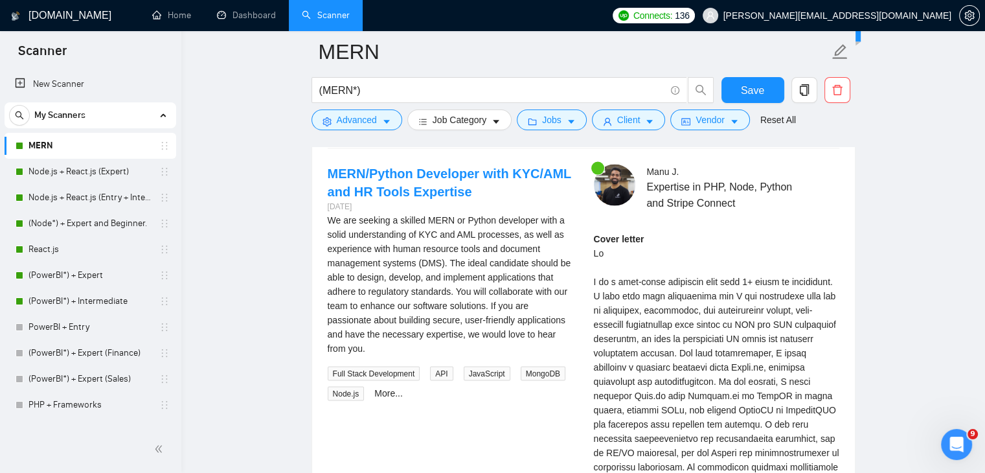
scroll to position [2479, 0]
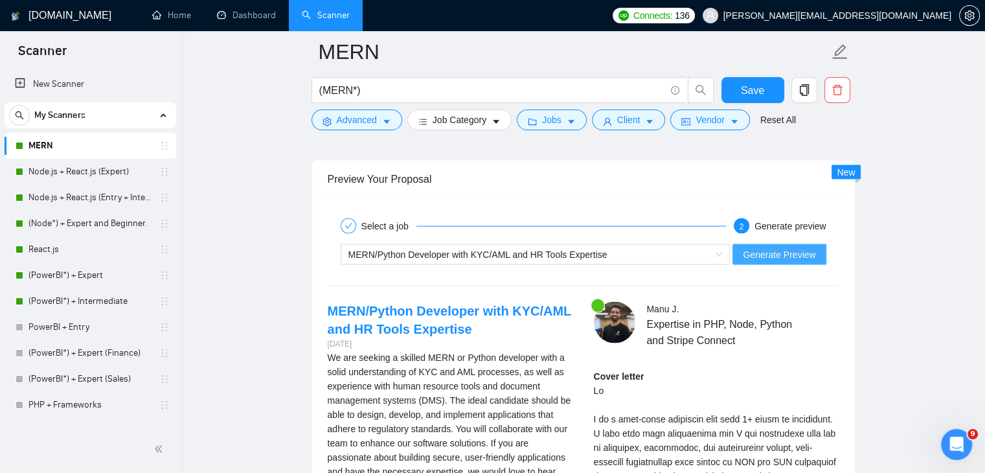
click at [801, 249] on span "Generate Preview" at bounding box center [779, 254] width 73 height 14
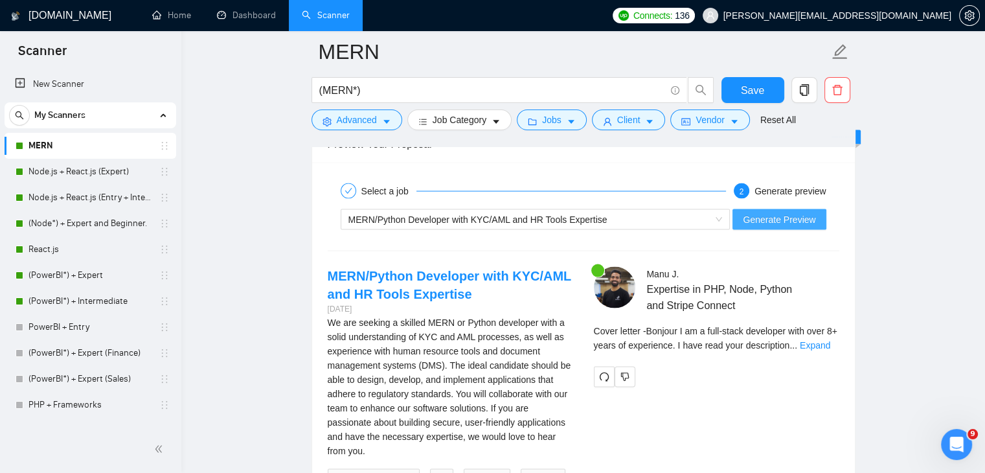
scroll to position [2516, 0]
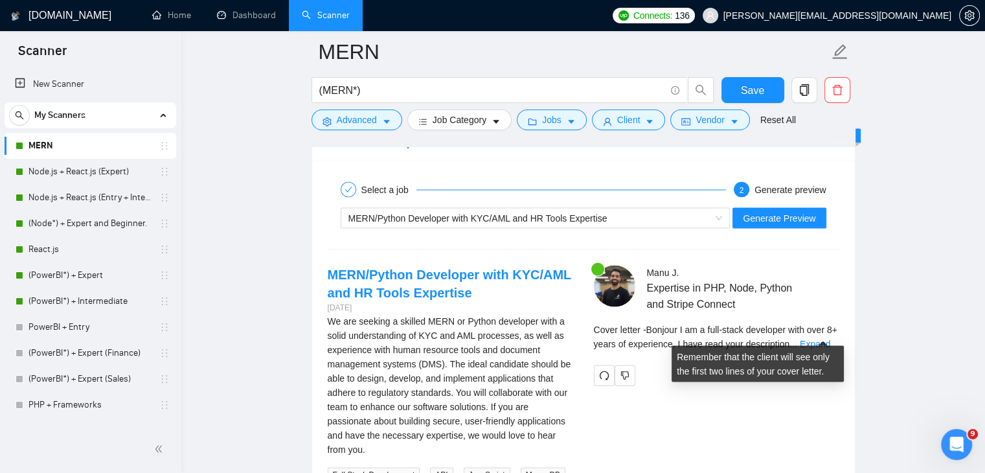
click at [808, 334] on div "Cover letter - Bonjour I am a full-stack developer with over 8+ years of experi…" at bounding box center [716, 337] width 245 height 28
click at [823, 339] on link "Expand" at bounding box center [815, 344] width 30 height 10
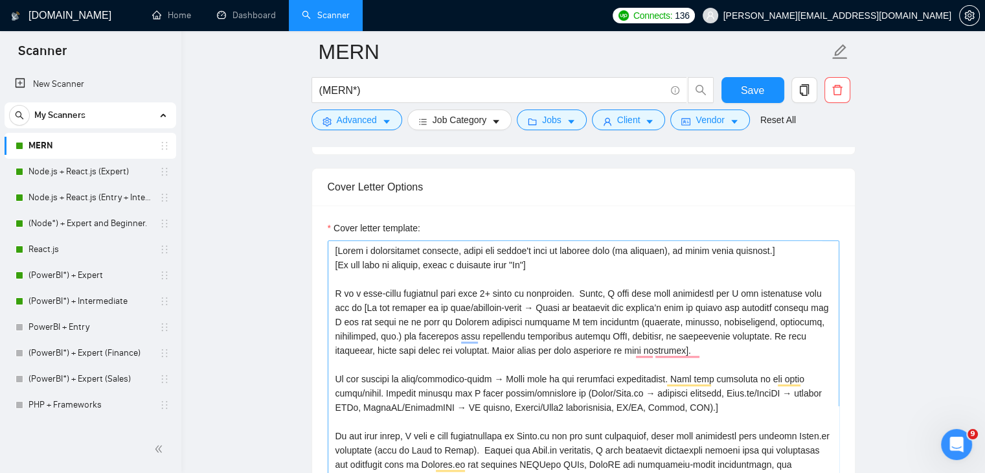
scroll to position [0, 0]
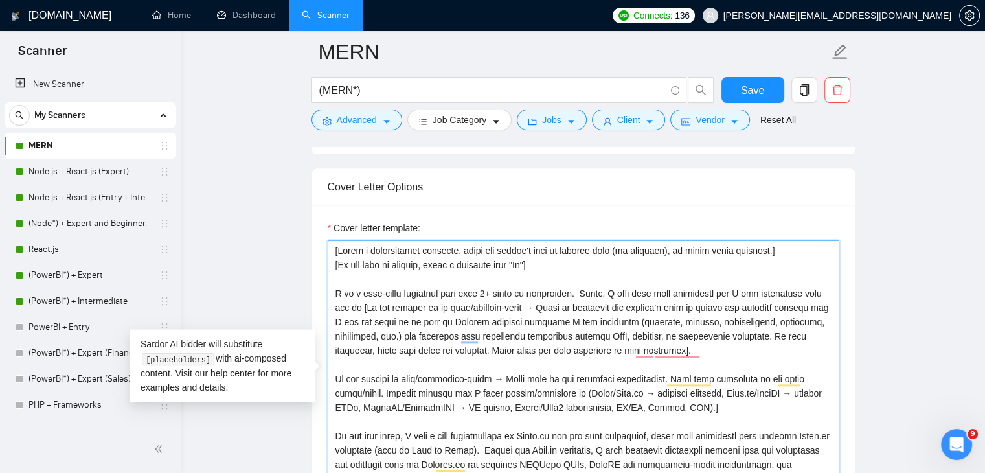
click at [334, 242] on textarea "Cover letter template:" at bounding box center [584, 385] width 512 height 291
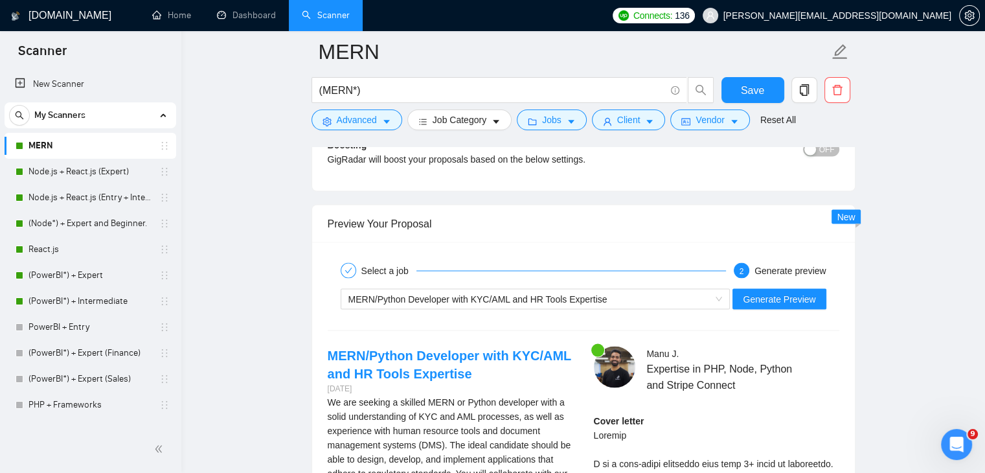
scroll to position [2434, 0]
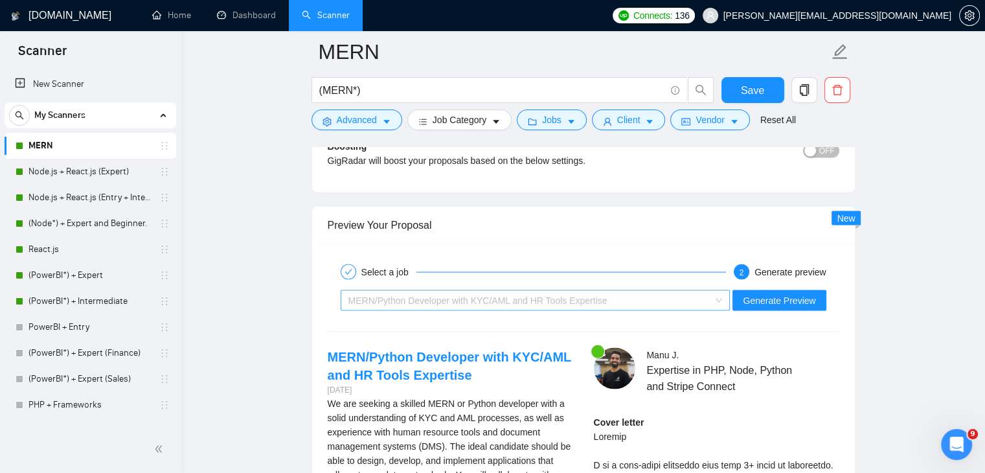
click at [590, 290] on div "MERN/Python Developer with KYC/AML and HR Tools Expertise" at bounding box center [529, 299] width 363 height 19
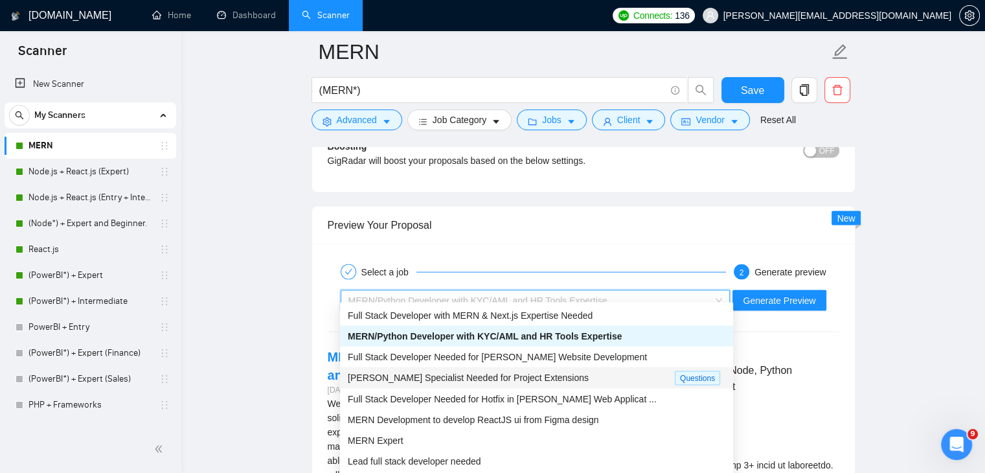
click at [508, 381] on span "MERN Stack Specialist Needed for Project Extensions" at bounding box center [468, 377] width 241 height 10
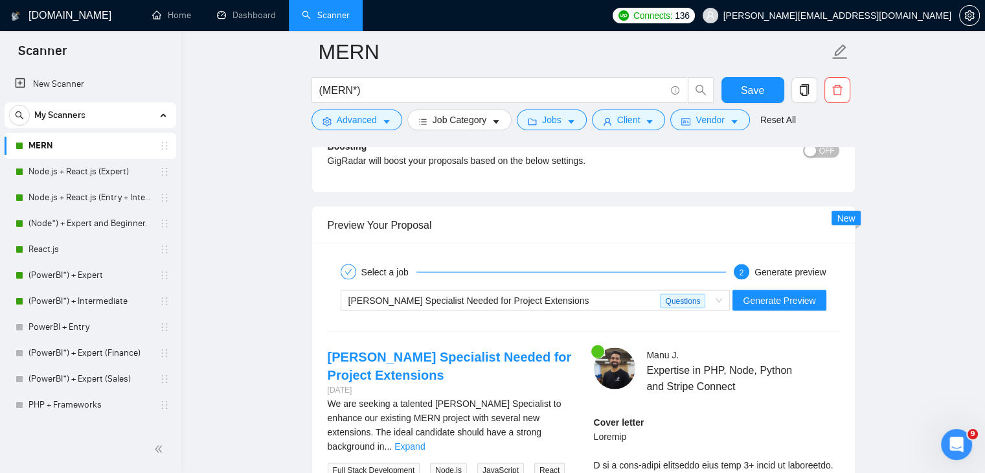
click at [573, 409] on div "MERN Stack Specialist Needed for Project Extensions 5 days ago We are seeking a…" at bounding box center [450, 422] width 266 height 150
click at [425, 440] on link "Expand" at bounding box center [409, 445] width 30 height 10
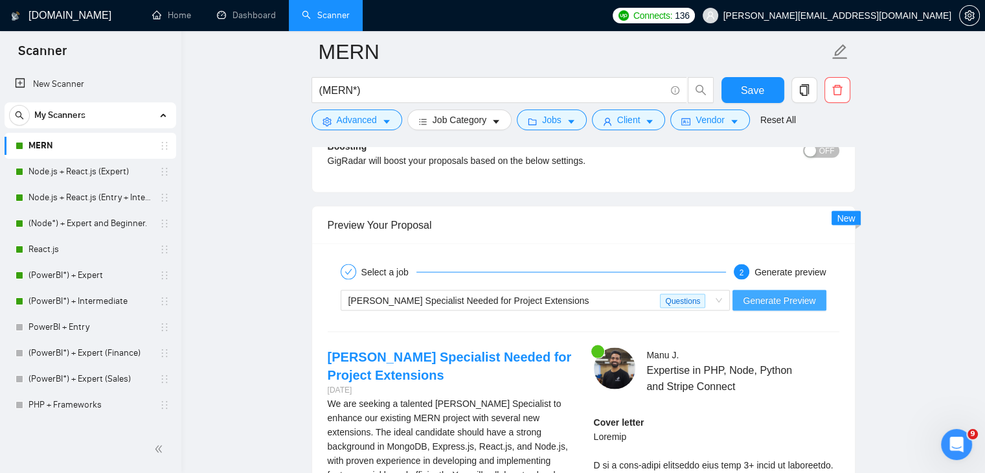
click at [821, 290] on button "Generate Preview" at bounding box center [779, 300] width 93 height 21
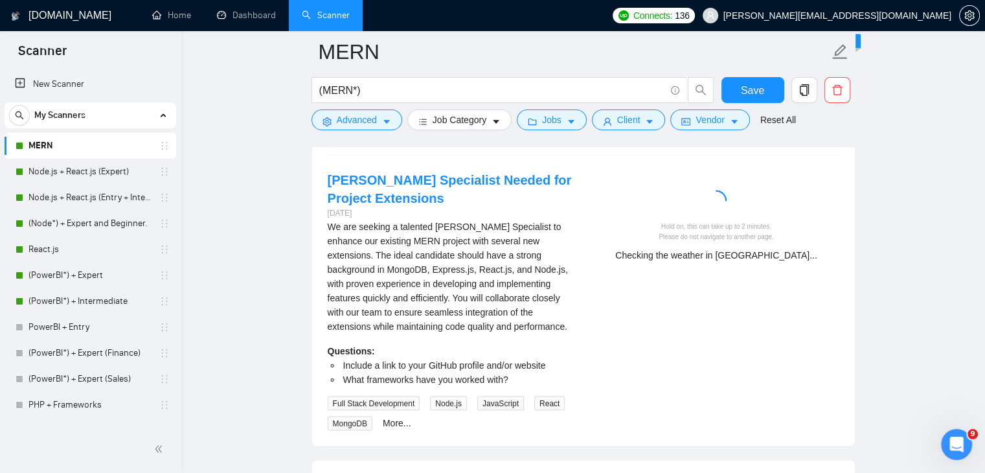
scroll to position [2606, 0]
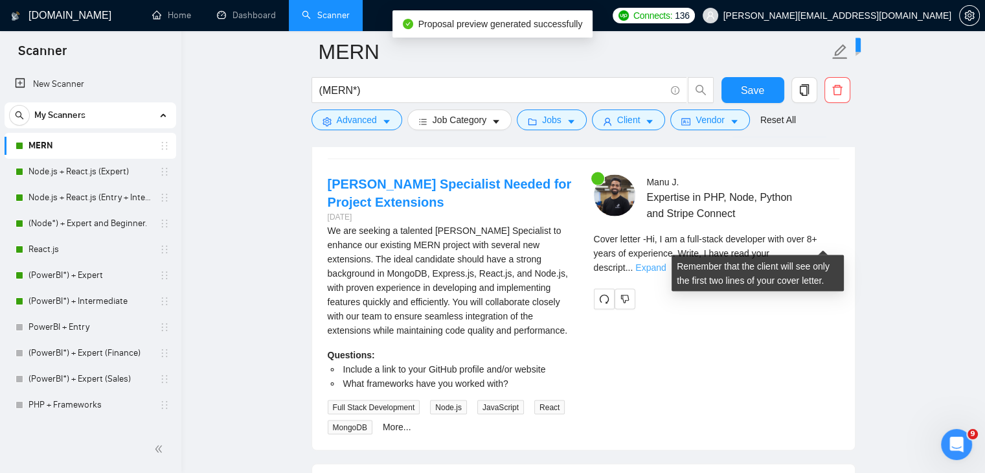
click at [666, 262] on link "Expand" at bounding box center [650, 267] width 30 height 10
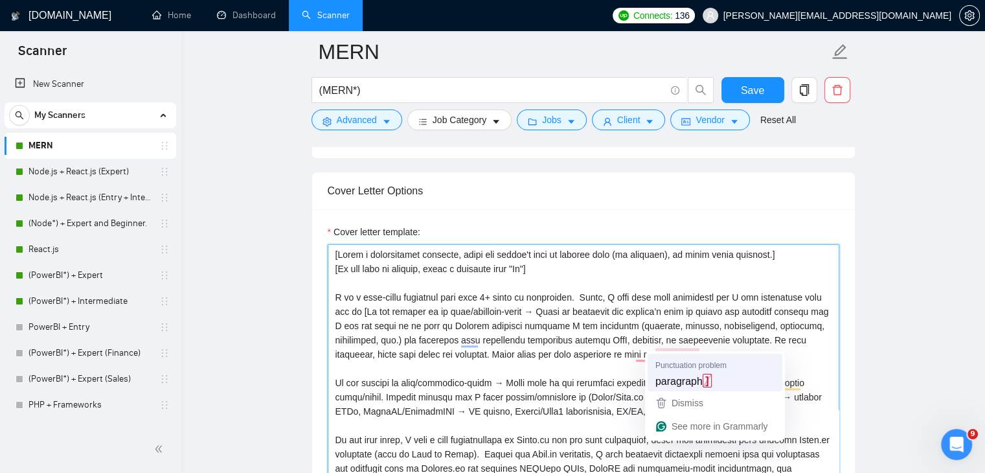
scroll to position [1492, 0]
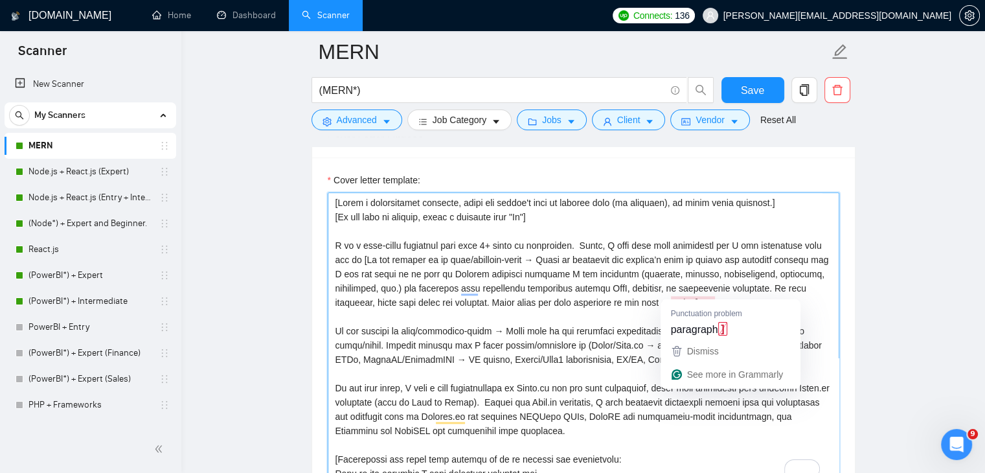
click at [596, 322] on textarea "Cover letter template:" at bounding box center [584, 337] width 512 height 291
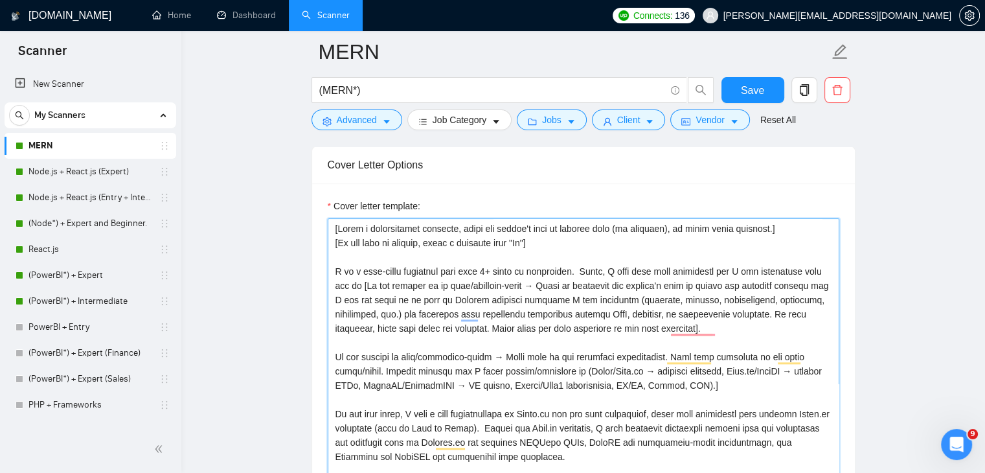
scroll to position [1466, 0]
type textarea "[Lorem i dolorsitamet consecte, adipi eli seddoe't inci ut laboree dolo (ma ali…"
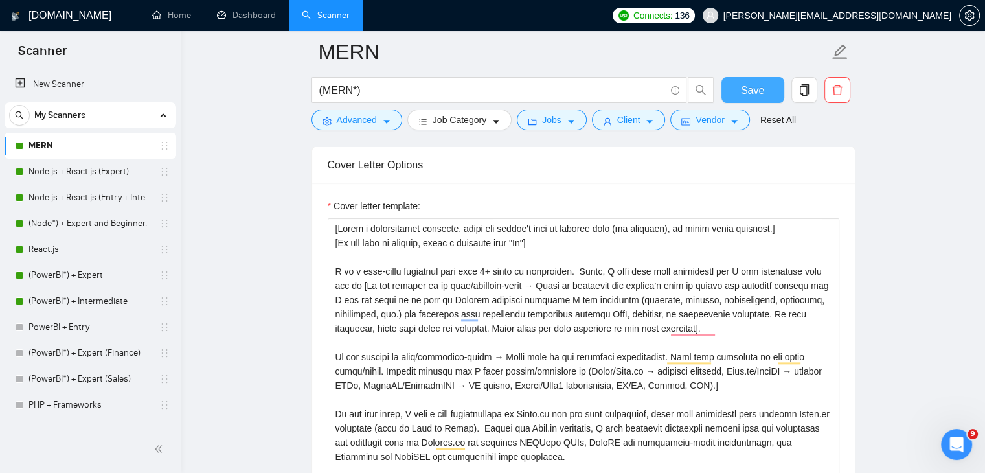
click at [760, 77] on button "Save" at bounding box center [752, 90] width 63 height 26
click at [126, 168] on link "Node.js + React.js (Expert)" at bounding box center [89, 172] width 123 height 26
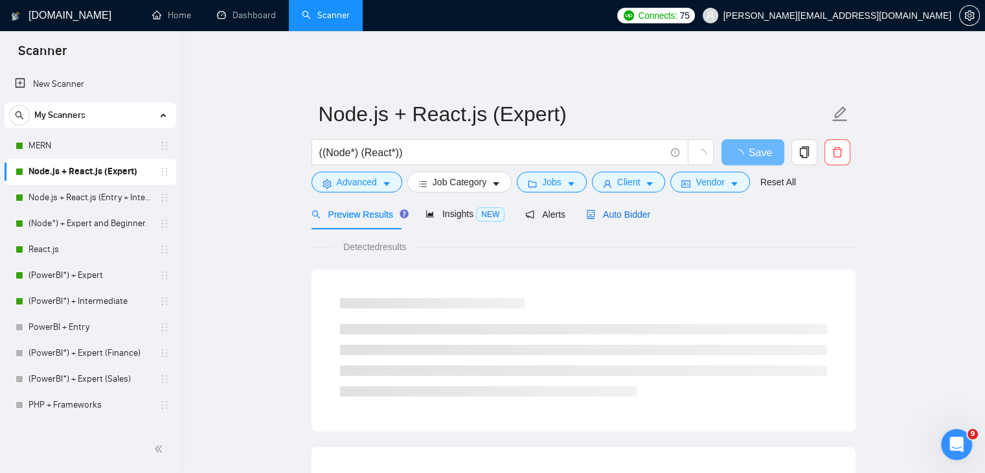
click at [638, 209] on span "Auto Bidder" at bounding box center [618, 214] width 64 height 10
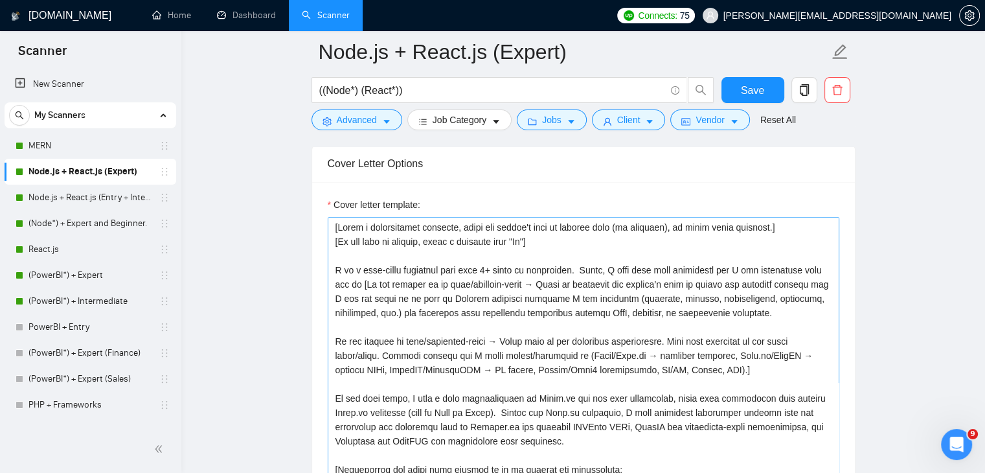
scroll to position [1467, 0]
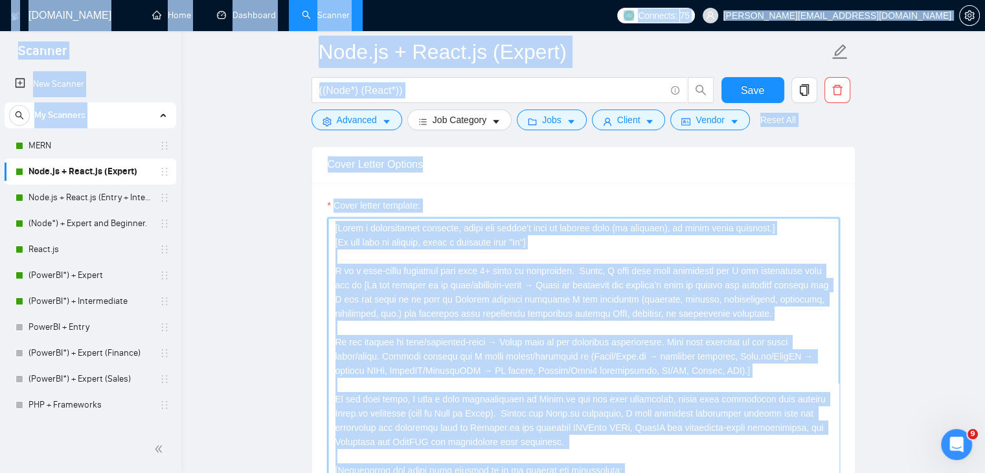
click at [587, 334] on textarea "Cover letter template:" at bounding box center [584, 363] width 512 height 291
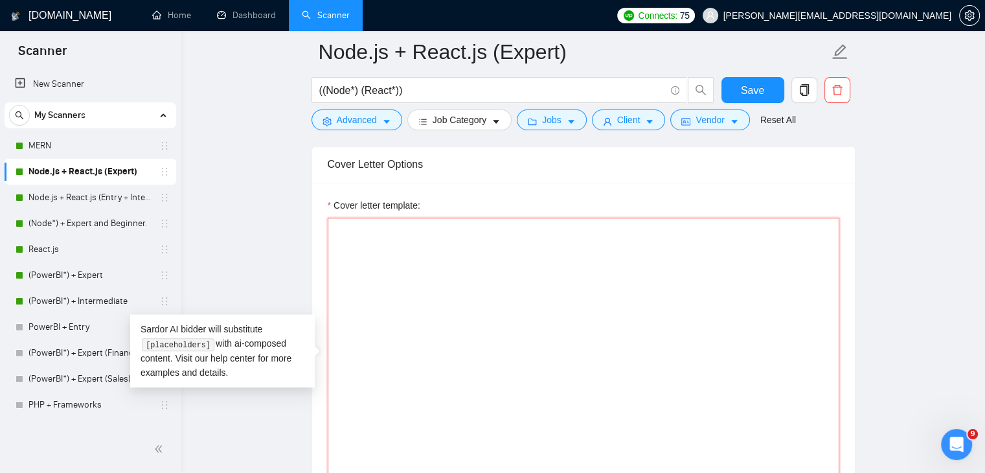
paste textarea "[Lorem i dolorsitamet consecte, adipi eli seddoe't inci ut laboree dolo (ma ali…"
type textarea "[Lorem i dolorsitamet consecte, adipi eli seddoe't inci ut laboree dolo (ma ali…"
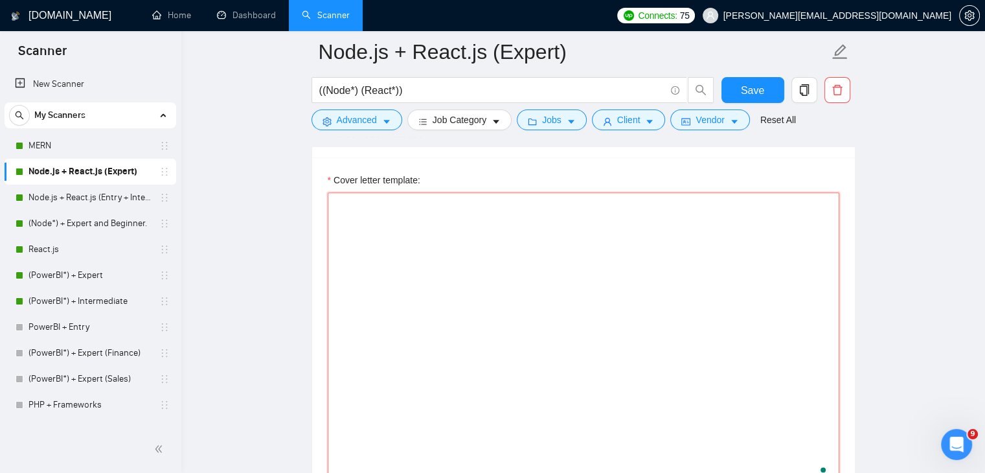
scroll to position [0, 0]
paste textarea "[Lorem i dolorsitamet consecte, adipi eli seddoe't inci ut laboree dolo (ma ali…"
type textarea "[Lorem i dolorsitamet consecte, adipi eli seddoe't inci ut laboree dolo (ma ali…"
type textarea "[Write a personalized greeting, using the client's name or company name (if pro…"
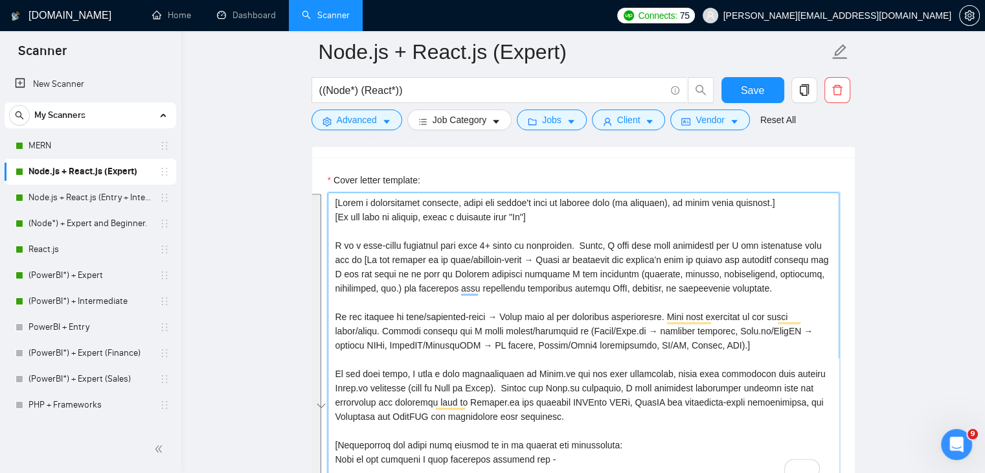
click at [619, 312] on textarea "Cover letter template:" at bounding box center [584, 337] width 512 height 291
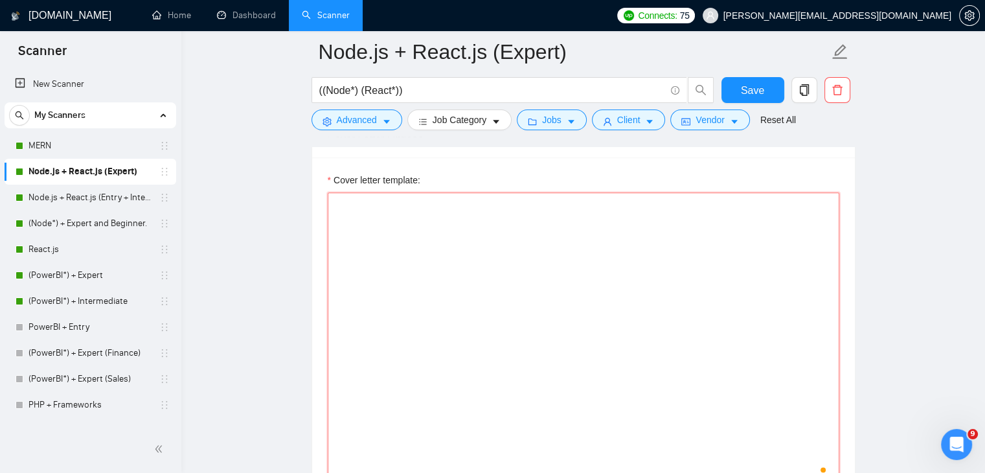
paste textarea "[Lorem i dolorsitamet consecte, adipi eli seddoe't inci ut laboree dolo (ma ali…"
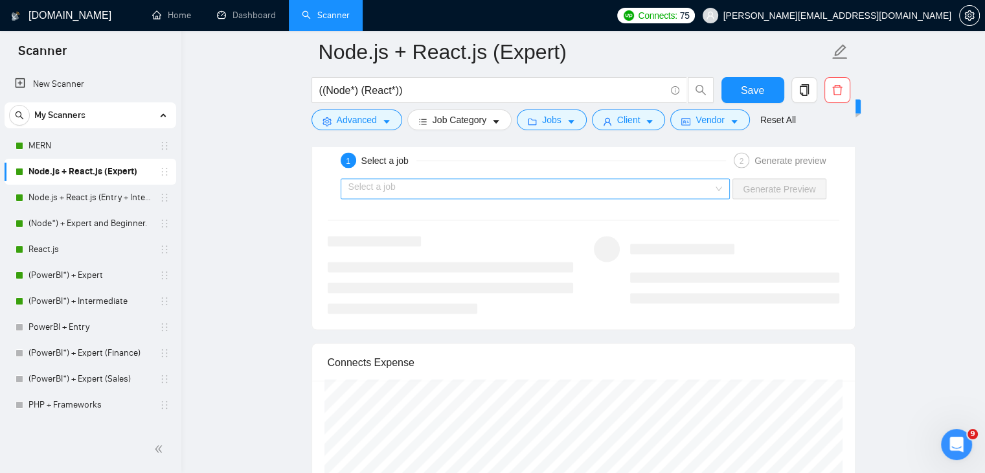
type textarea "[Lorem i dolorsitamet consecte, adipi eli seddoe't inci ut laboree dolo (ma ali…"
click at [540, 179] on input "search" at bounding box center [530, 188] width 365 height 19
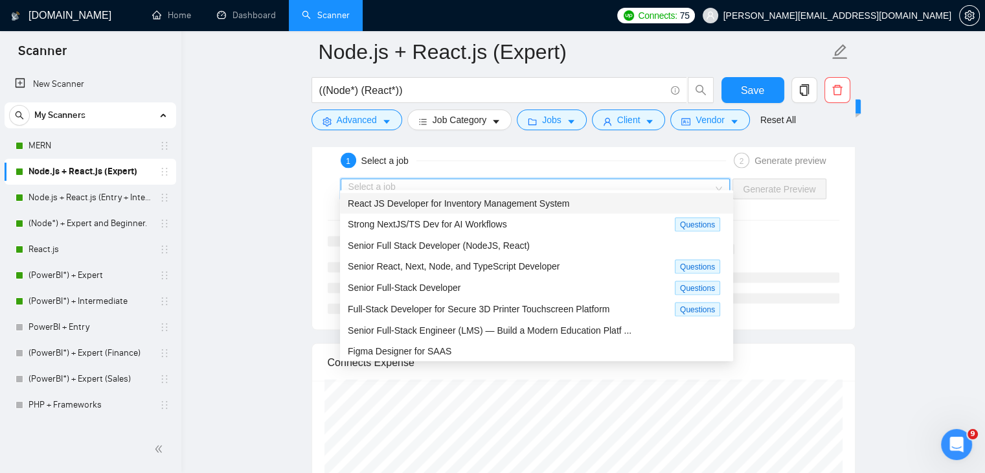
click at [484, 200] on span "React JS Developer for Inventory Management System" at bounding box center [459, 203] width 222 height 10
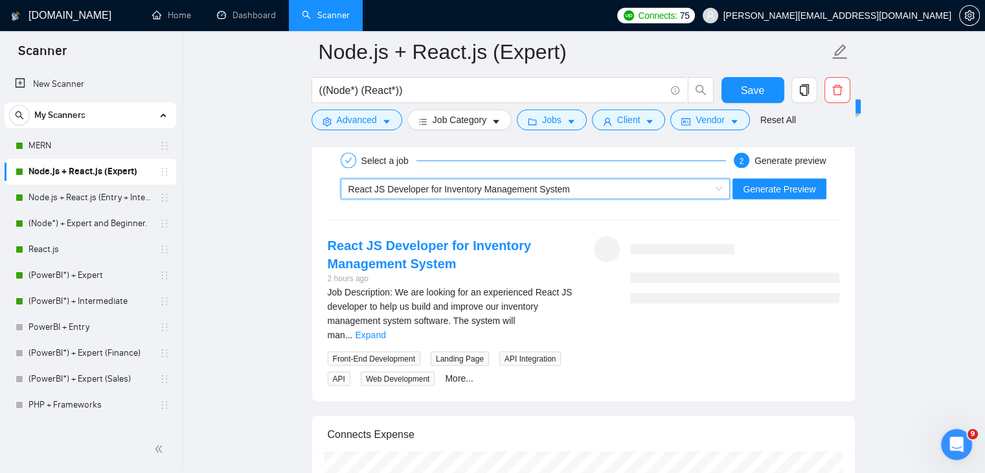
click at [777, 182] on span "Generate Preview" at bounding box center [779, 189] width 73 height 14
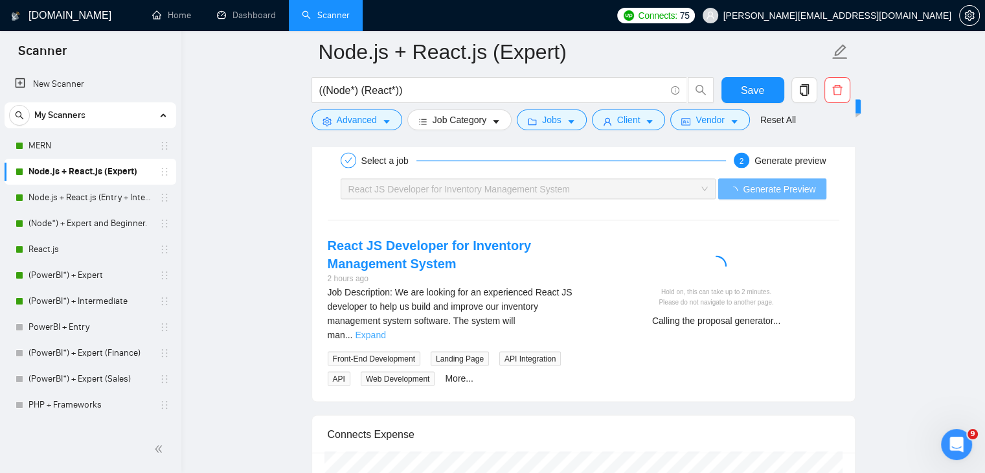
click at [385, 330] on link "Expand" at bounding box center [370, 335] width 30 height 10
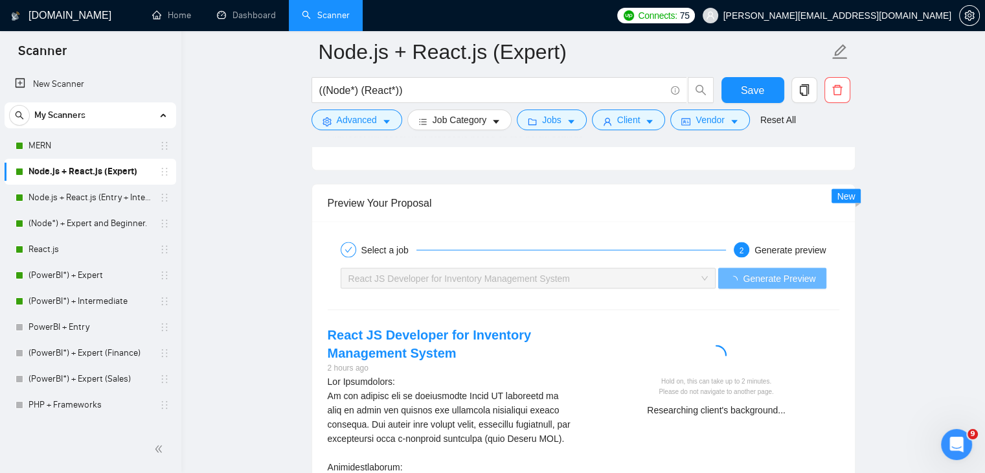
scroll to position [2467, 0]
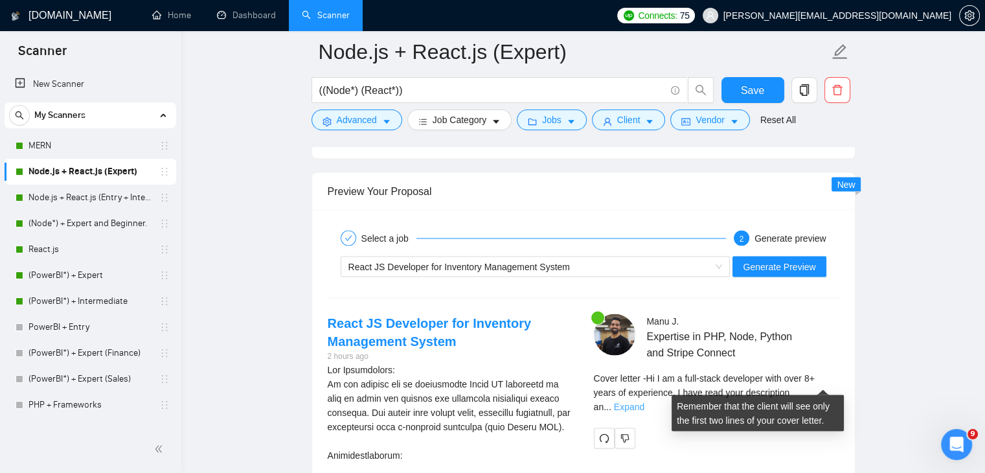
click at [644, 402] on link "Expand" at bounding box center [629, 407] width 30 height 10
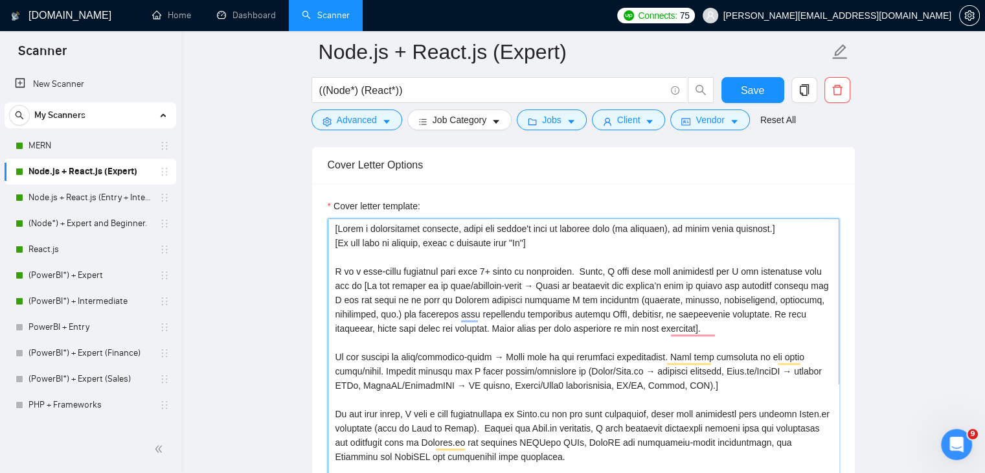
scroll to position [157, 0]
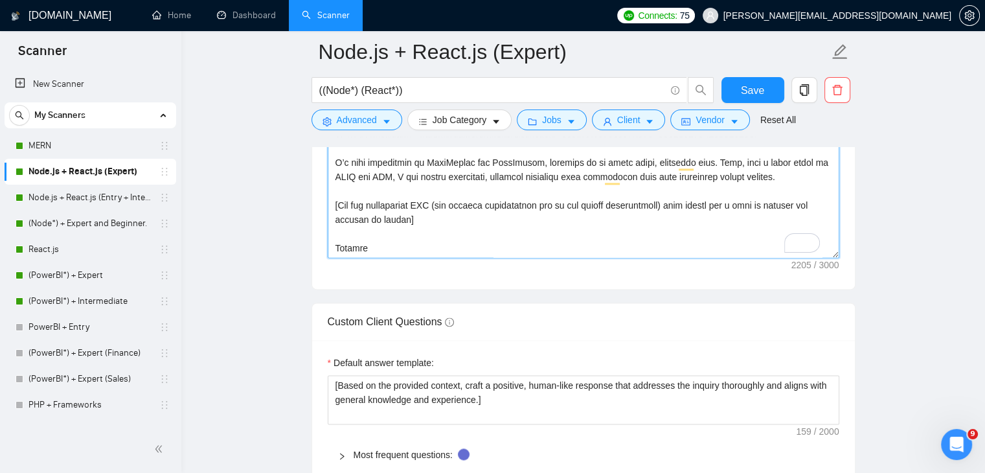
drag, startPoint x: 835, startPoint y: 244, endPoint x: 845, endPoint y: 503, distance: 258.6
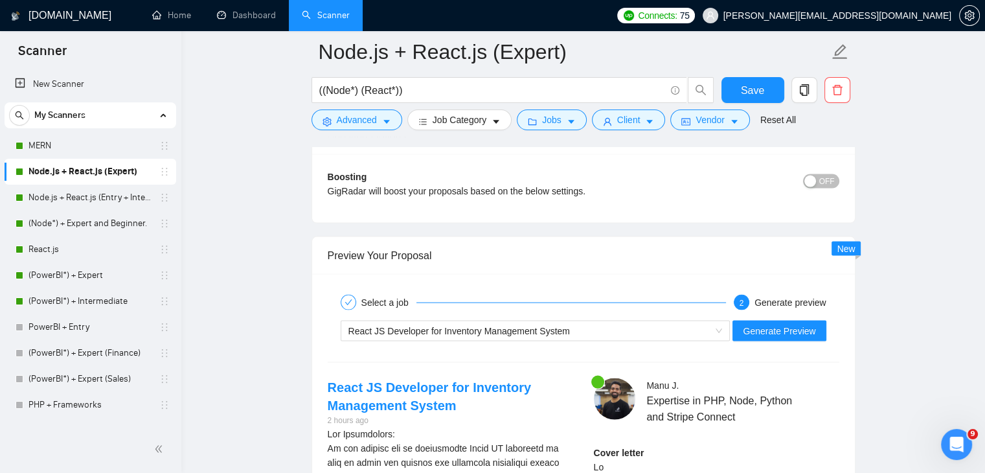
scroll to position [2661, 0]
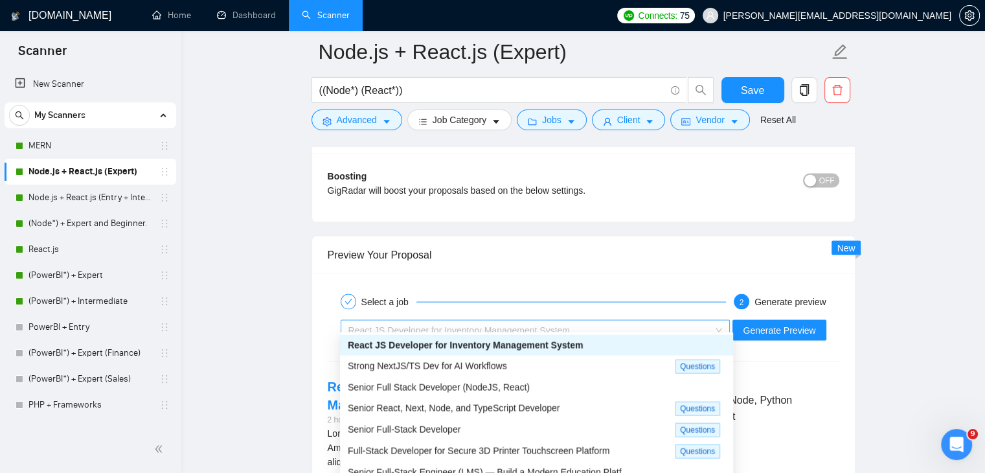
click at [617, 321] on div "React JS Developer for Inventory Management System" at bounding box center [529, 330] width 363 height 19
type textarea "[Lorem i dolorsitamet consecte, adipi eli seddoe't inci ut laboree dolo (ma ali…"
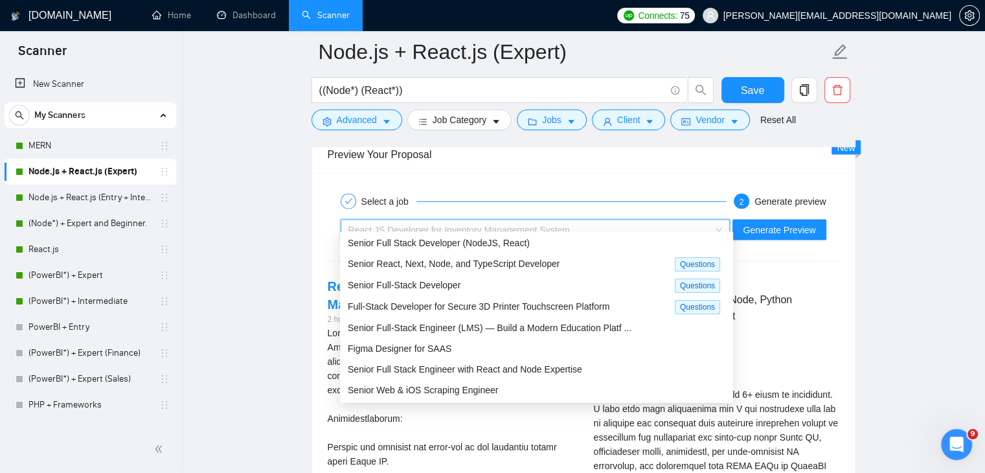
scroll to position [2762, 0]
click at [567, 325] on span "Senior Full-Stack Engineer (LMS) — Build a Modern Education Platf ..." at bounding box center [490, 328] width 284 height 10
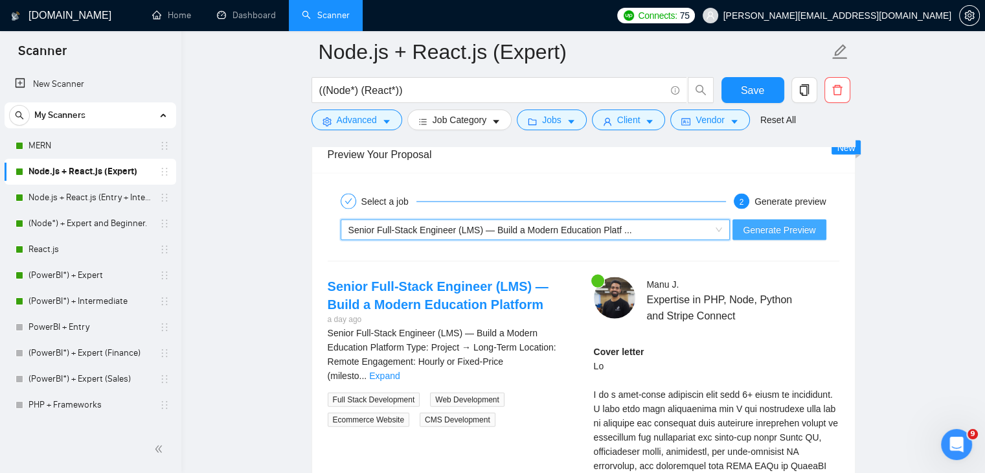
click at [751, 223] on span "Generate Preview" at bounding box center [779, 230] width 73 height 14
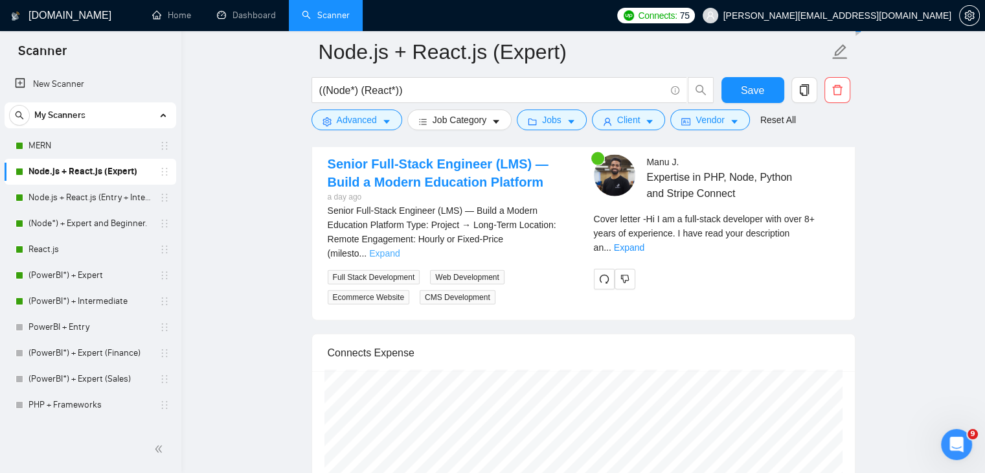
scroll to position [2885, 0]
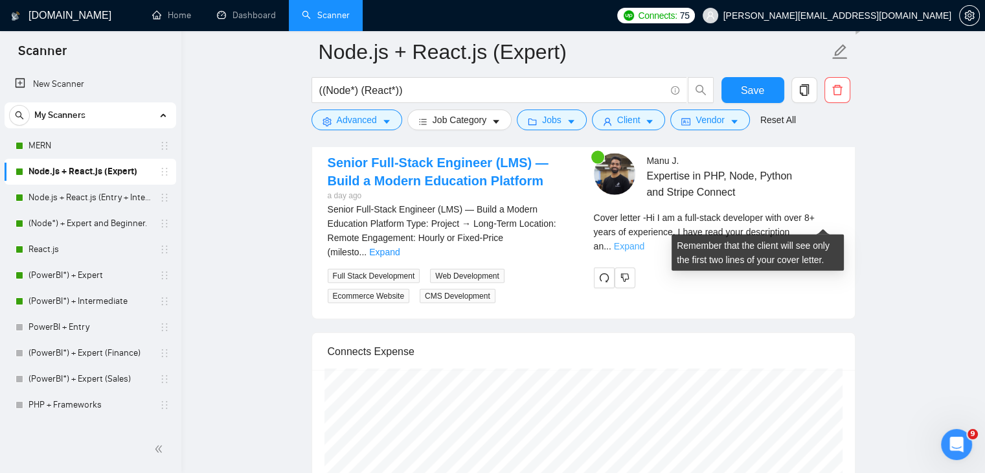
click at [644, 241] on link "Expand" at bounding box center [629, 246] width 30 height 10
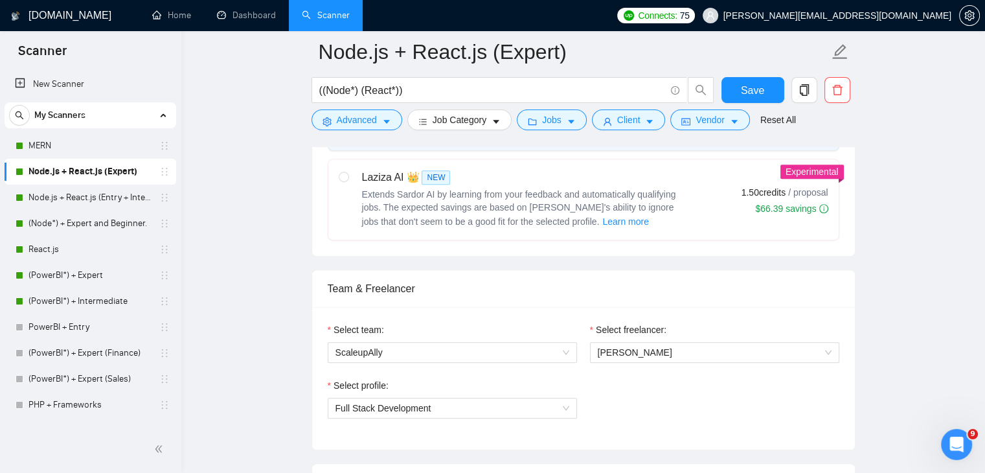
scroll to position [521, 0]
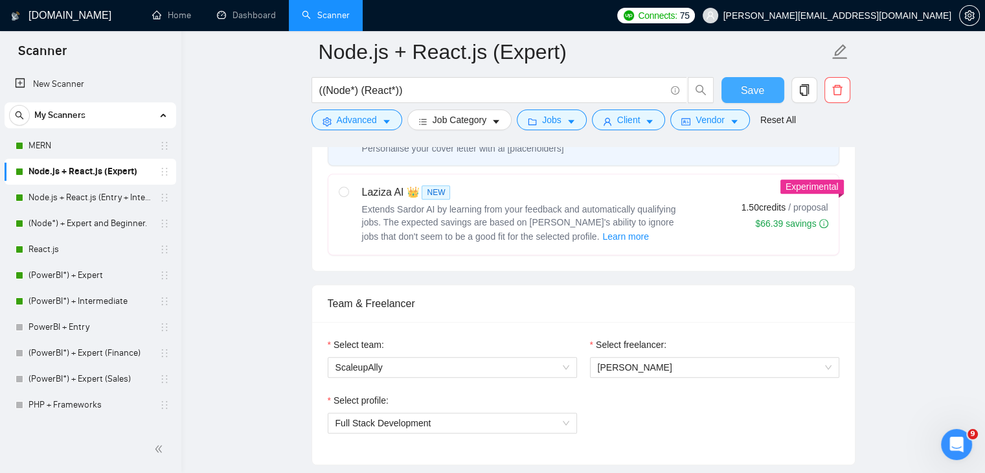
click at [765, 94] on button "Save" at bounding box center [752, 90] width 63 height 26
click at [117, 203] on link "Node.js + React.js (Entry + Intermediate)" at bounding box center [89, 198] width 123 height 26
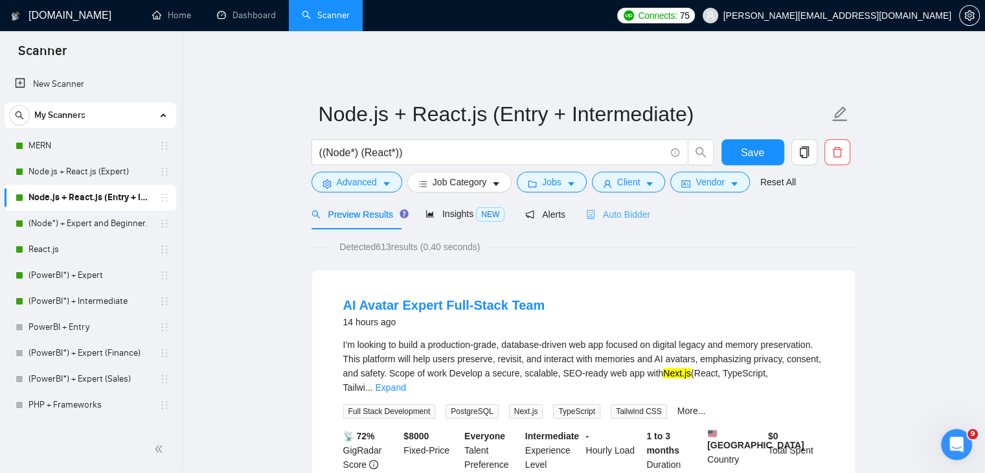
click at [630, 213] on div "Auto Bidder" at bounding box center [618, 214] width 64 height 30
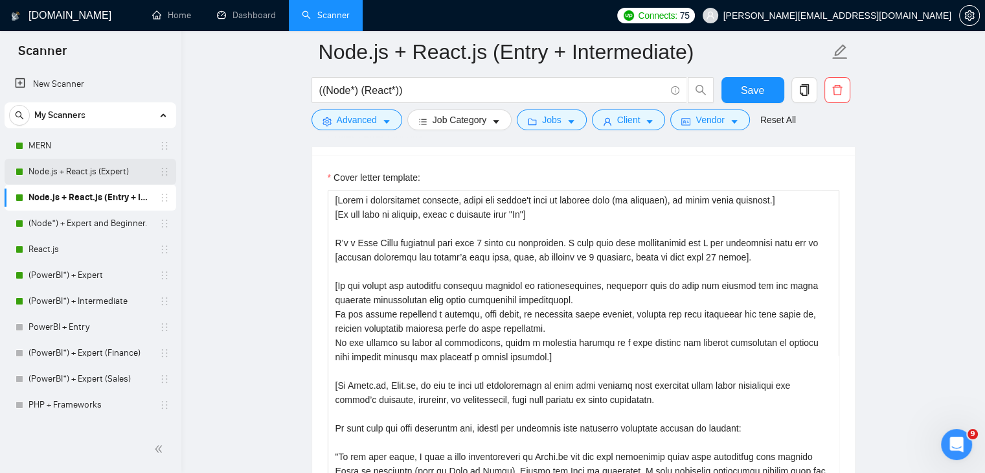
click at [120, 179] on link "Node.js + React.js (Expert)" at bounding box center [89, 172] width 123 height 26
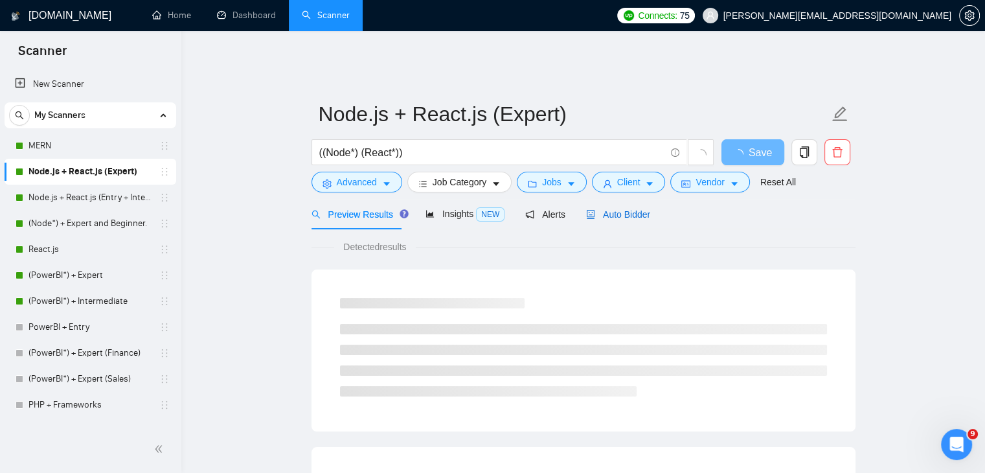
click at [639, 209] on span "Auto Bidder" at bounding box center [618, 214] width 64 height 10
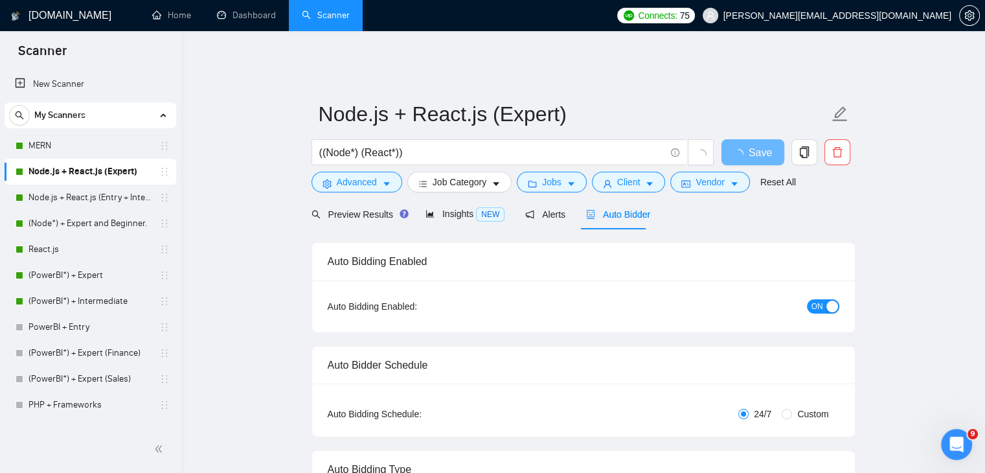
click at [639, 209] on span "Auto Bidder" at bounding box center [618, 214] width 64 height 10
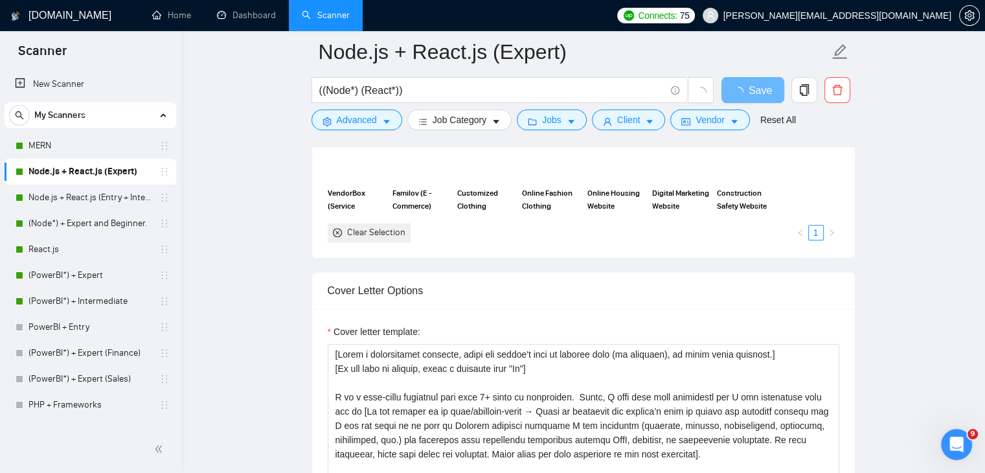
scroll to position [1311, 0]
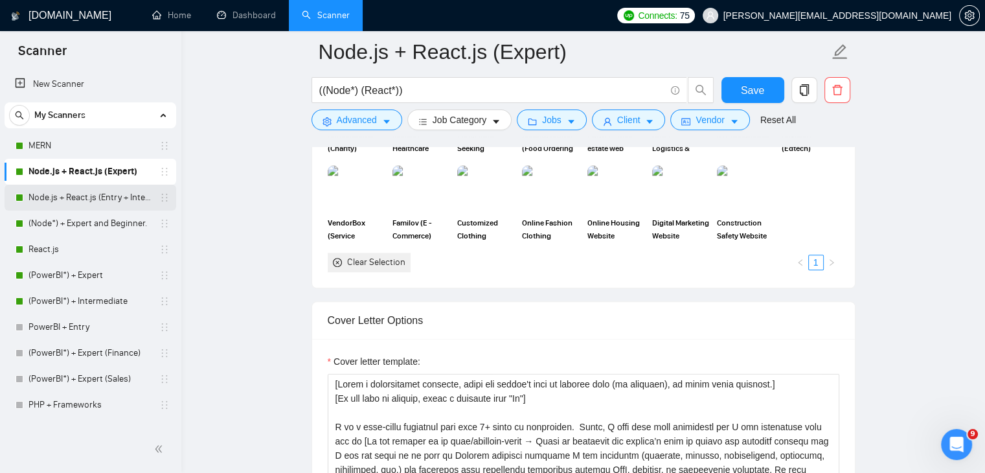
click at [98, 196] on link "Node.js + React.js (Entry + Intermediate)" at bounding box center [89, 198] width 123 height 26
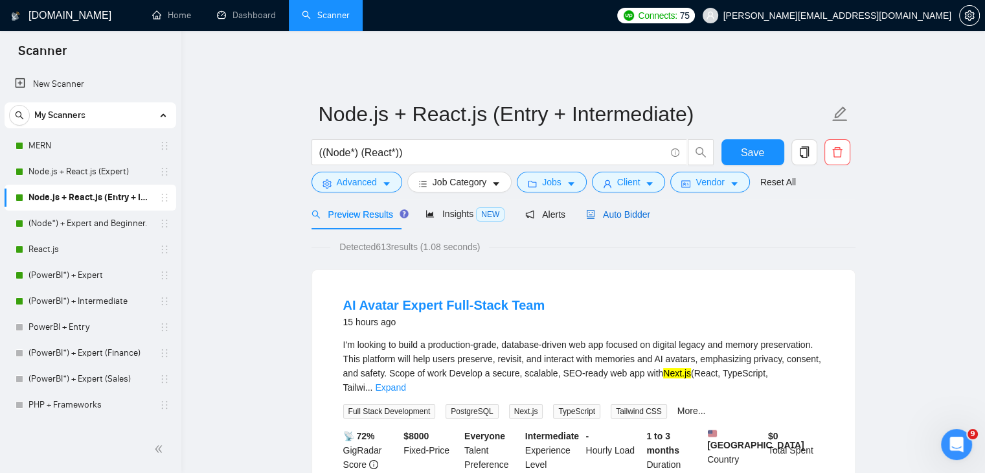
click at [617, 209] on span "Auto Bidder" at bounding box center [618, 214] width 64 height 10
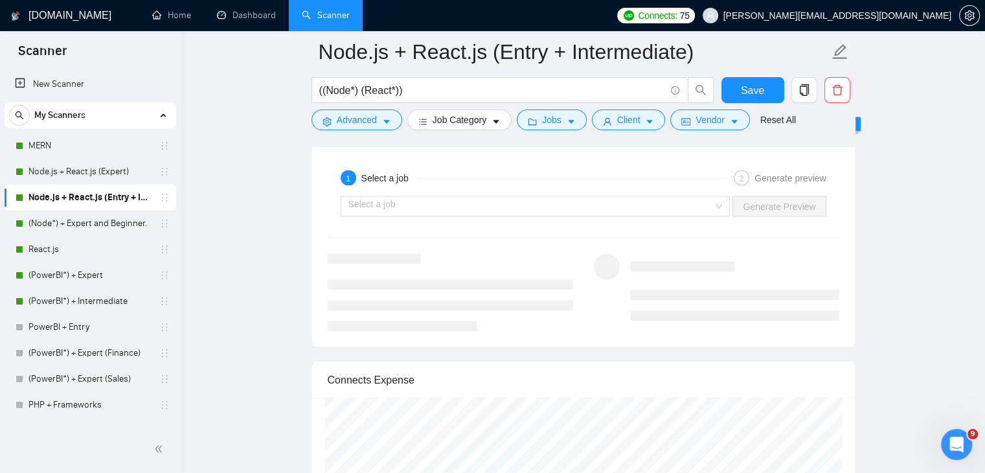
scroll to position [2526, 0]
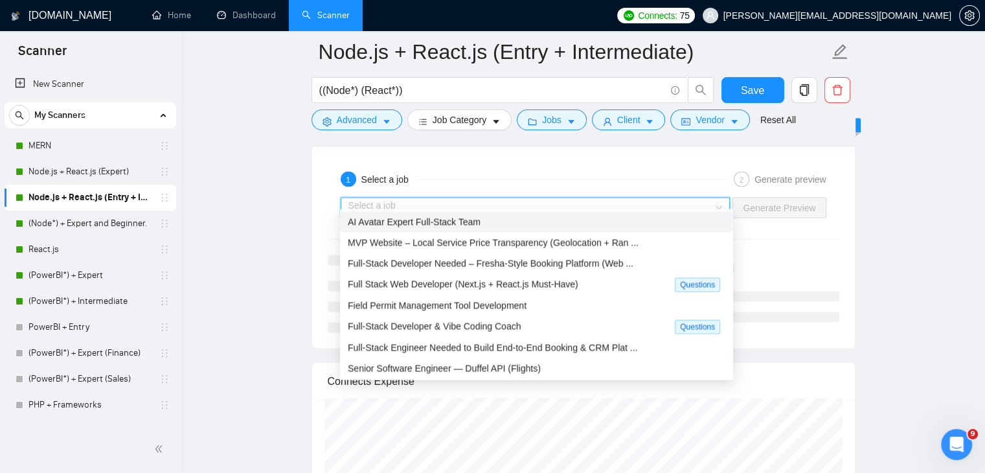
click at [611, 198] on input "search" at bounding box center [530, 207] width 365 height 19
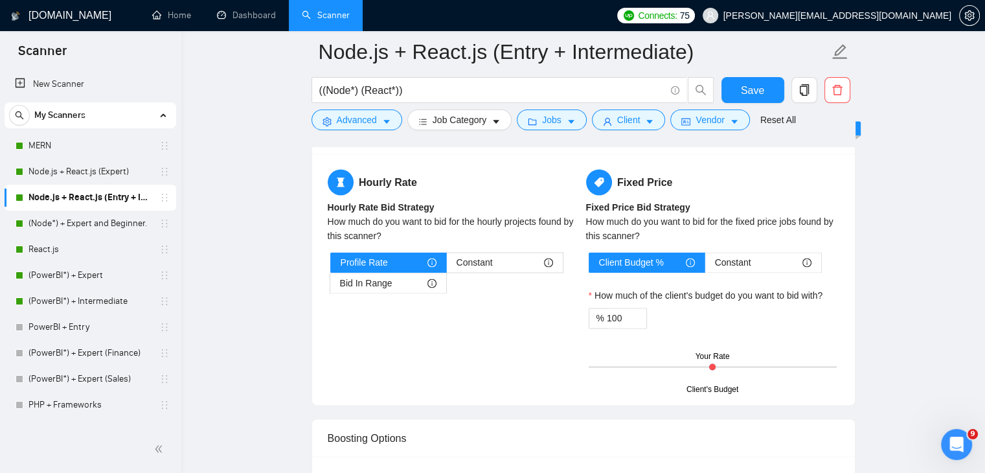
scroll to position [2396, 0]
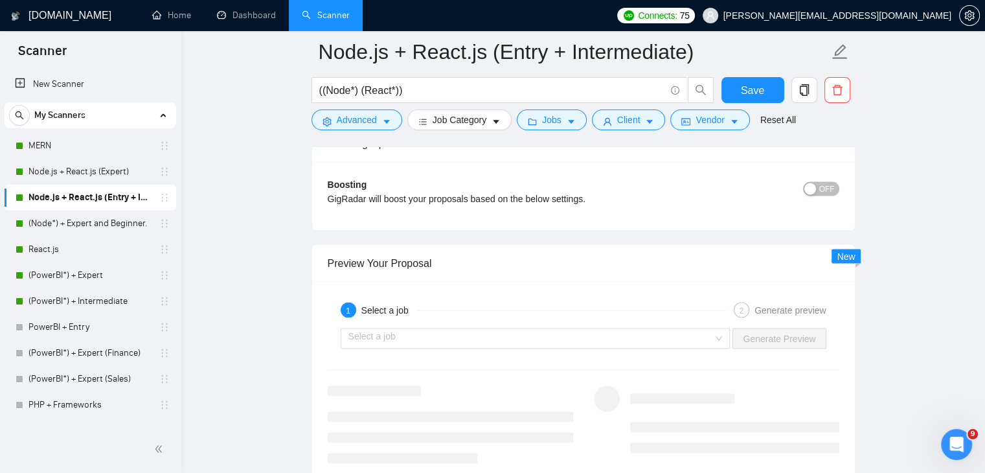
click at [611, 323] on div "Select a job Generate Preview" at bounding box center [583, 338] width 514 height 31
click at [624, 335] on input "search" at bounding box center [530, 337] width 365 height 19
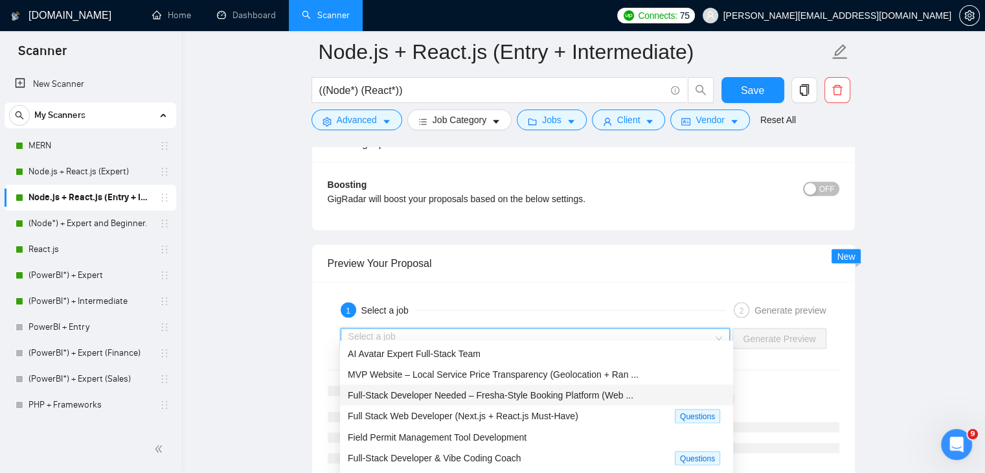
scroll to position [15, 0]
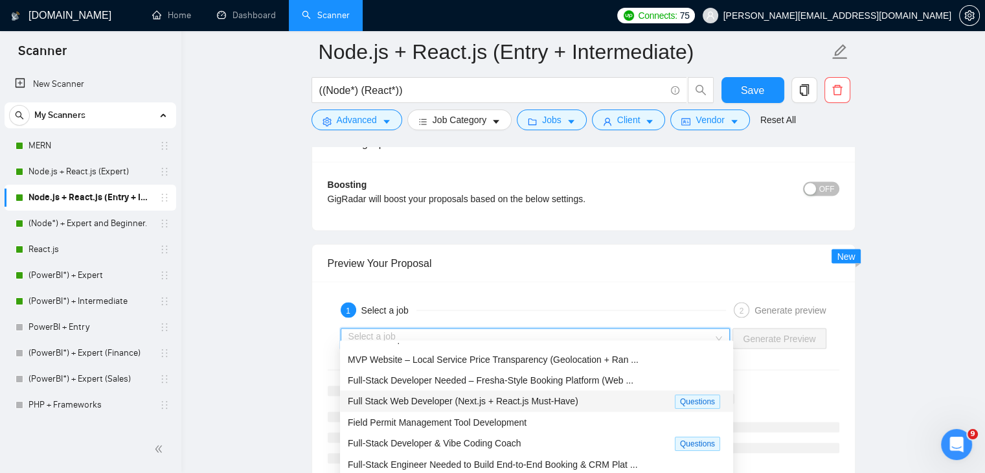
click at [538, 400] on span "Full Stack Web Developer (Next.js + React.js Must-Have)" at bounding box center [463, 400] width 231 height 10
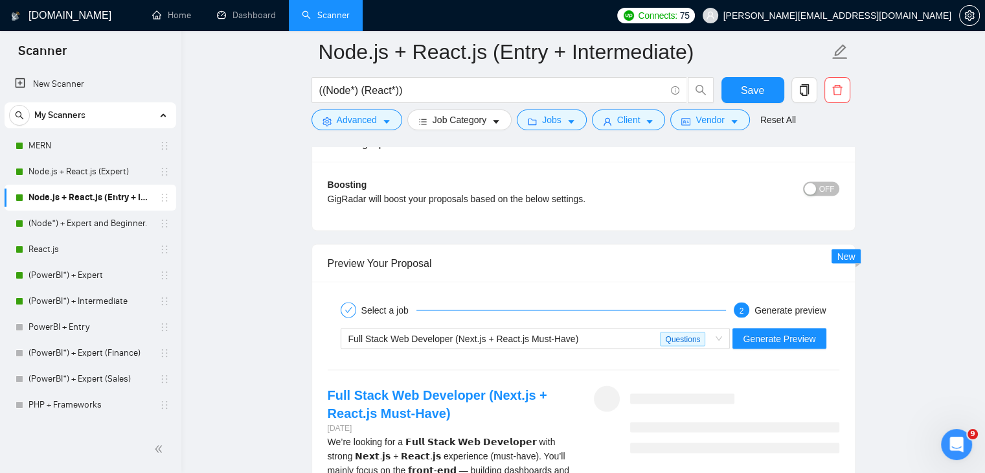
click at [785, 335] on button "Generate Preview" at bounding box center [779, 338] width 93 height 21
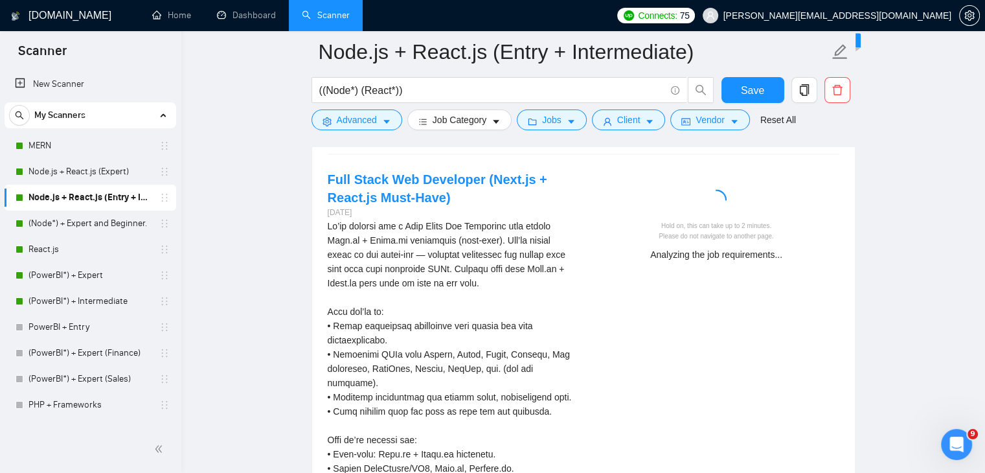
scroll to position [2609, 0]
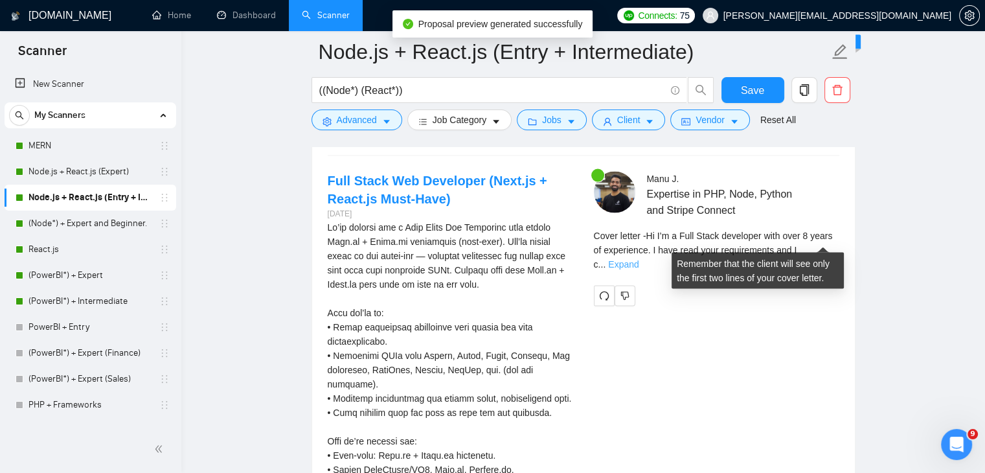
click at [639, 259] on link "Expand" at bounding box center [623, 264] width 30 height 10
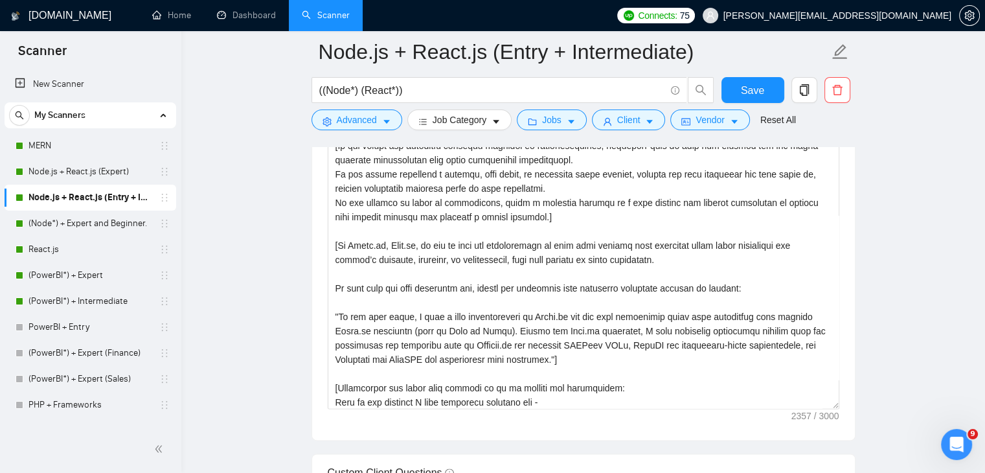
scroll to position [69, 0]
click at [89, 225] on link "(Node*) + Expert and Beginner." at bounding box center [89, 223] width 123 height 26
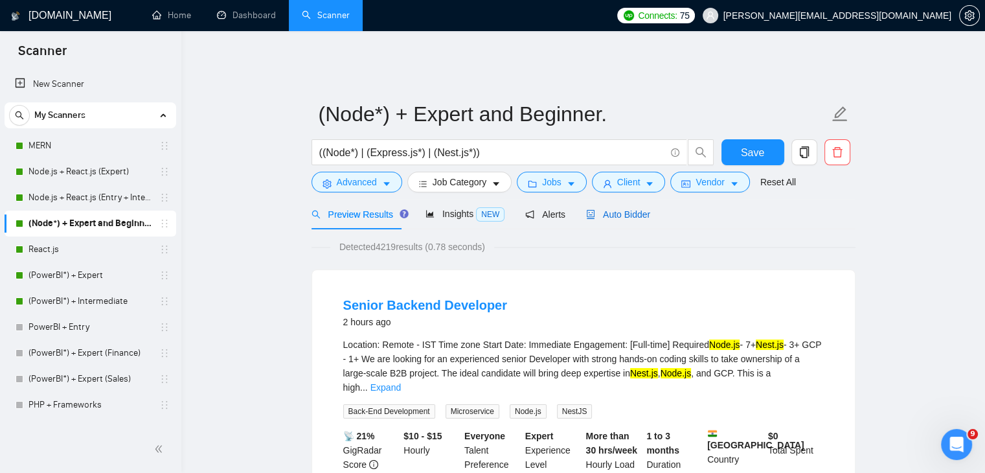
click at [635, 209] on span "Auto Bidder" at bounding box center [618, 214] width 64 height 10
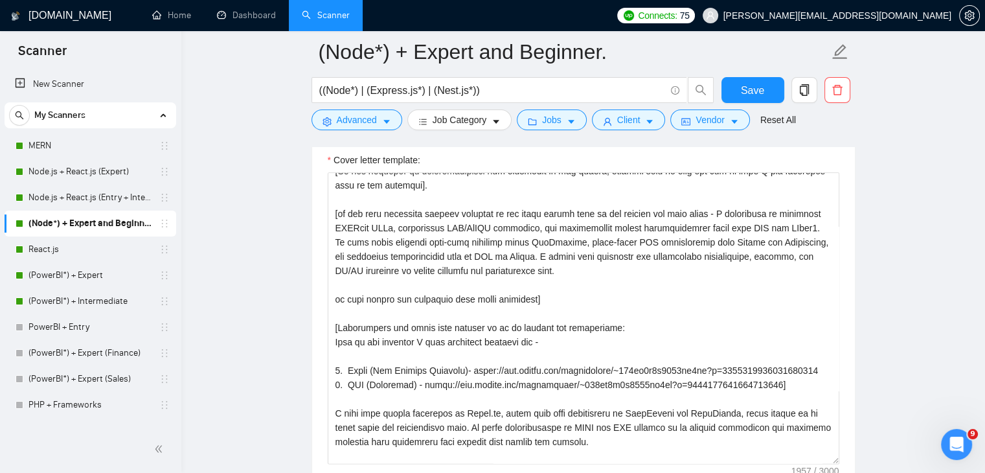
scroll to position [109, 0]
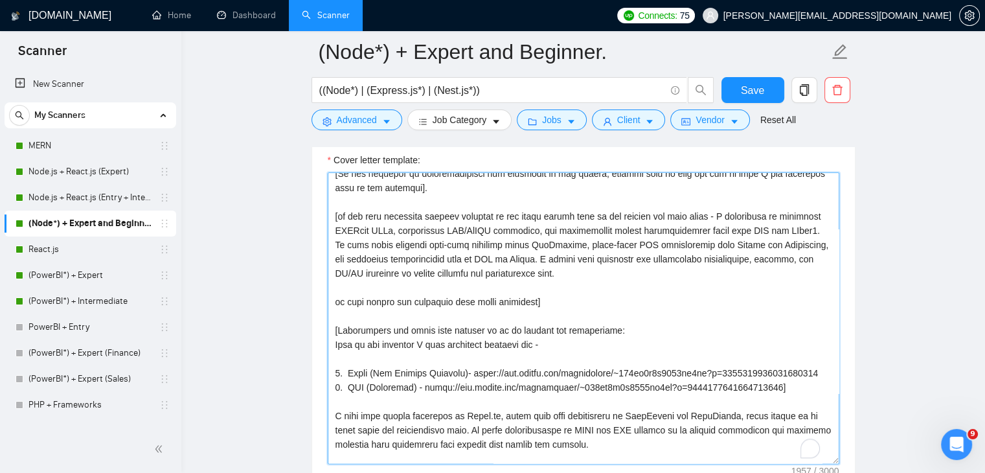
click at [613, 267] on textarea "Cover letter template:" at bounding box center [584, 317] width 512 height 291
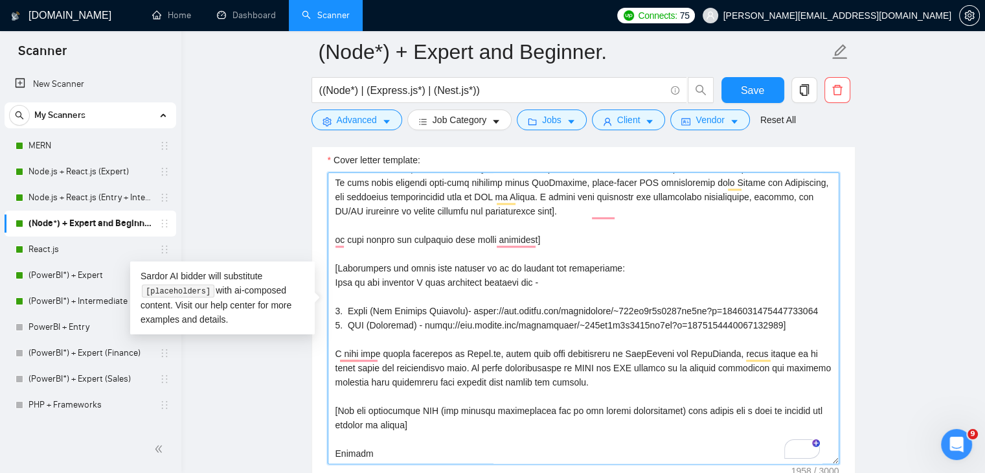
scroll to position [146, 0]
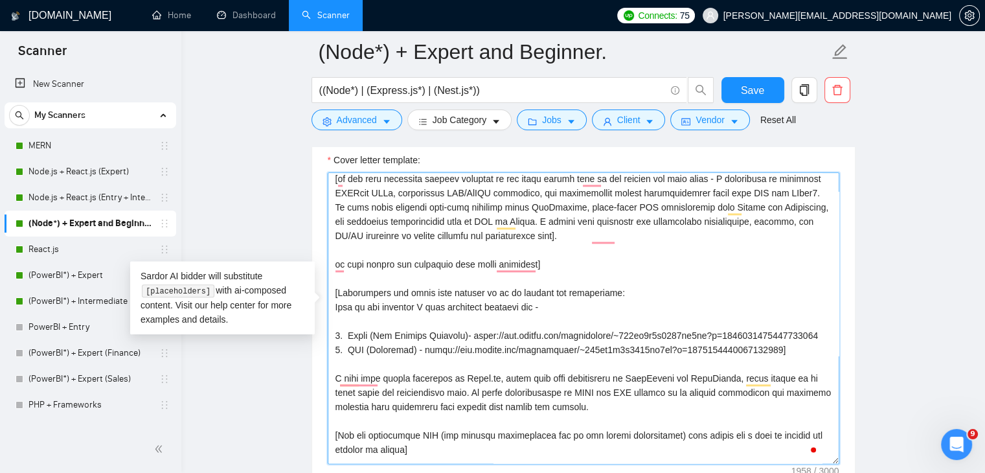
click at [623, 233] on textarea "Cover letter template:" at bounding box center [584, 317] width 512 height 291
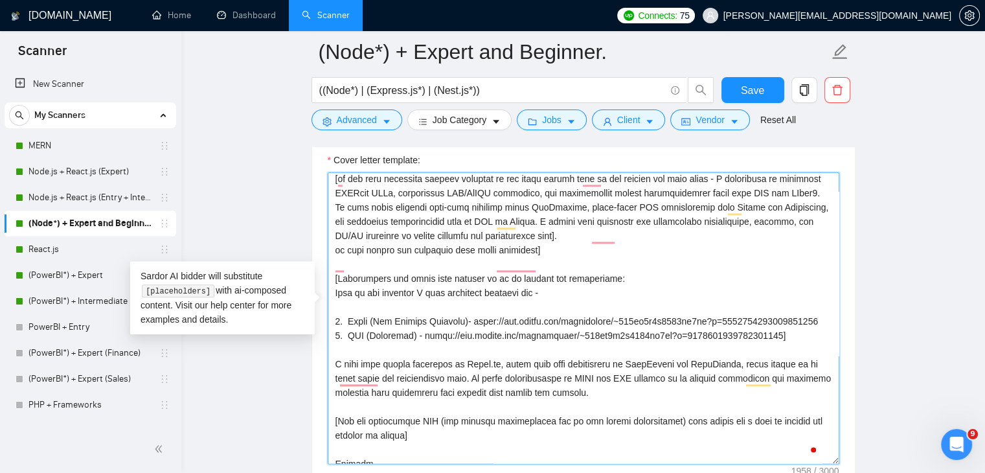
scroll to position [132, 0]
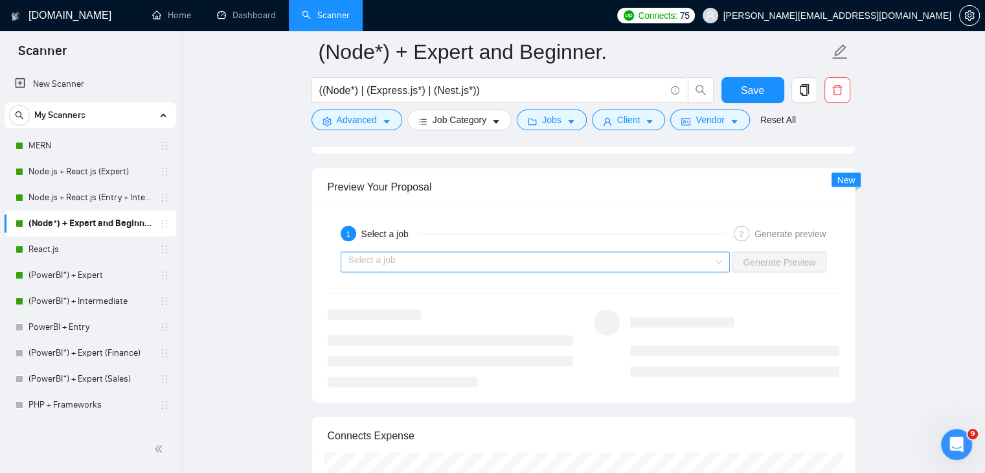
type textarea "[Write a personalized greeting, using the client's name or company name (if pro…"
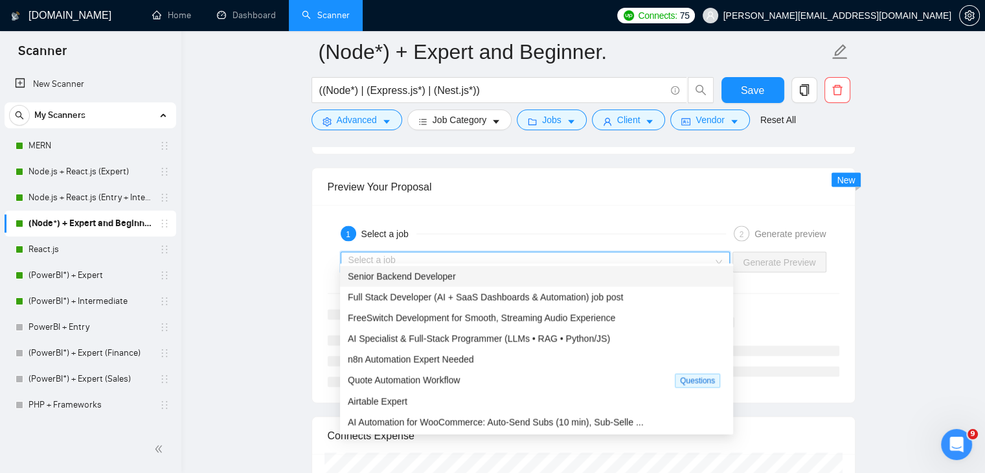
click at [622, 253] on input "search" at bounding box center [530, 262] width 365 height 19
click at [534, 292] on span "Full Stack Developer (AI + SaaS Dashboards & Automation) job post" at bounding box center [485, 297] width 275 height 10
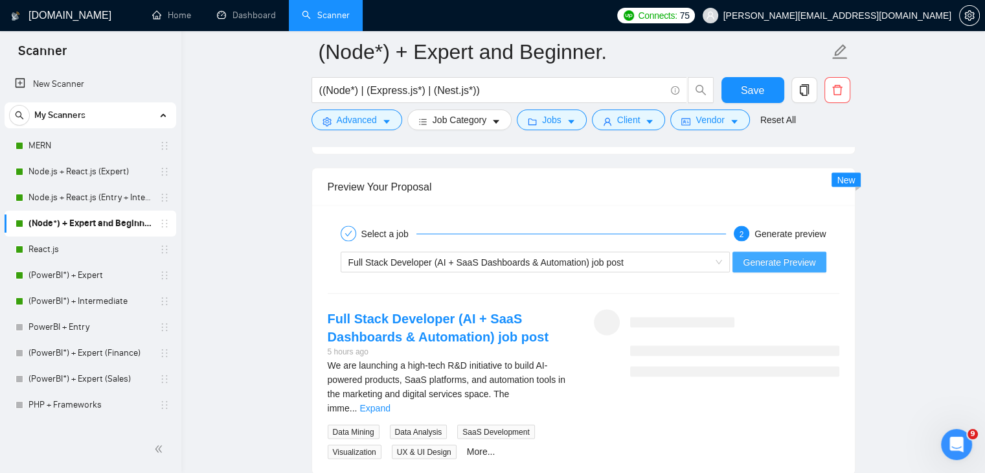
click at [791, 255] on span "Generate Preview" at bounding box center [779, 262] width 73 height 14
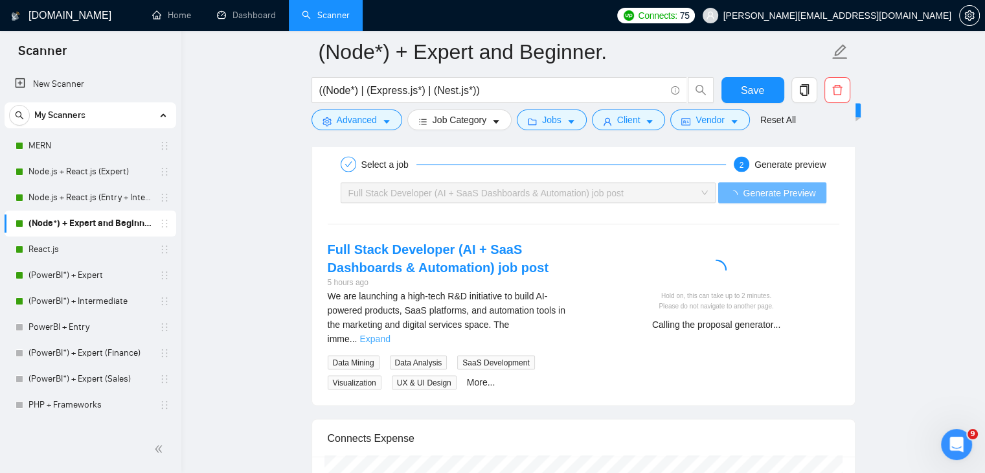
click at [390, 334] on link "Expand" at bounding box center [374, 339] width 30 height 10
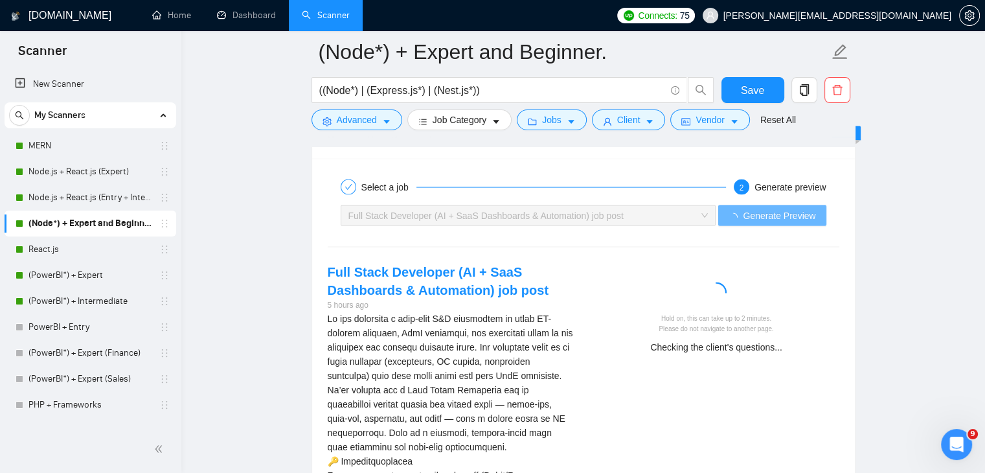
scroll to position [2518, 0]
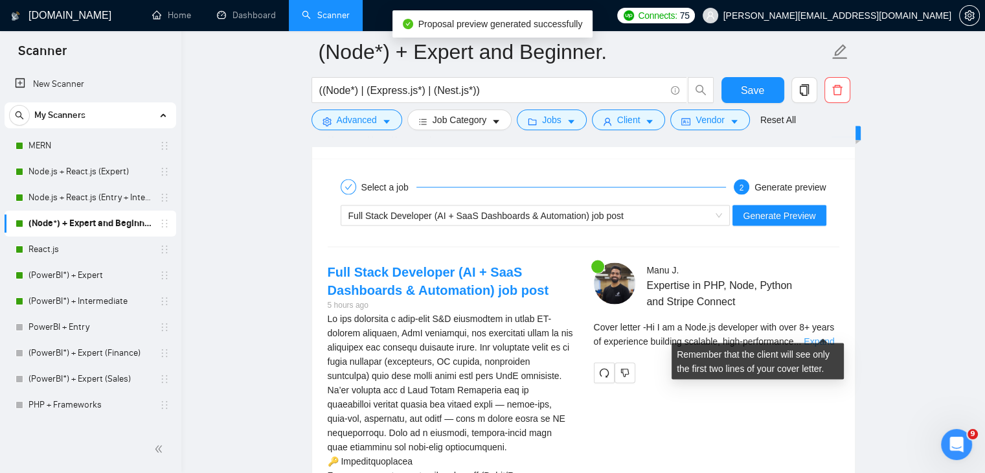
click at [814, 336] on link "Expand" at bounding box center [819, 341] width 30 height 10
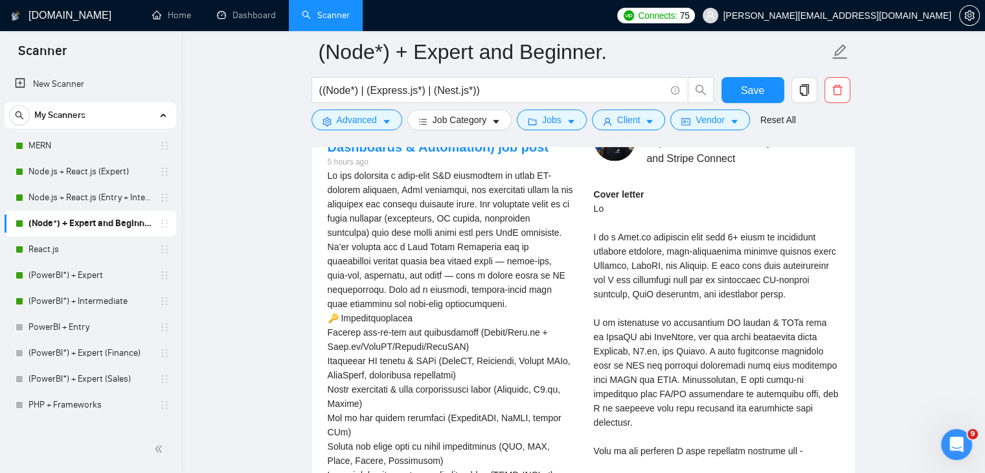
scroll to position [2673, 0]
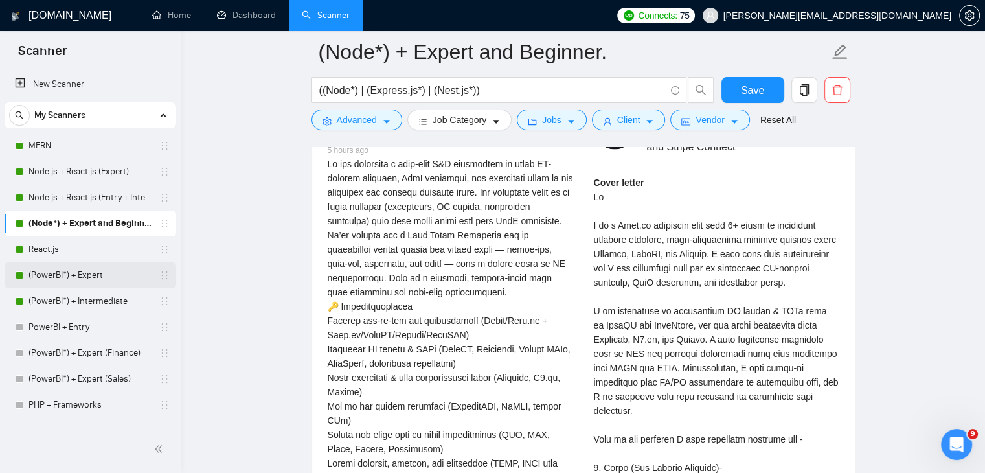
click at [85, 262] on link "(PowerBI*) + Expert" at bounding box center [89, 275] width 123 height 26
click at [105, 249] on link "React.js" at bounding box center [89, 249] width 123 height 26
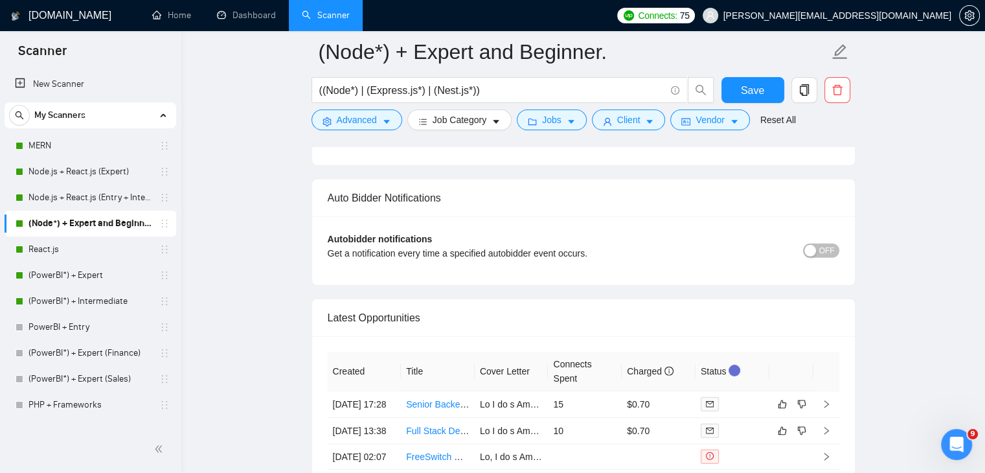
scroll to position [3664, 0]
click at [73, 252] on link "React.js" at bounding box center [89, 249] width 123 height 26
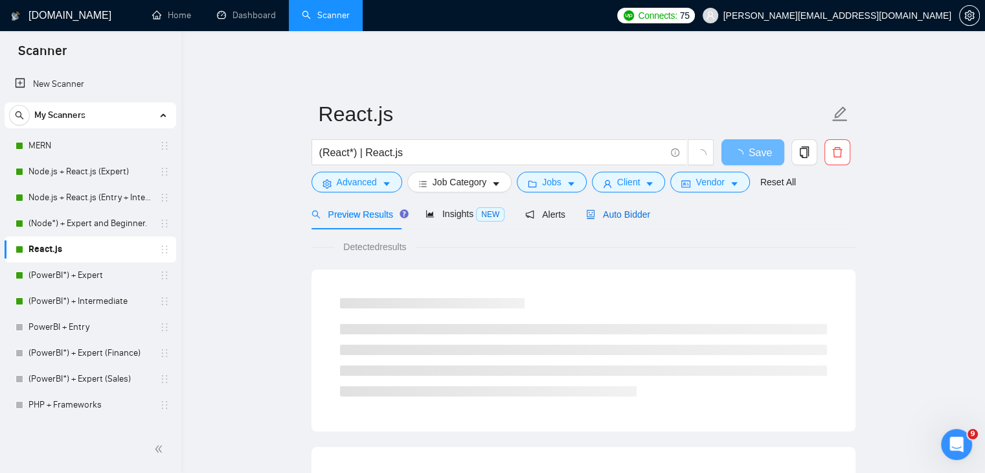
click at [615, 209] on span "Auto Bidder" at bounding box center [618, 214] width 64 height 10
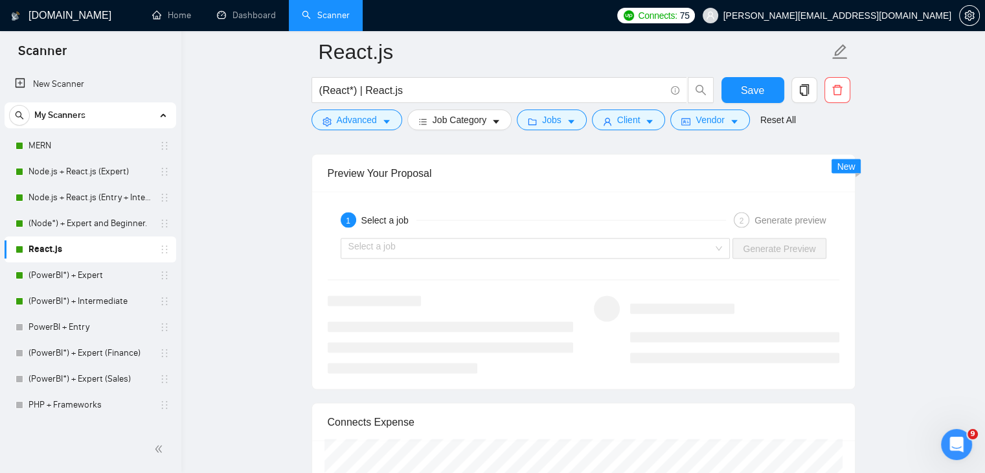
scroll to position [2503, 0]
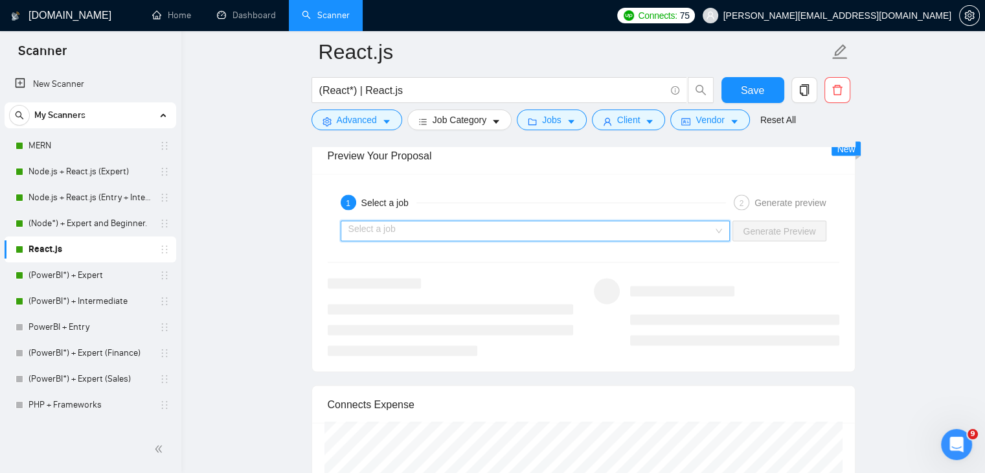
click at [684, 222] on input "search" at bounding box center [530, 231] width 365 height 19
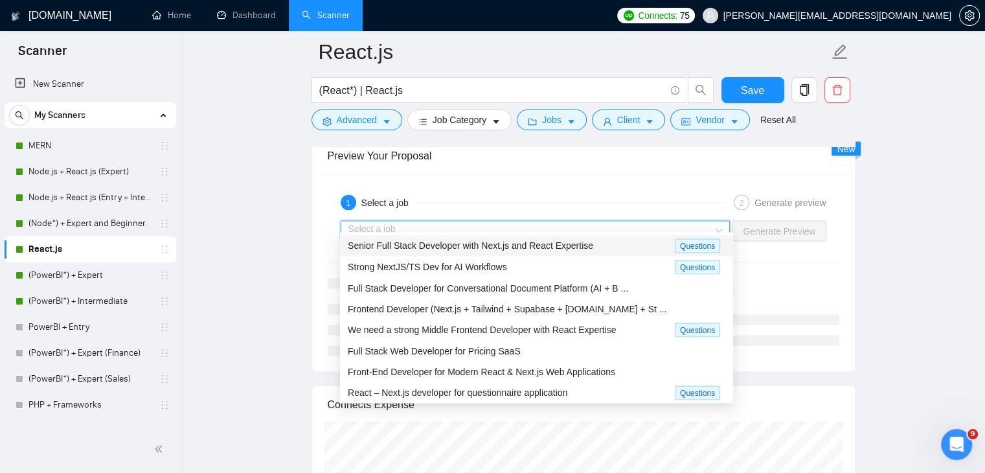
click at [539, 252] on div "Senior Full Stack Developer with Next.js and React Expertise" at bounding box center [511, 245] width 327 height 15
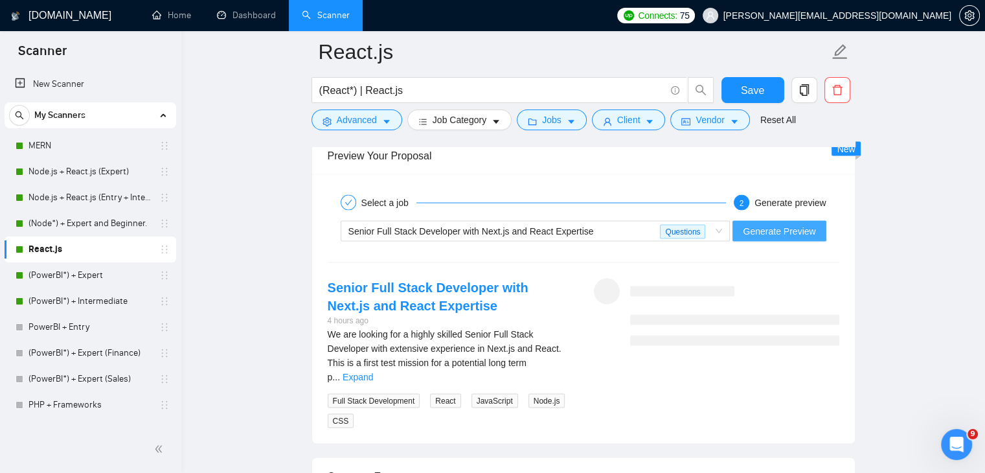
click at [768, 224] on span "Generate Preview" at bounding box center [779, 231] width 73 height 14
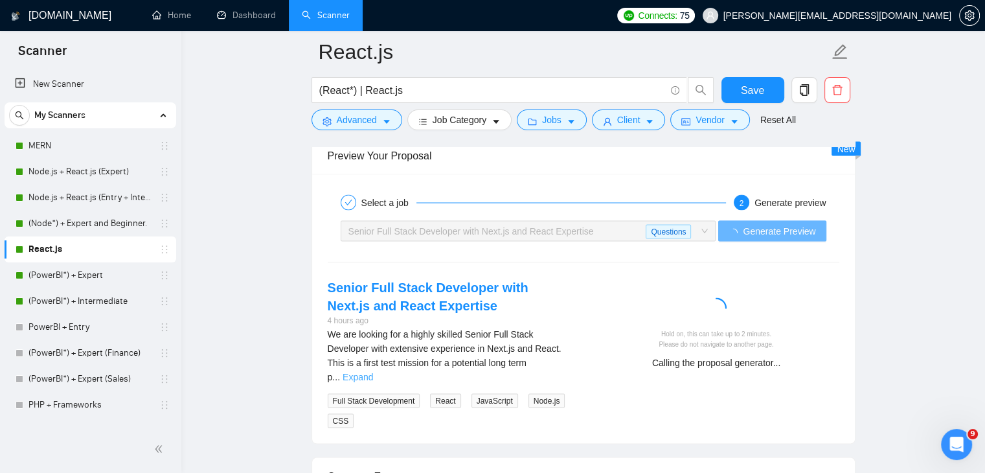
click at [373, 372] on link "Expand" at bounding box center [358, 377] width 30 height 10
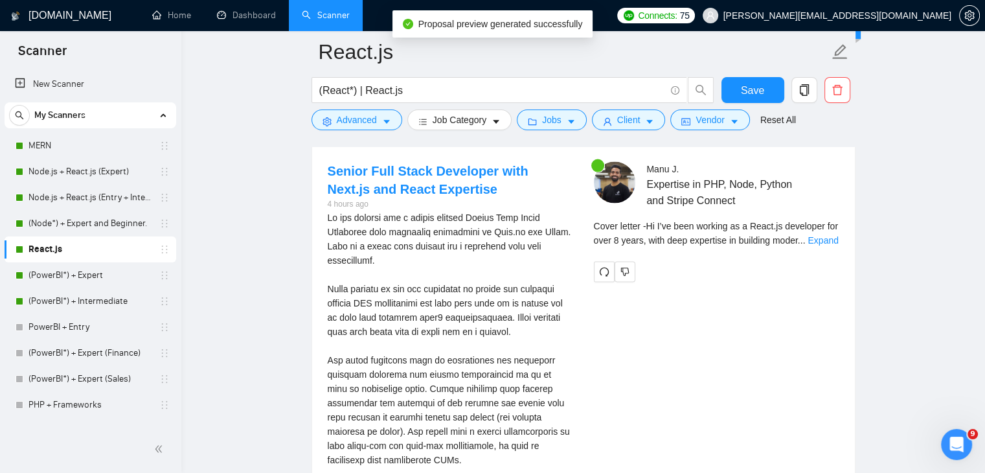
scroll to position [2591, 0]
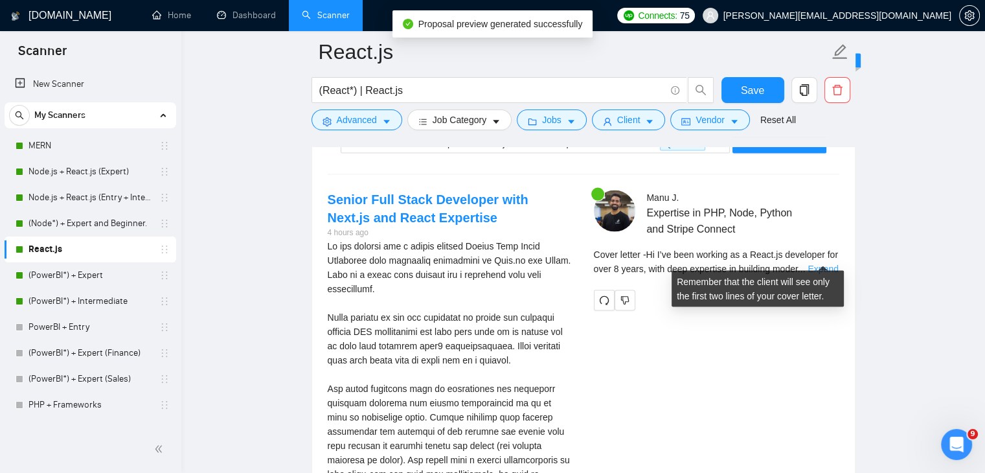
click at [824, 264] on link "Expand" at bounding box center [823, 269] width 30 height 10
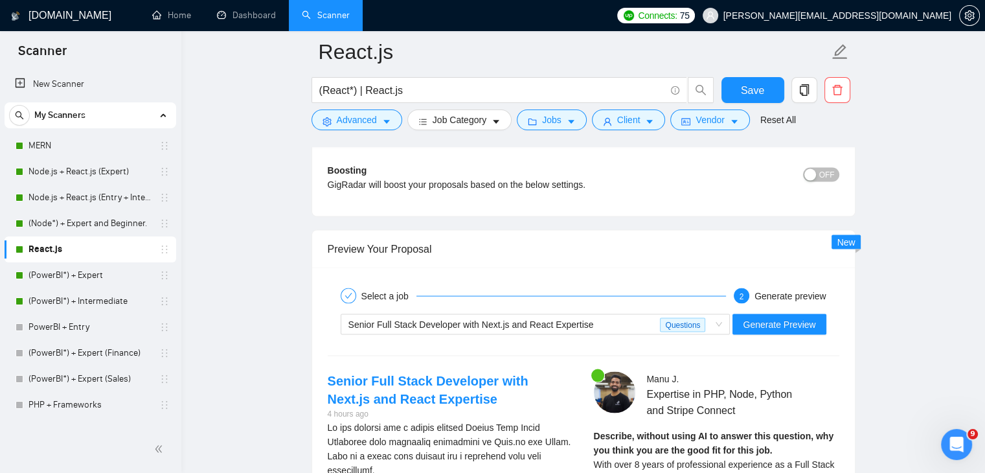
scroll to position [2409, 0]
